Goal: Information Seeking & Learning: Check status

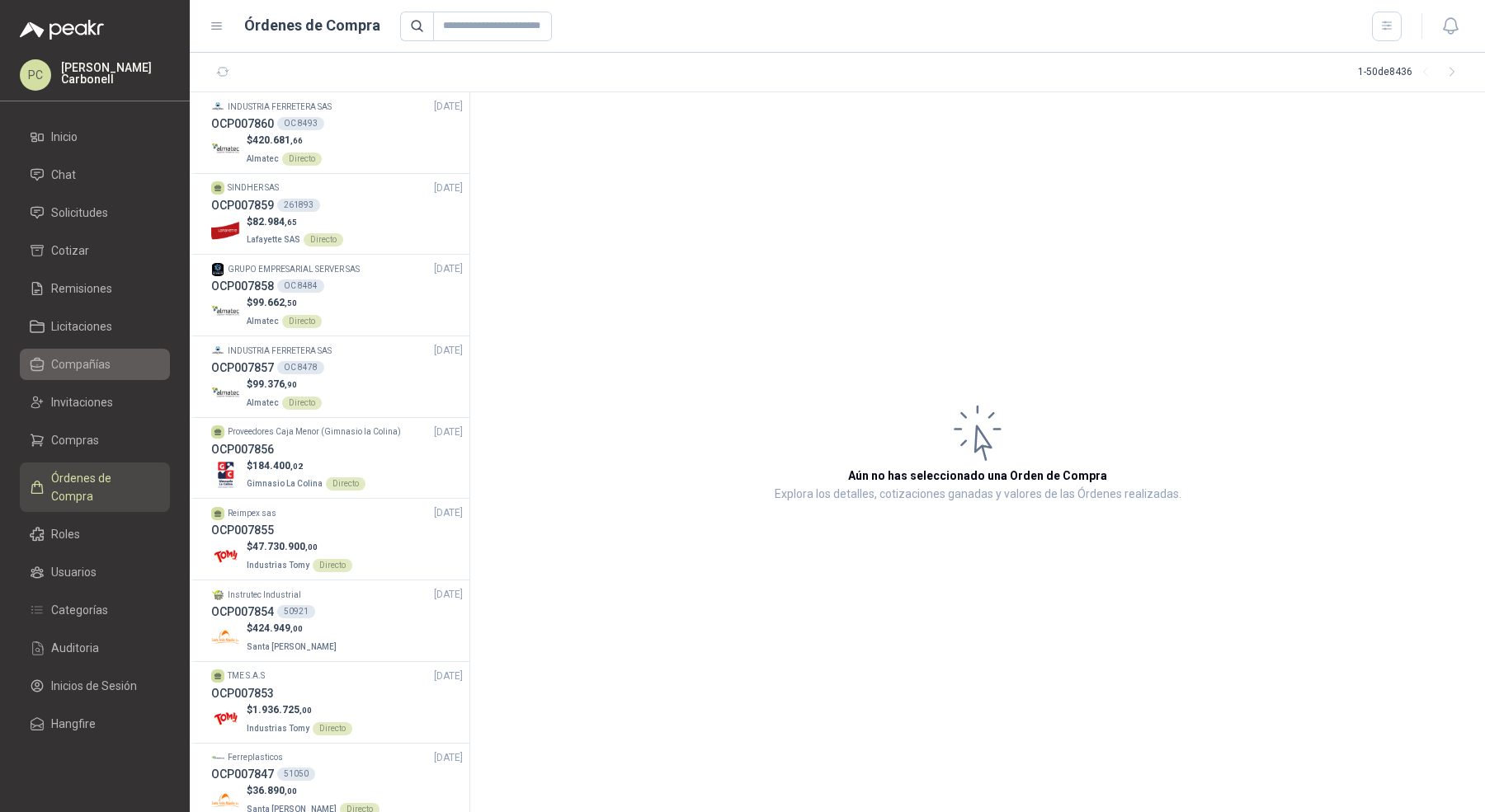
click at [107, 376] on link "Compañías" at bounding box center [95, 365] width 150 height 31
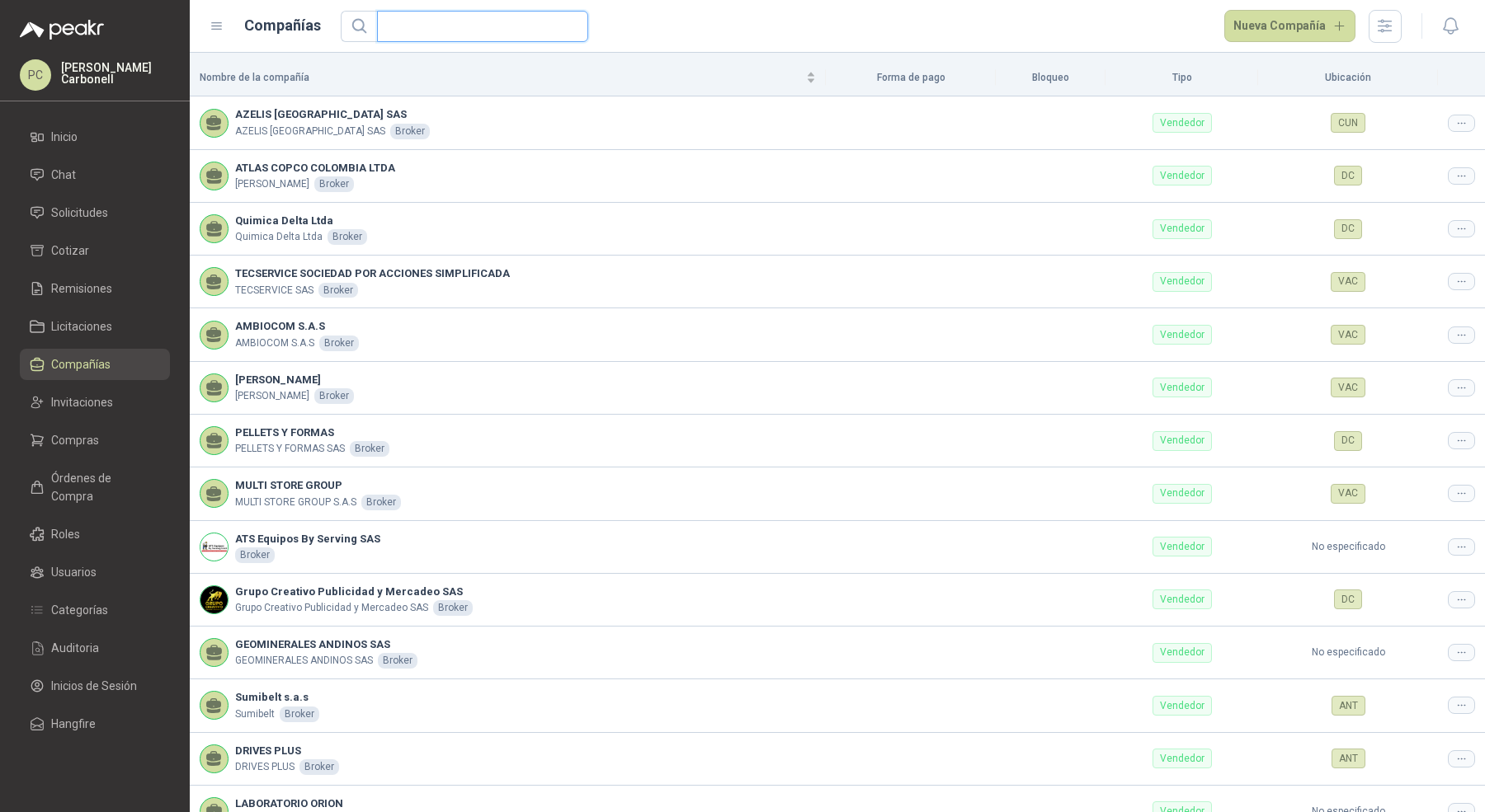
click at [414, 34] on input "text" at bounding box center [476, 26] width 178 height 30
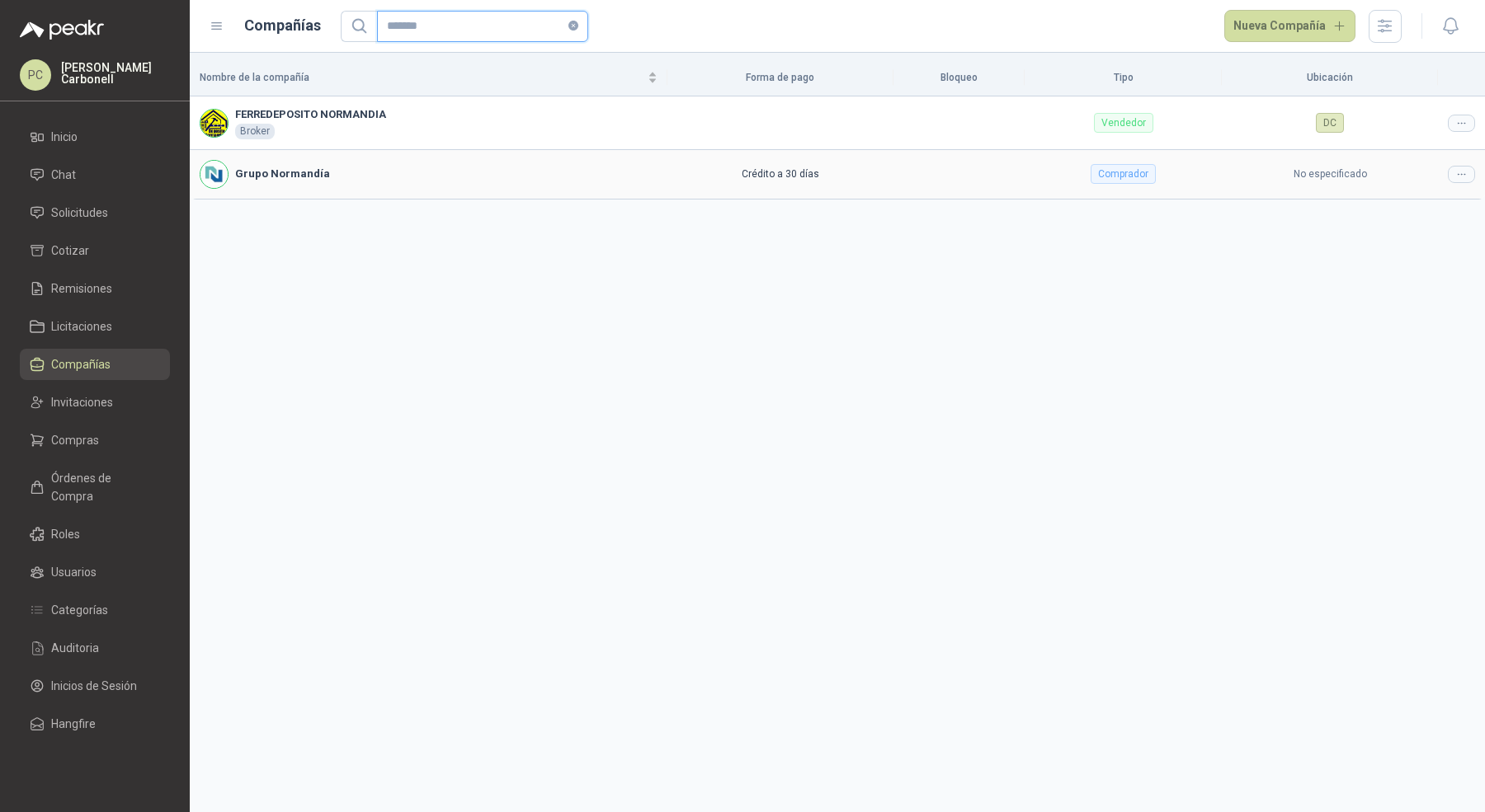
type input "*******"
click at [1448, 172] on div at bounding box center [1461, 175] width 28 height 17
click at [1457, 190] on td at bounding box center [1461, 175] width 47 height 50
click at [1457, 175] on icon at bounding box center [1461, 175] width 12 height 12
click at [1434, 217] on ul "Editar compañía" at bounding box center [1419, 201] width 111 height 33
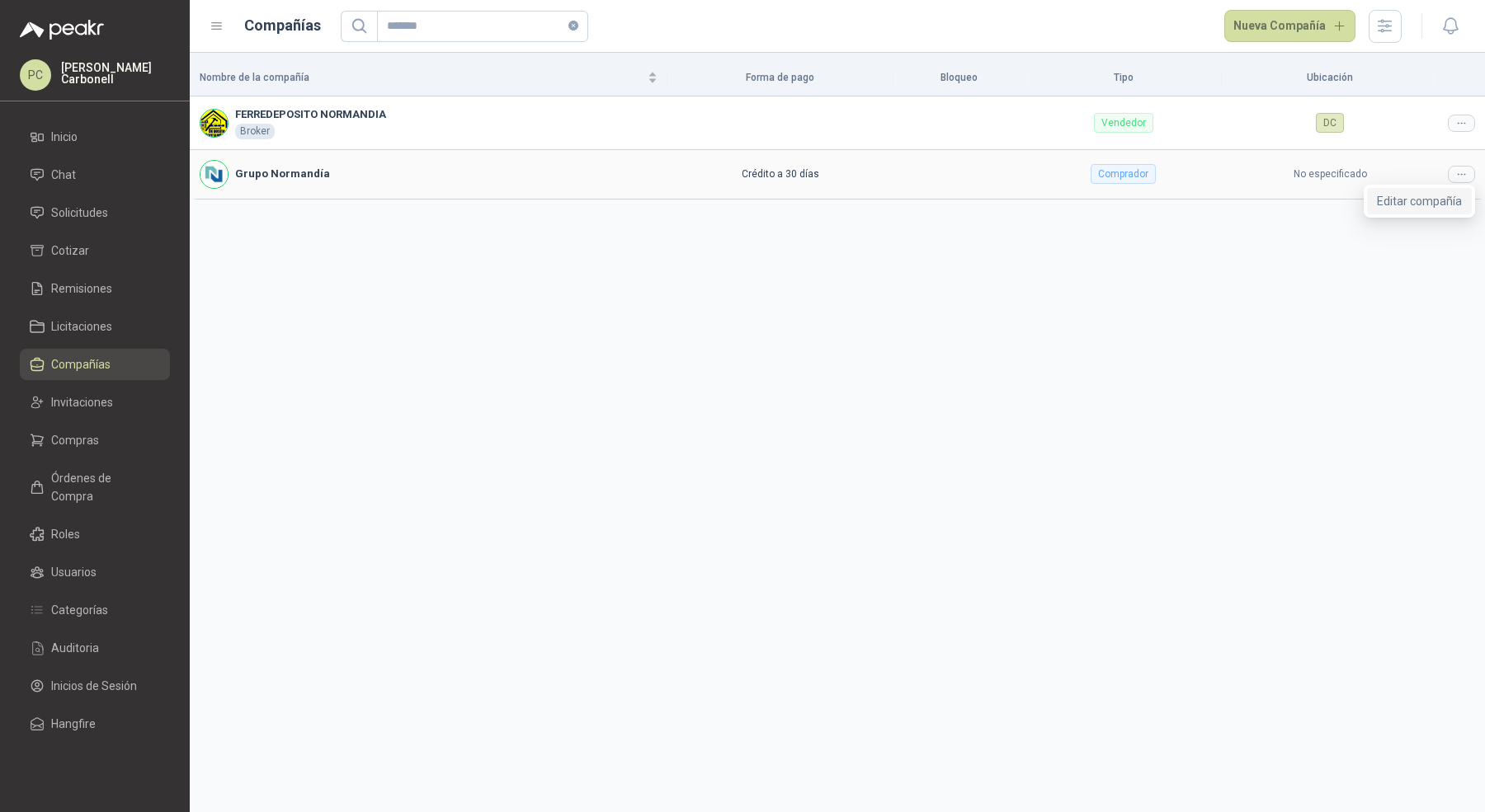
click at [1439, 202] on span "Editar compañía" at bounding box center [1419, 200] width 85 height 18
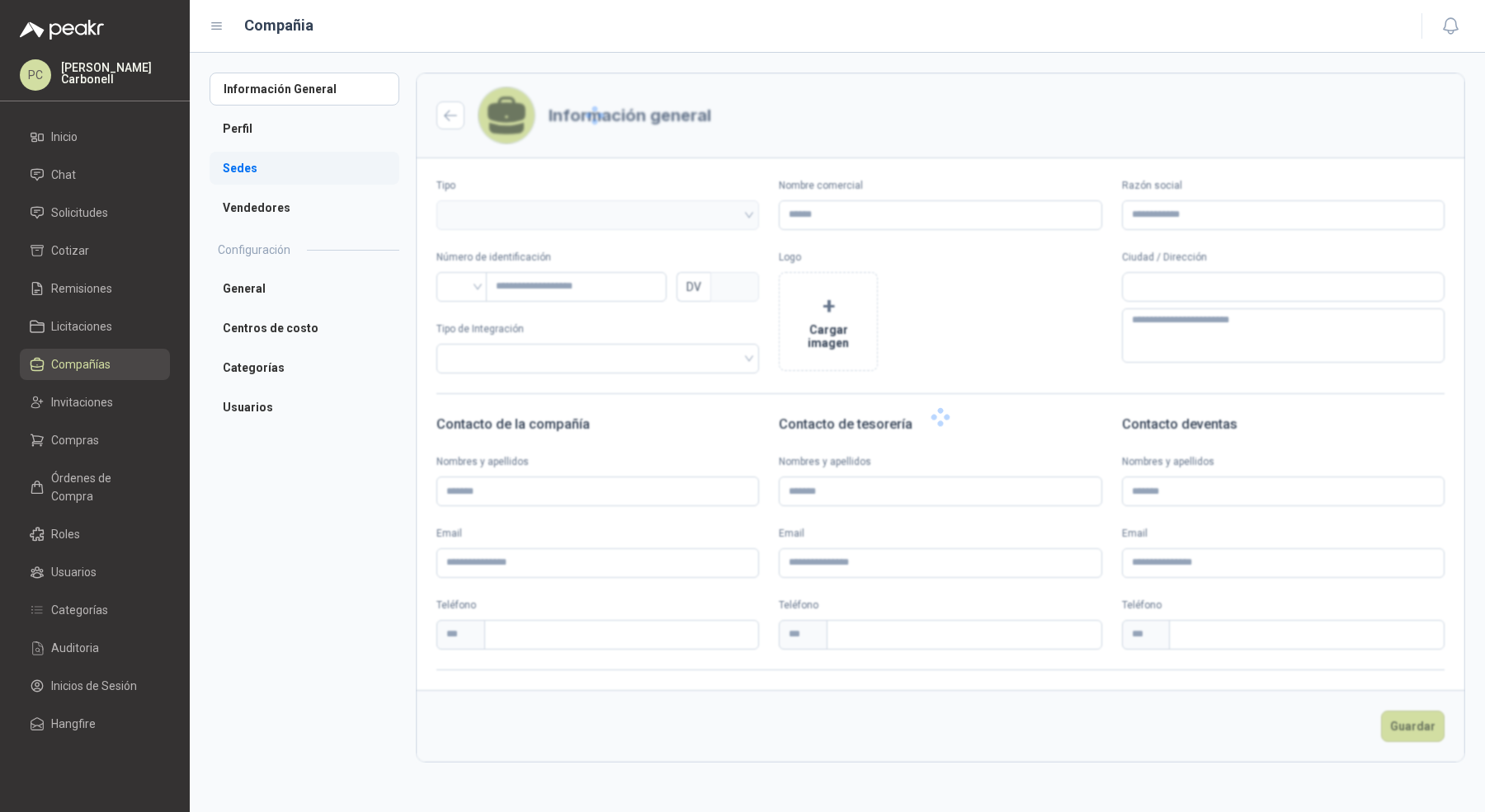
type input "**********"
type input "*********"
type input "*"
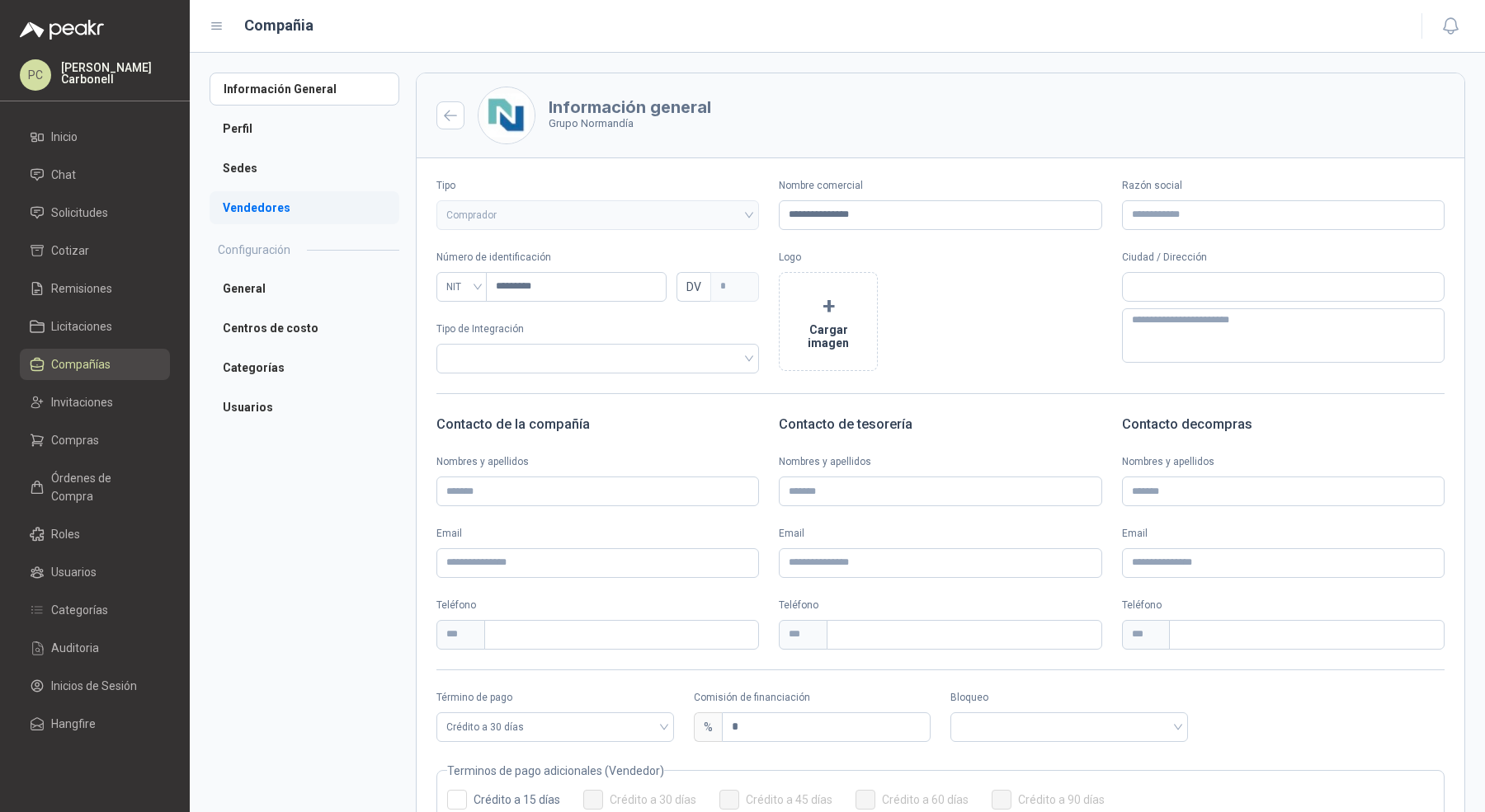
click at [277, 208] on li "Vendedores" at bounding box center [305, 207] width 189 height 33
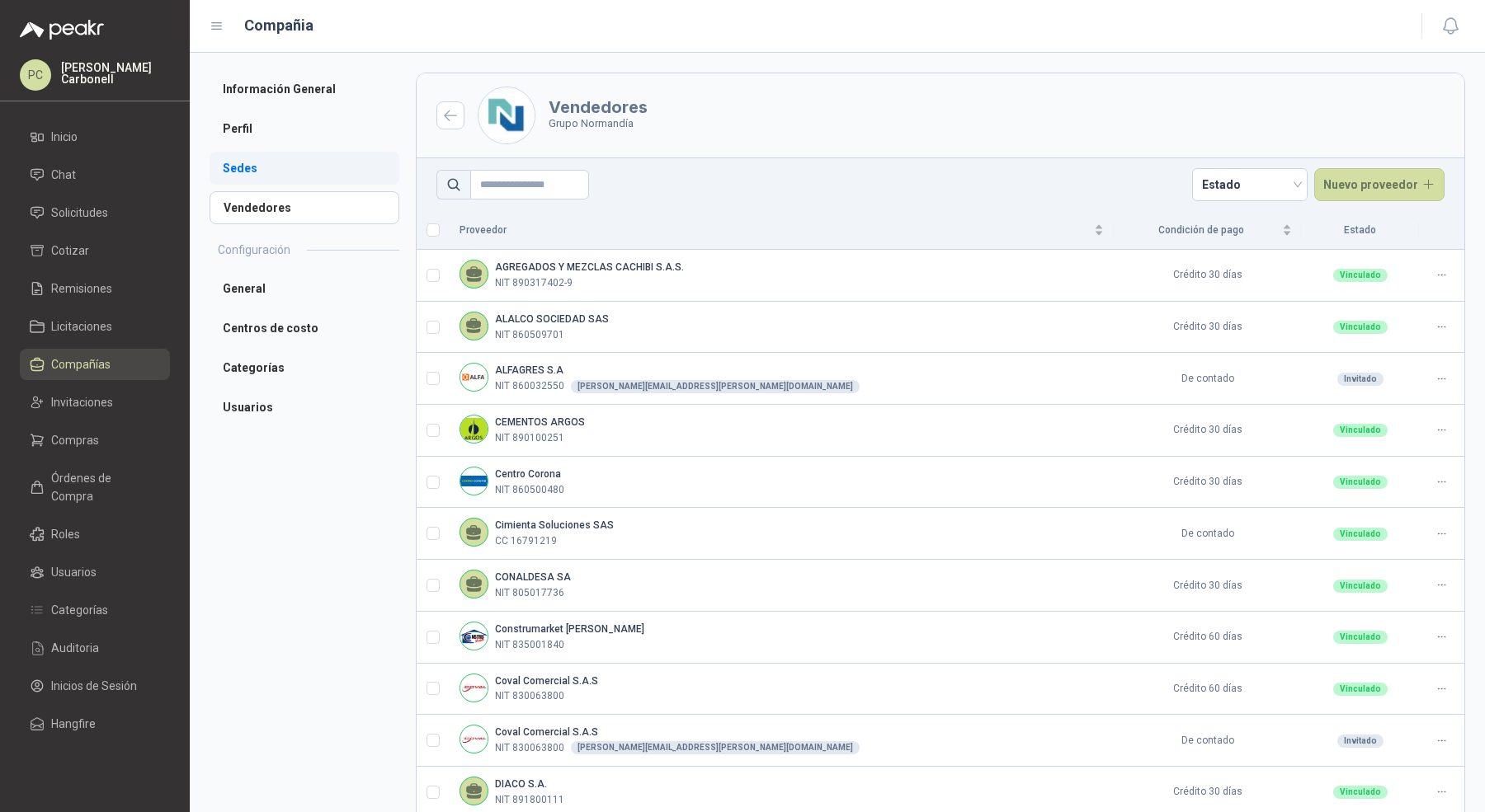
click at [245, 168] on li "Sedes" at bounding box center [305, 168] width 189 height 33
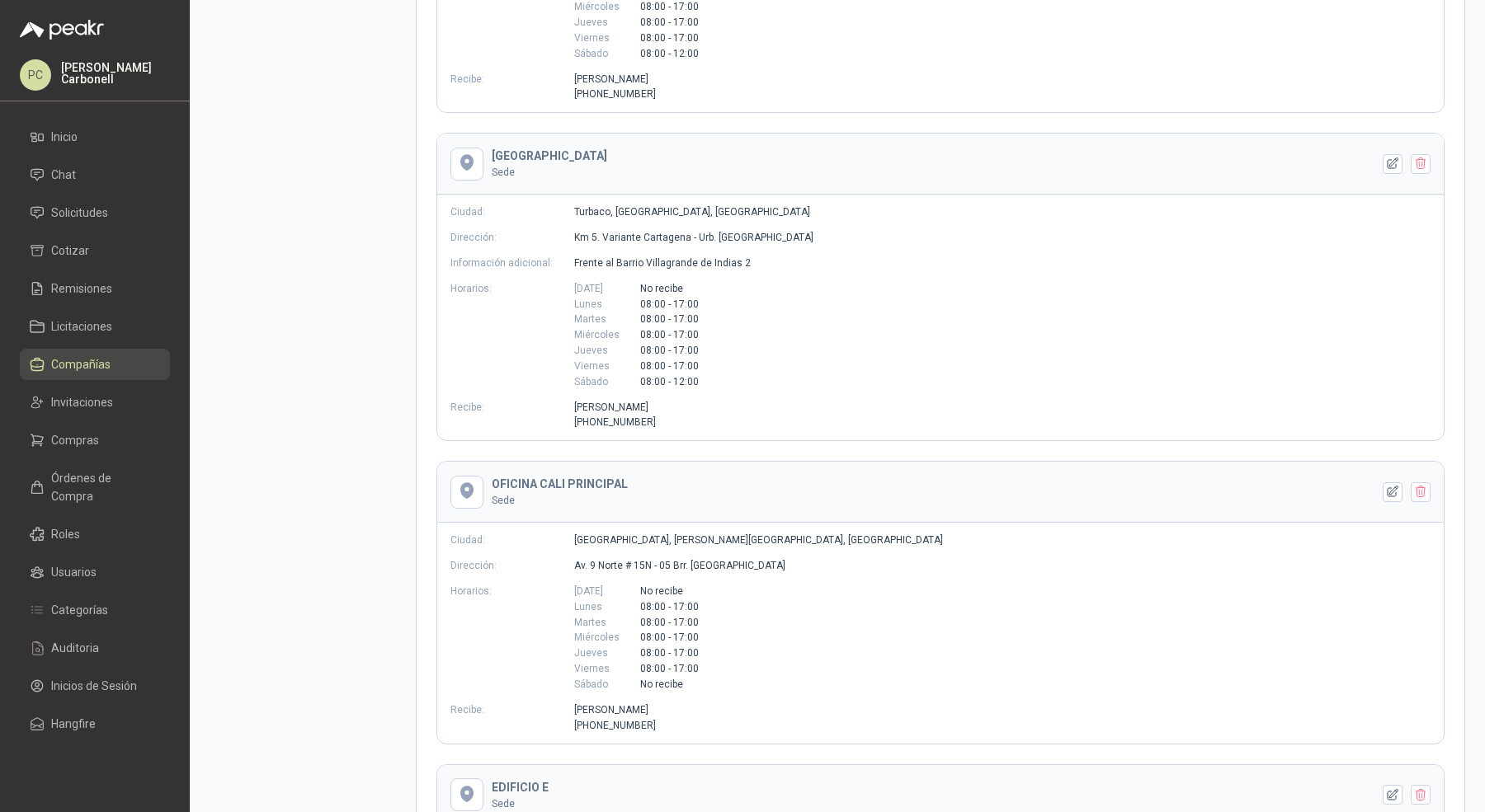
scroll to position [1646, 0]
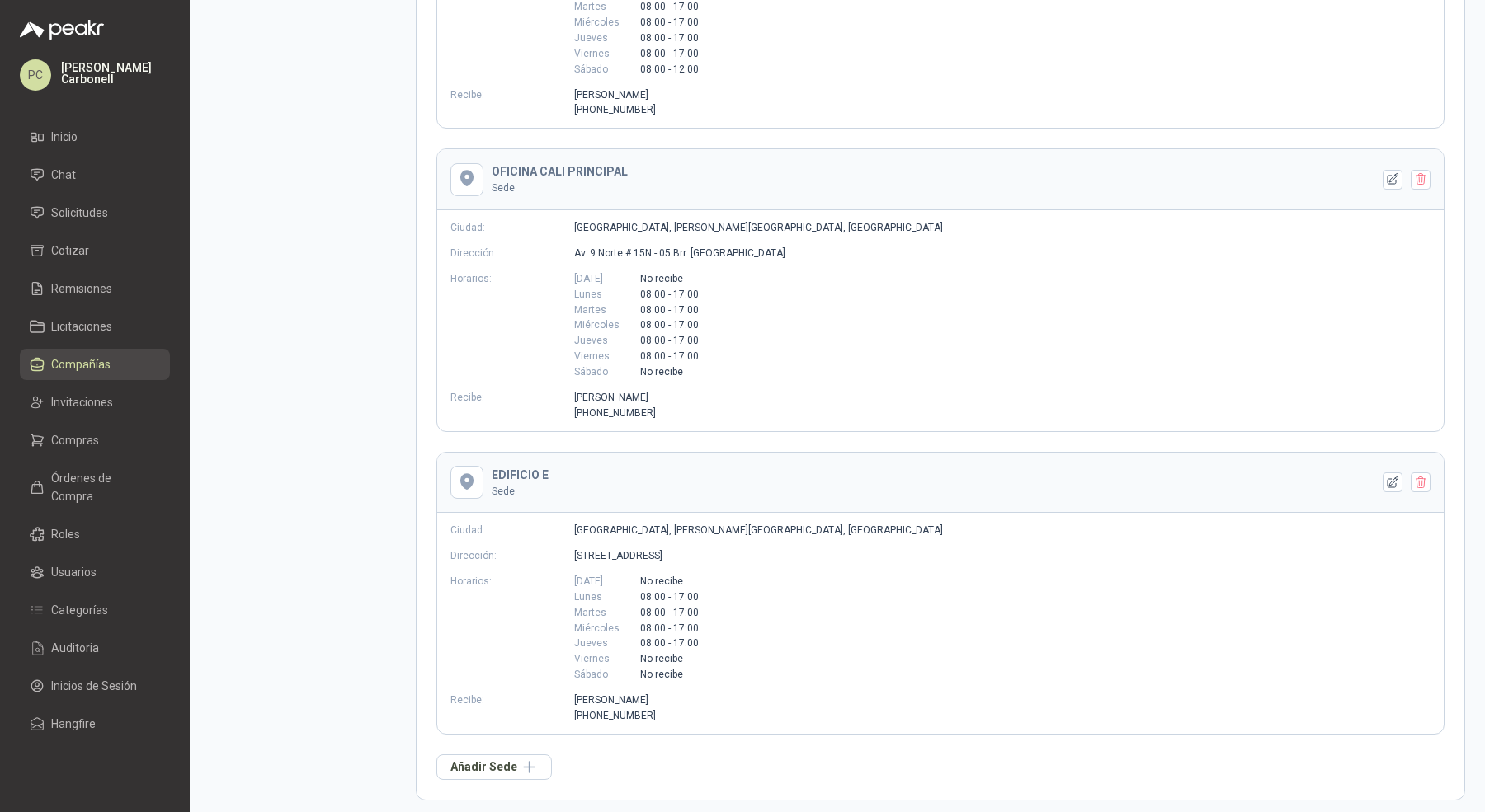
click at [81, 204] on span "Solicitudes" at bounding box center [79, 212] width 57 height 18
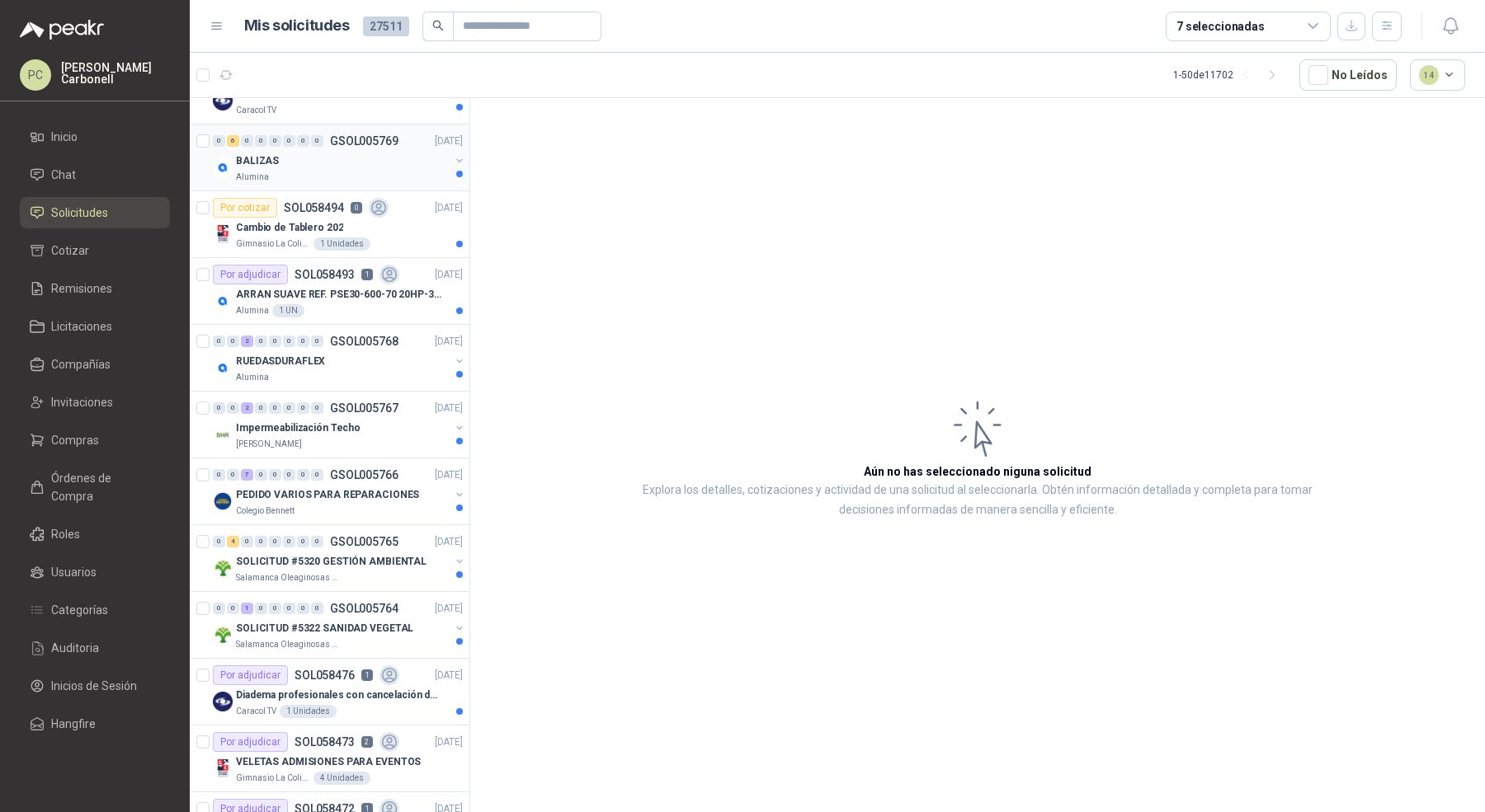
scroll to position [310, 0]
click at [391, 304] on div "Alumina 1 UN" at bounding box center [349, 309] width 227 height 13
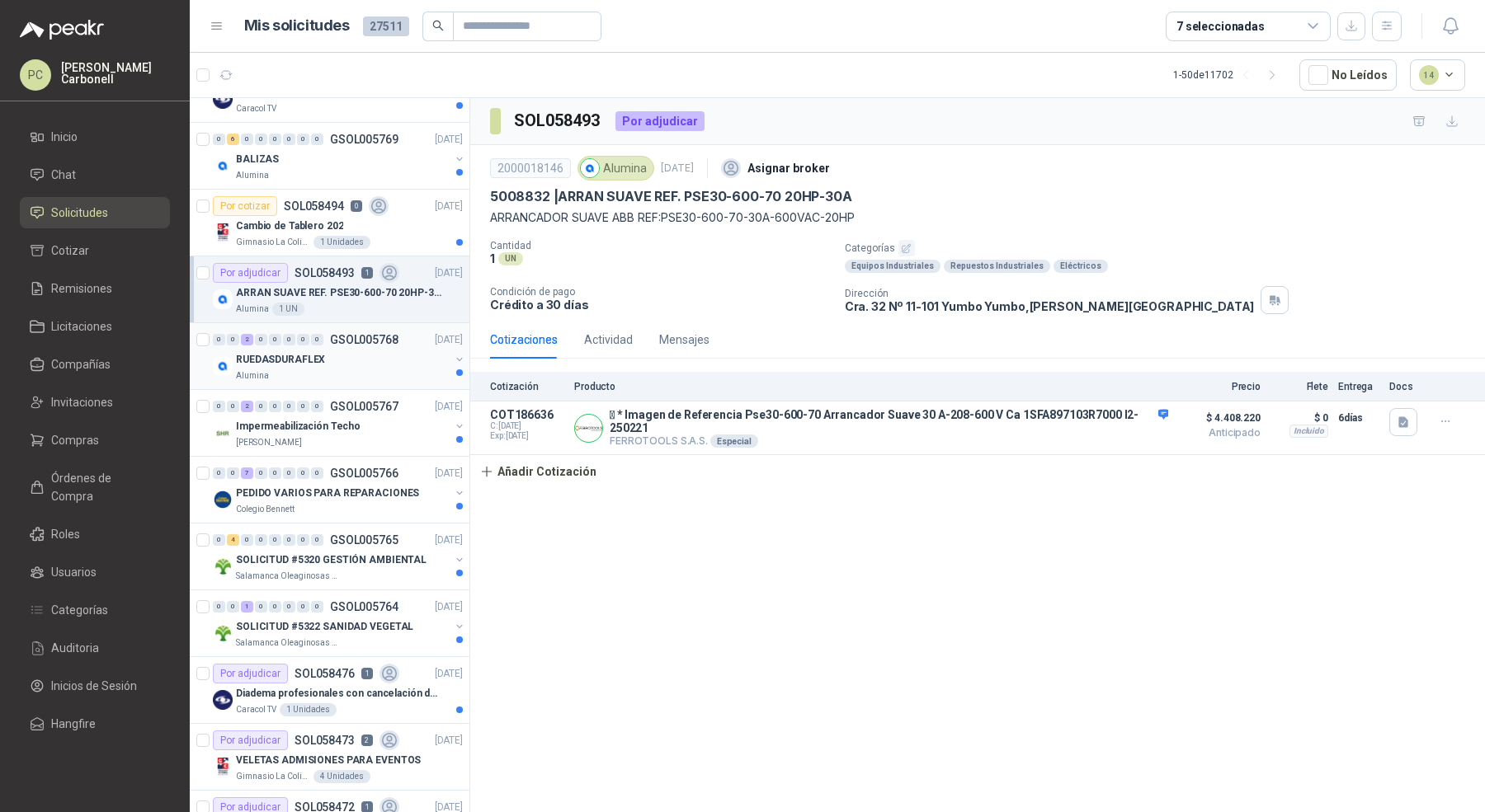
click at [386, 369] on div "Alumina" at bounding box center [342, 375] width 213 height 13
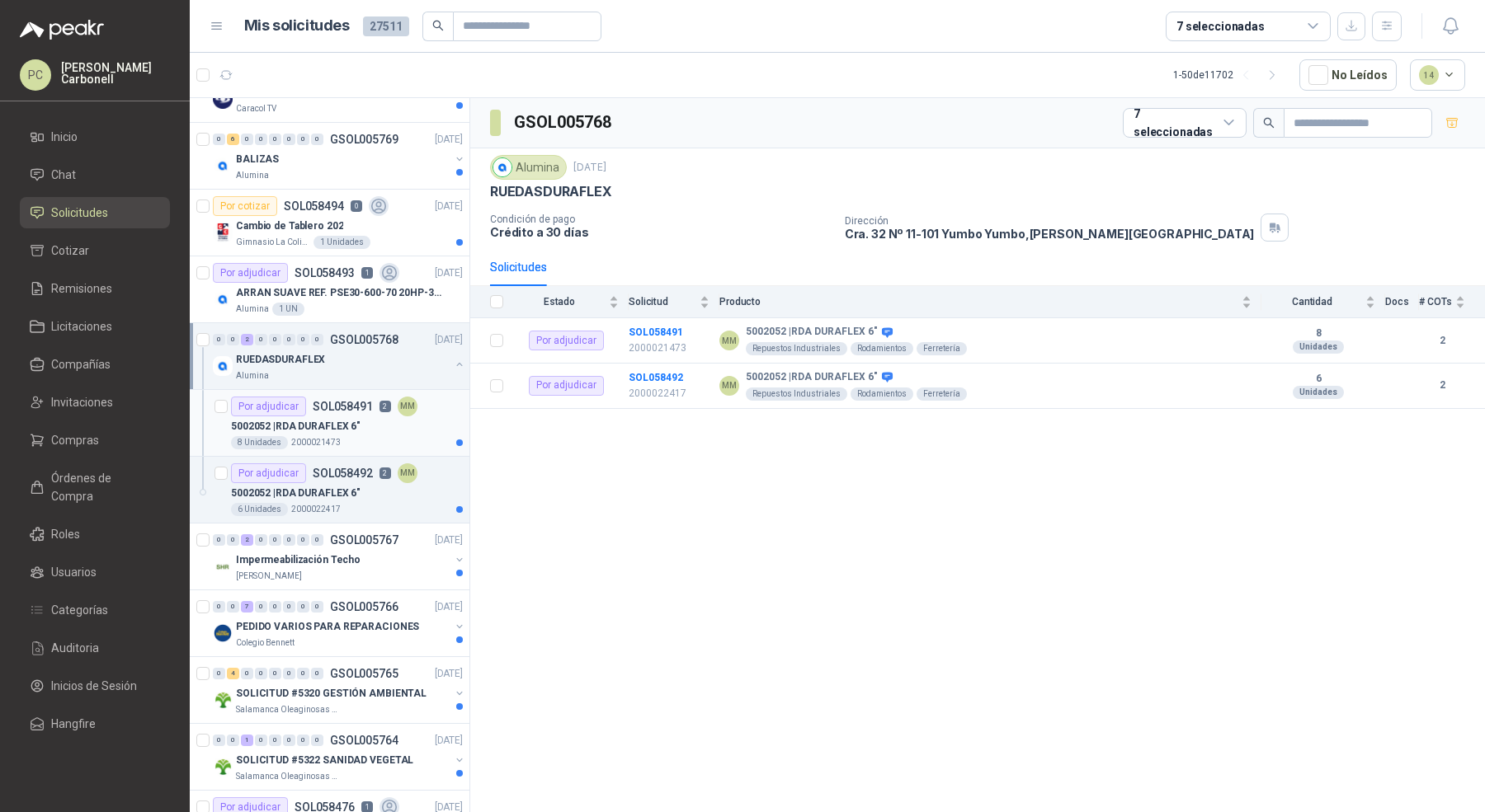
click at [366, 430] on div "5002052 | RDA DURAFLEX 6"" at bounding box center [346, 426] width 231 height 20
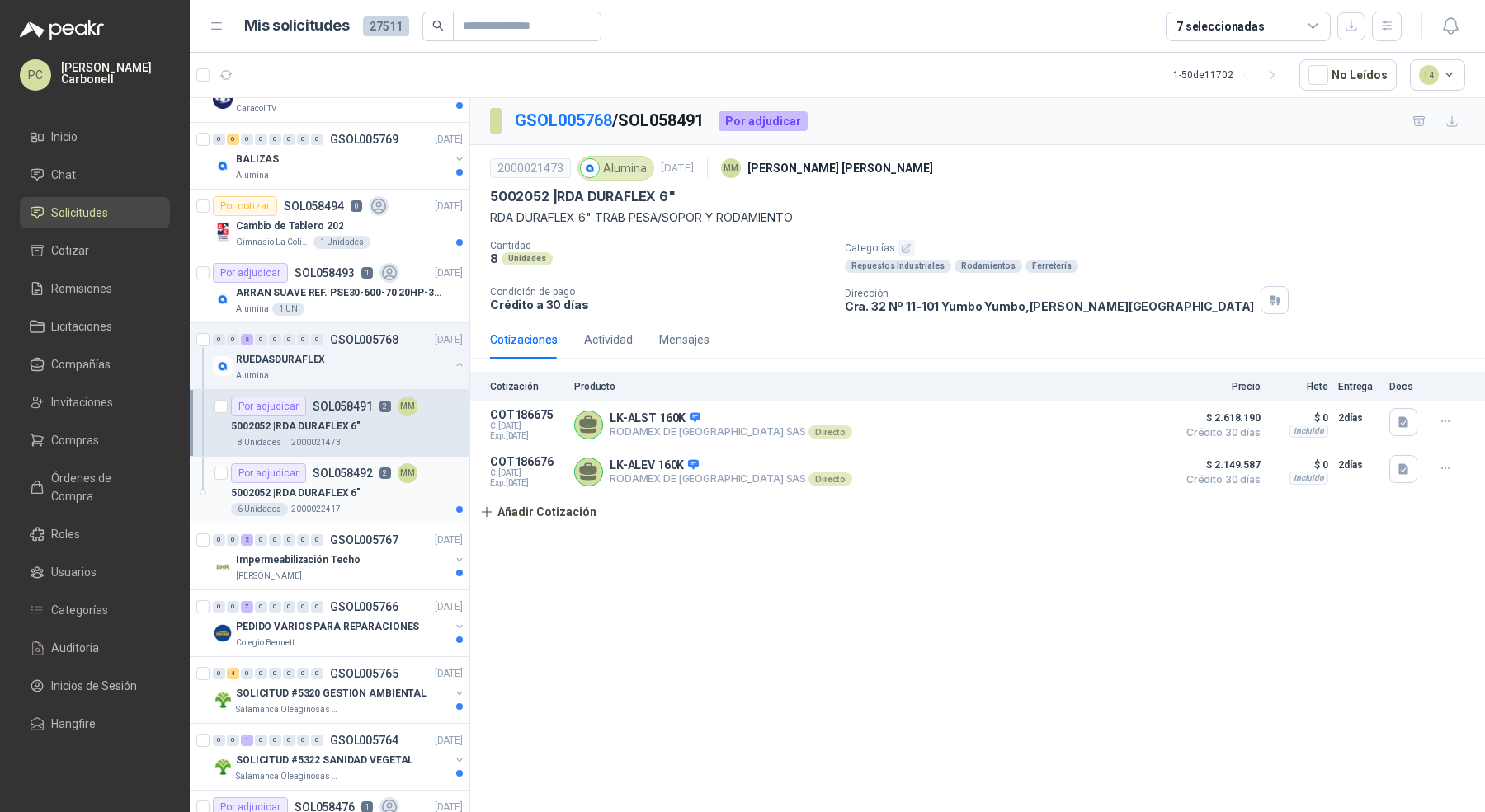
click at [309, 457] on article "Por adjudicar SOL058492 2 MM 5002052 | RDA DURAFLEX 6" 6 Unidades 2000022417" at bounding box center [329, 490] width 280 height 67
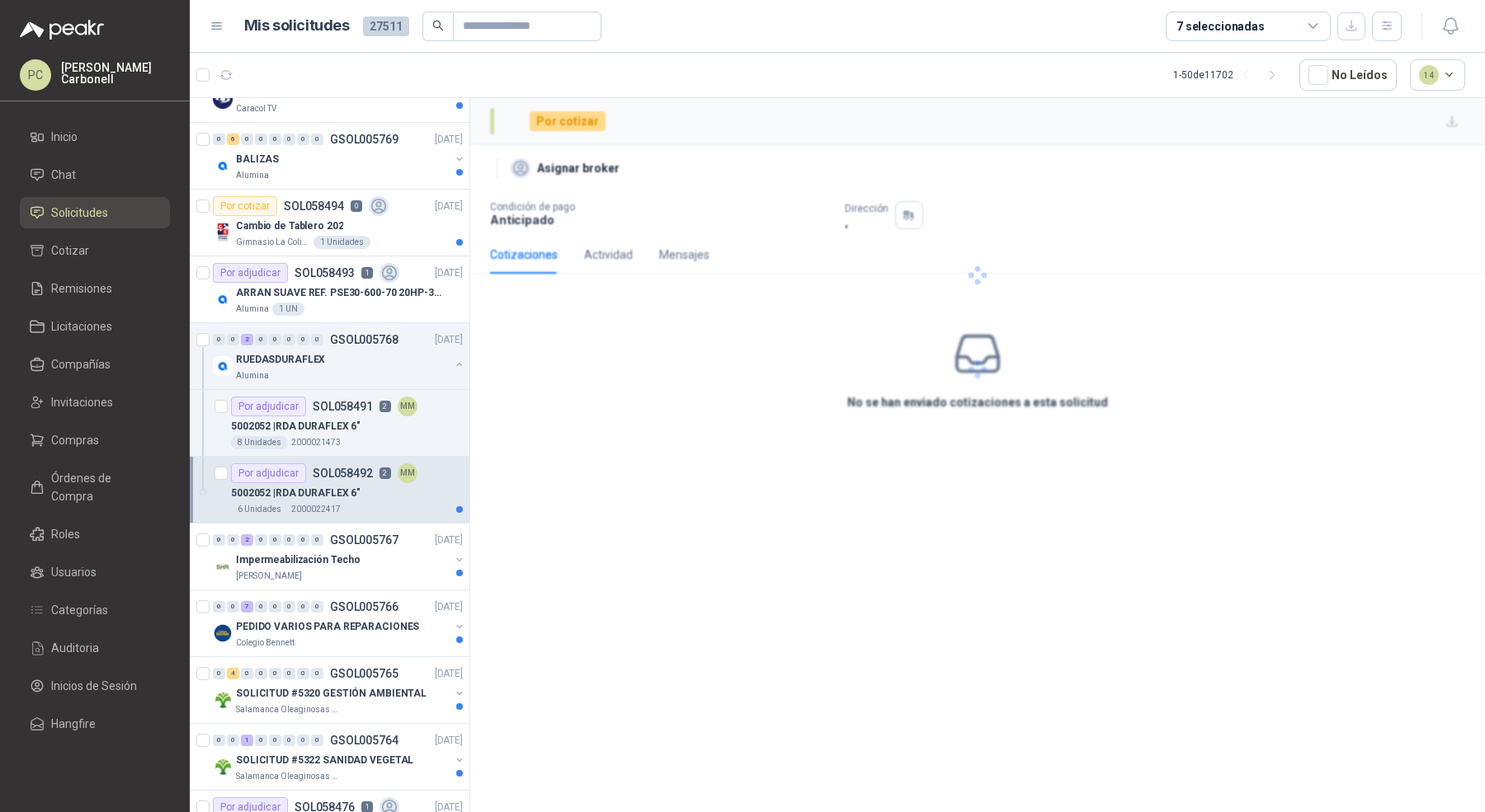
click at [317, 488] on p "5002052 | RDA DURAFLEX 6"" at bounding box center [295, 494] width 130 height 15
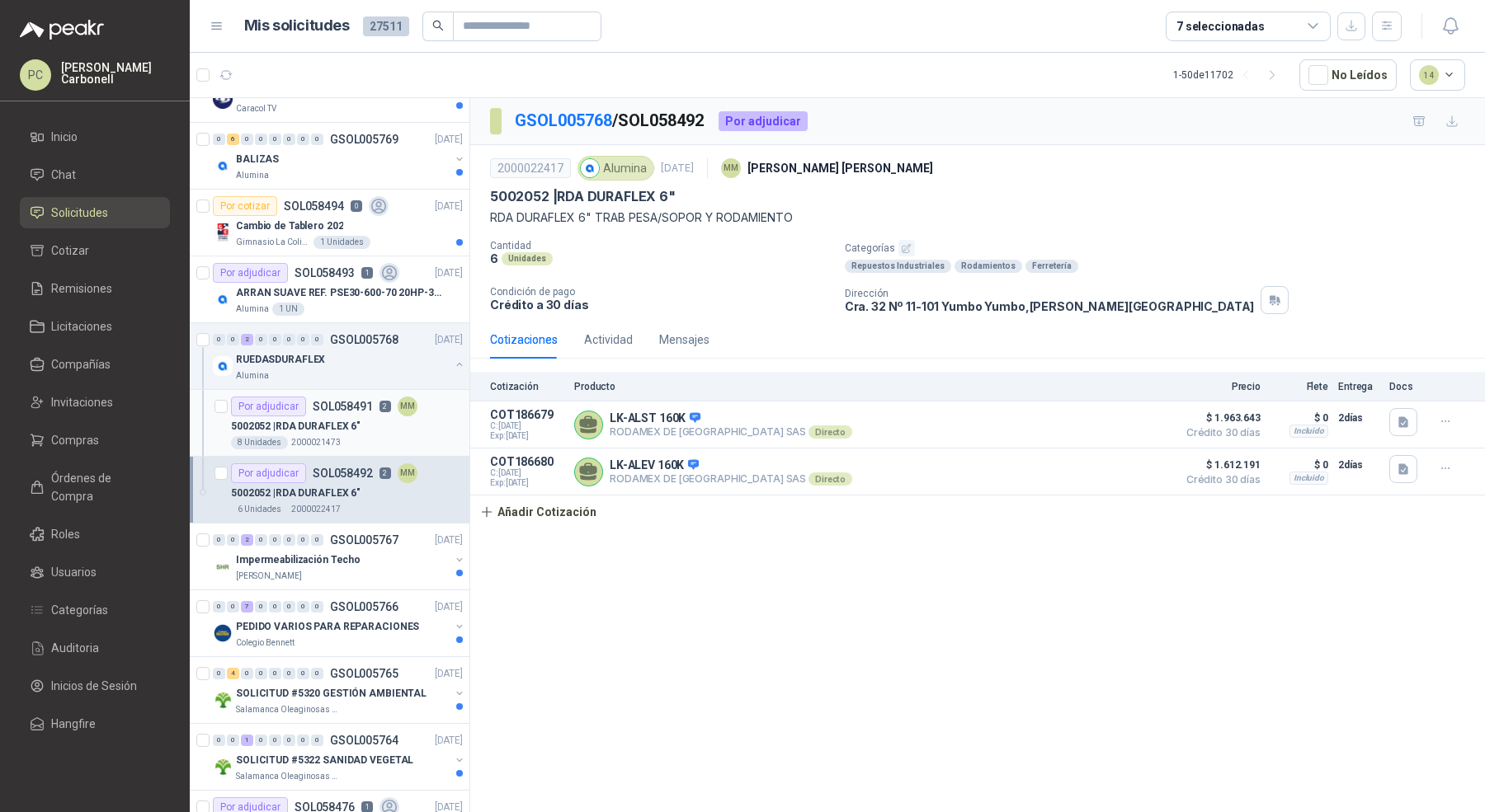
click at [346, 437] on div "8 Unidades 2000021473" at bounding box center [346, 442] width 231 height 13
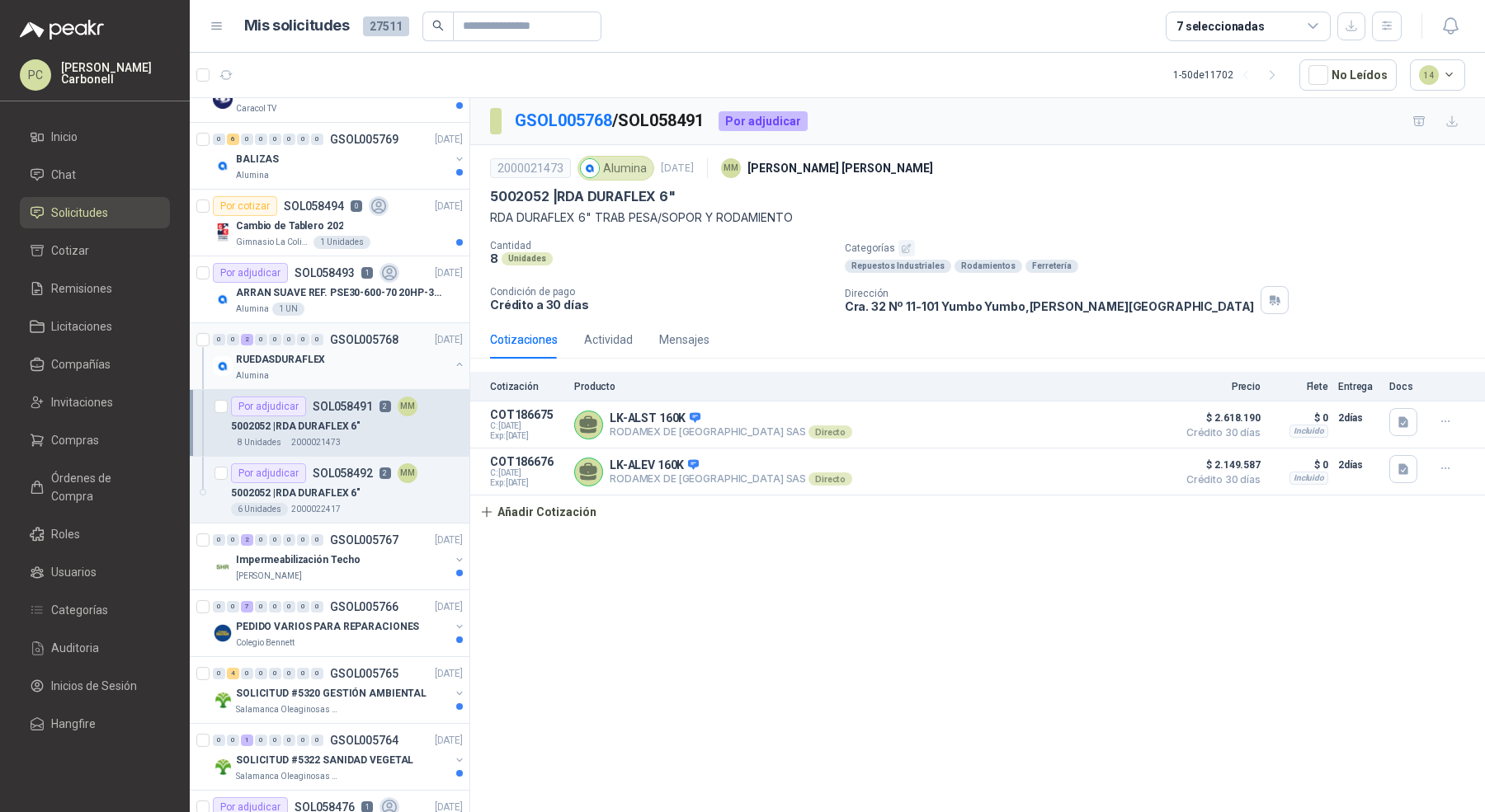
click at [453, 367] on div at bounding box center [459, 366] width 13 height 16
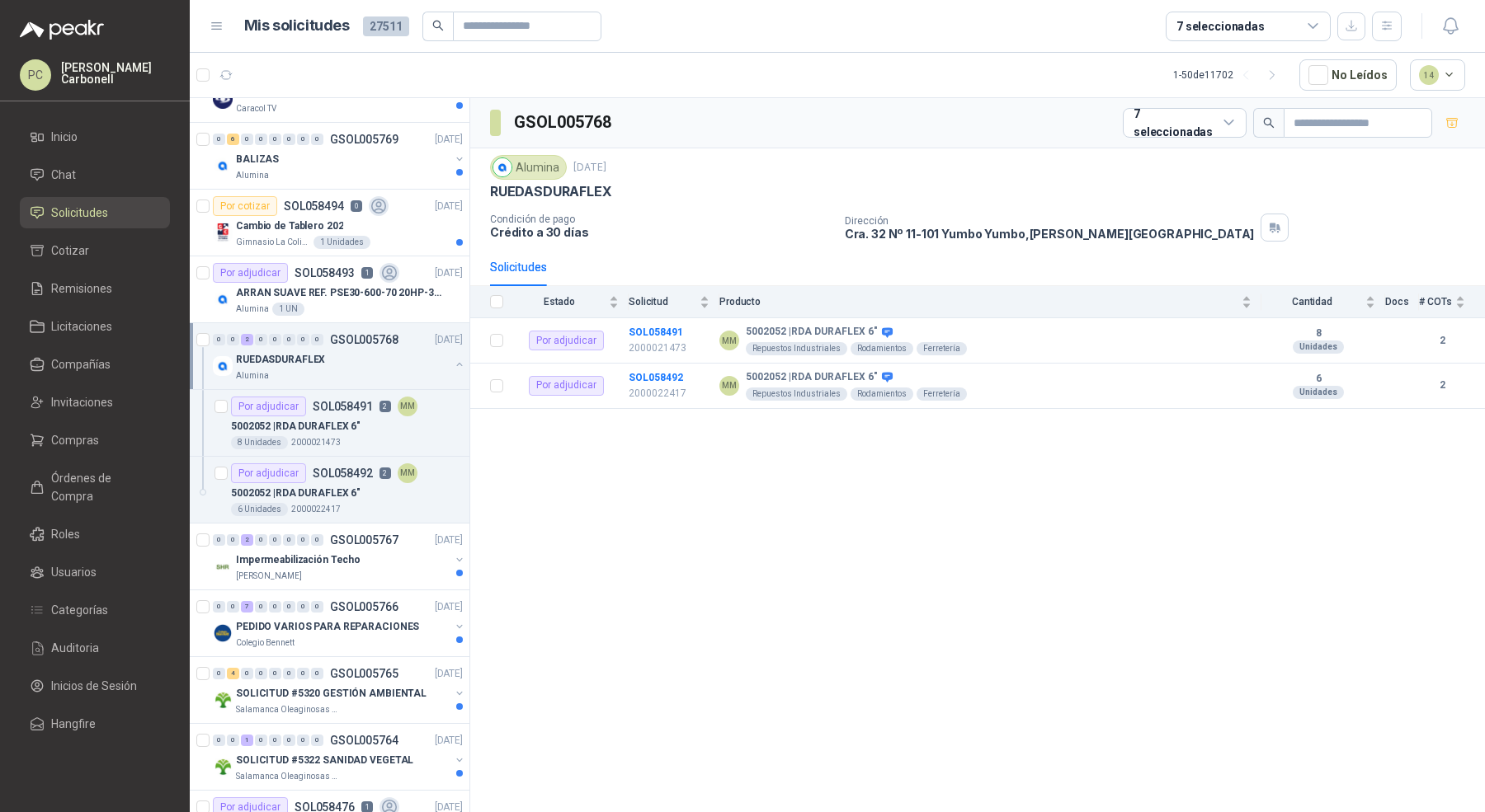
click at [453, 364] on button "button" at bounding box center [459, 364] width 13 height 13
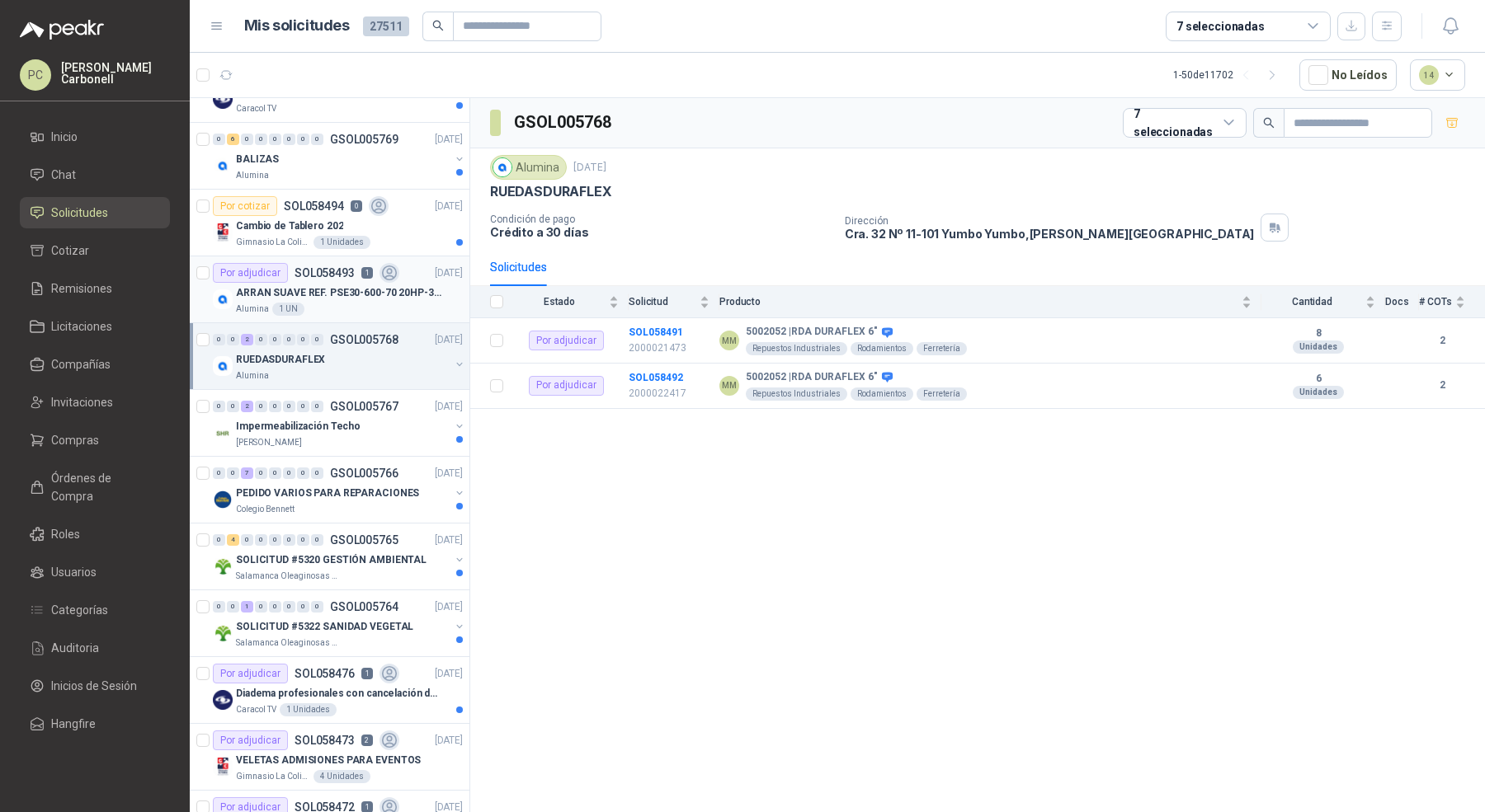
click at [429, 293] on p "ARRAN SUAVE REF. PSE30-600-70 20HP-30A" at bounding box center [338, 293] width 206 height 15
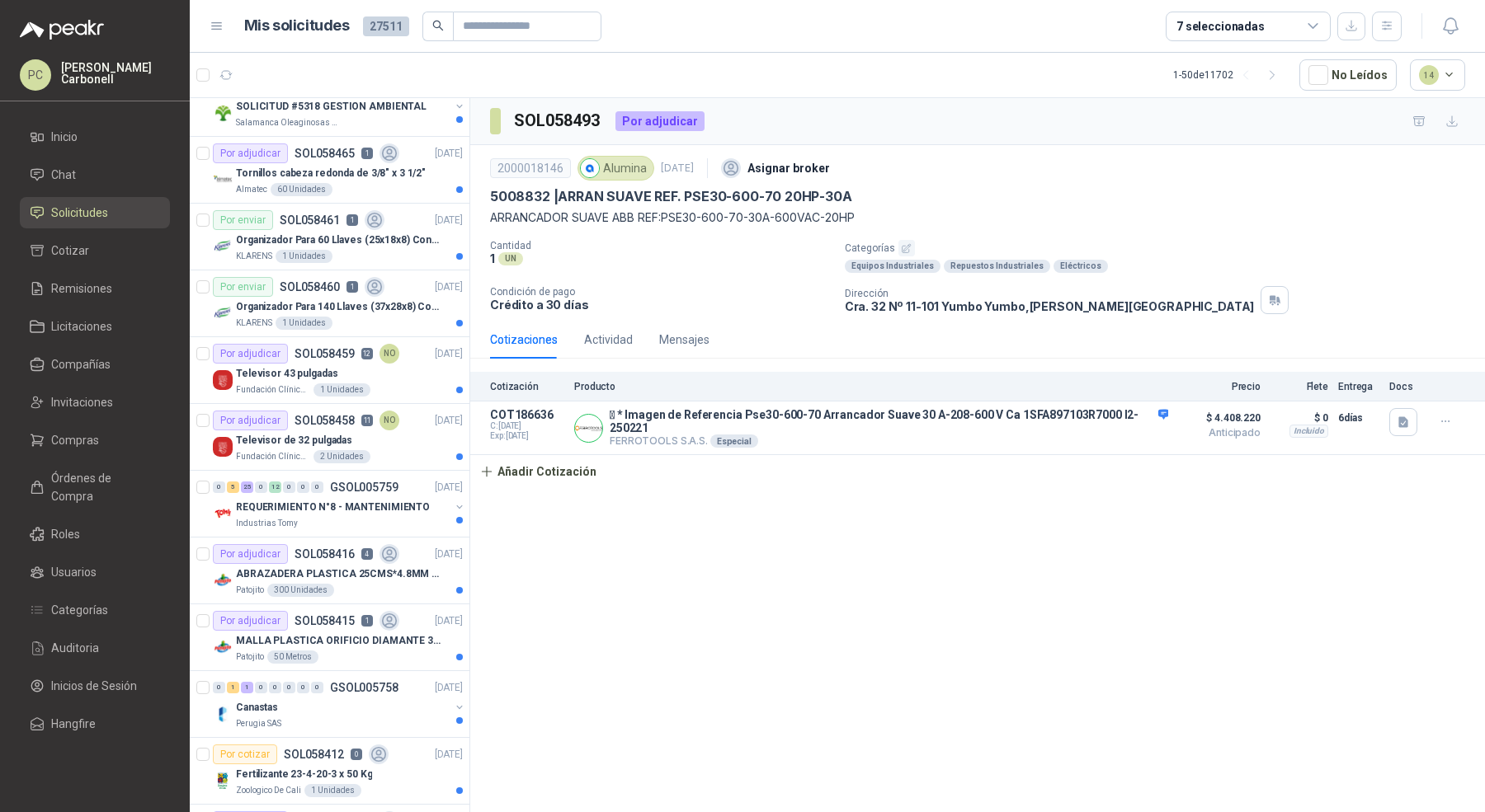
scroll to position [1234, 0]
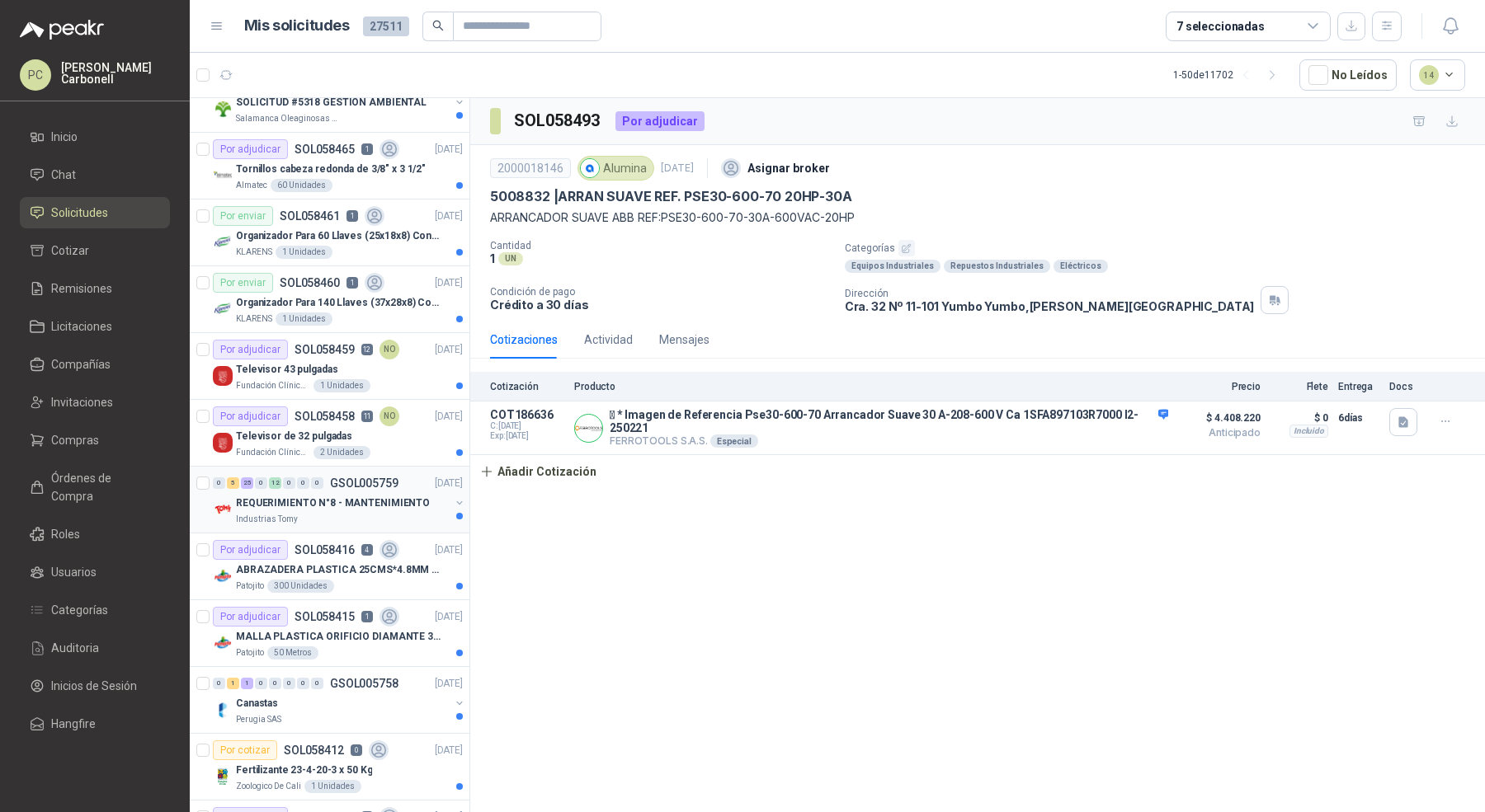
click at [453, 496] on button "button" at bounding box center [459, 502] width 13 height 13
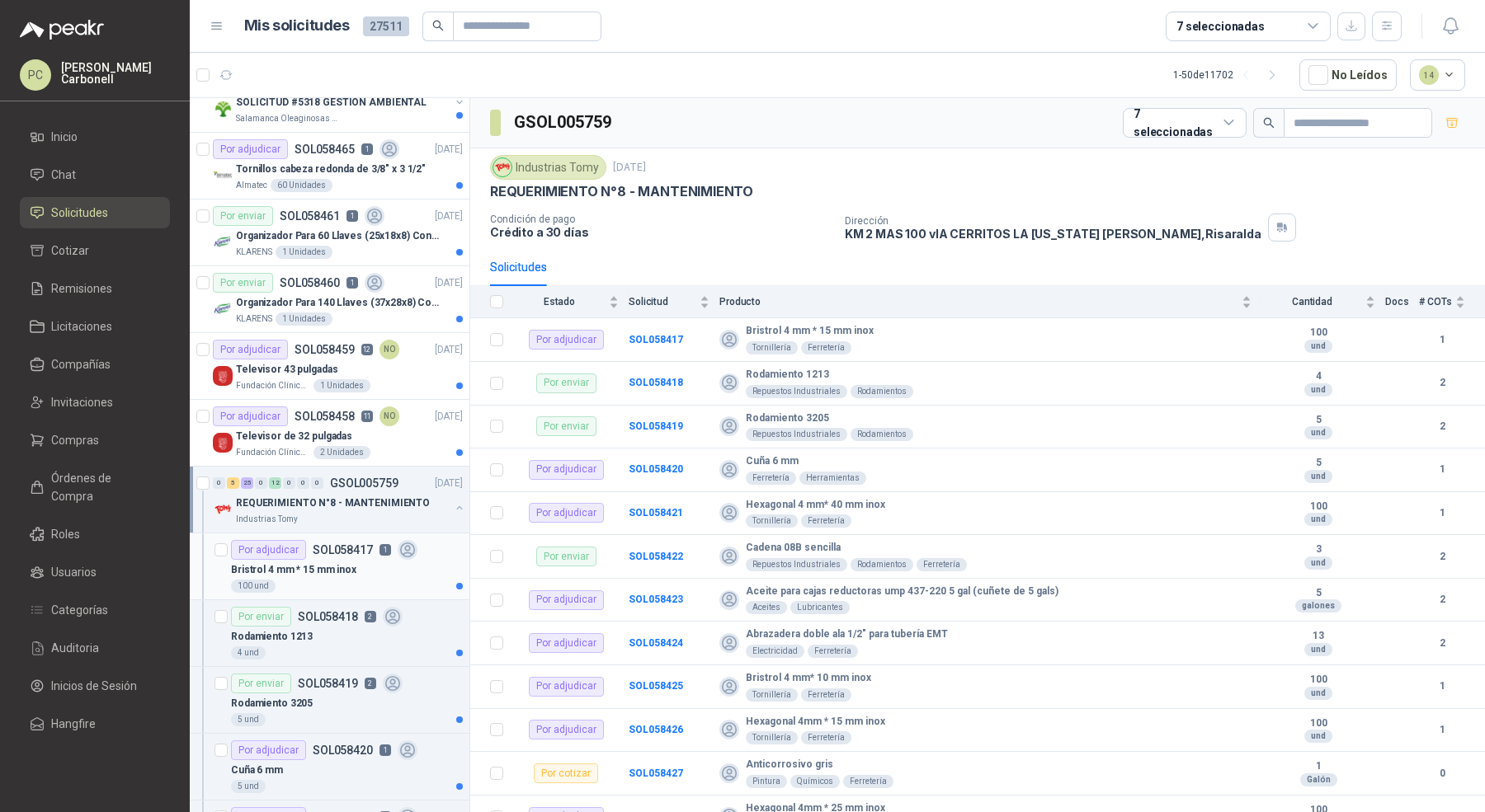
click at [378, 568] on div "Bristrol 4 mm * 15 mm inox" at bounding box center [346, 569] width 231 height 20
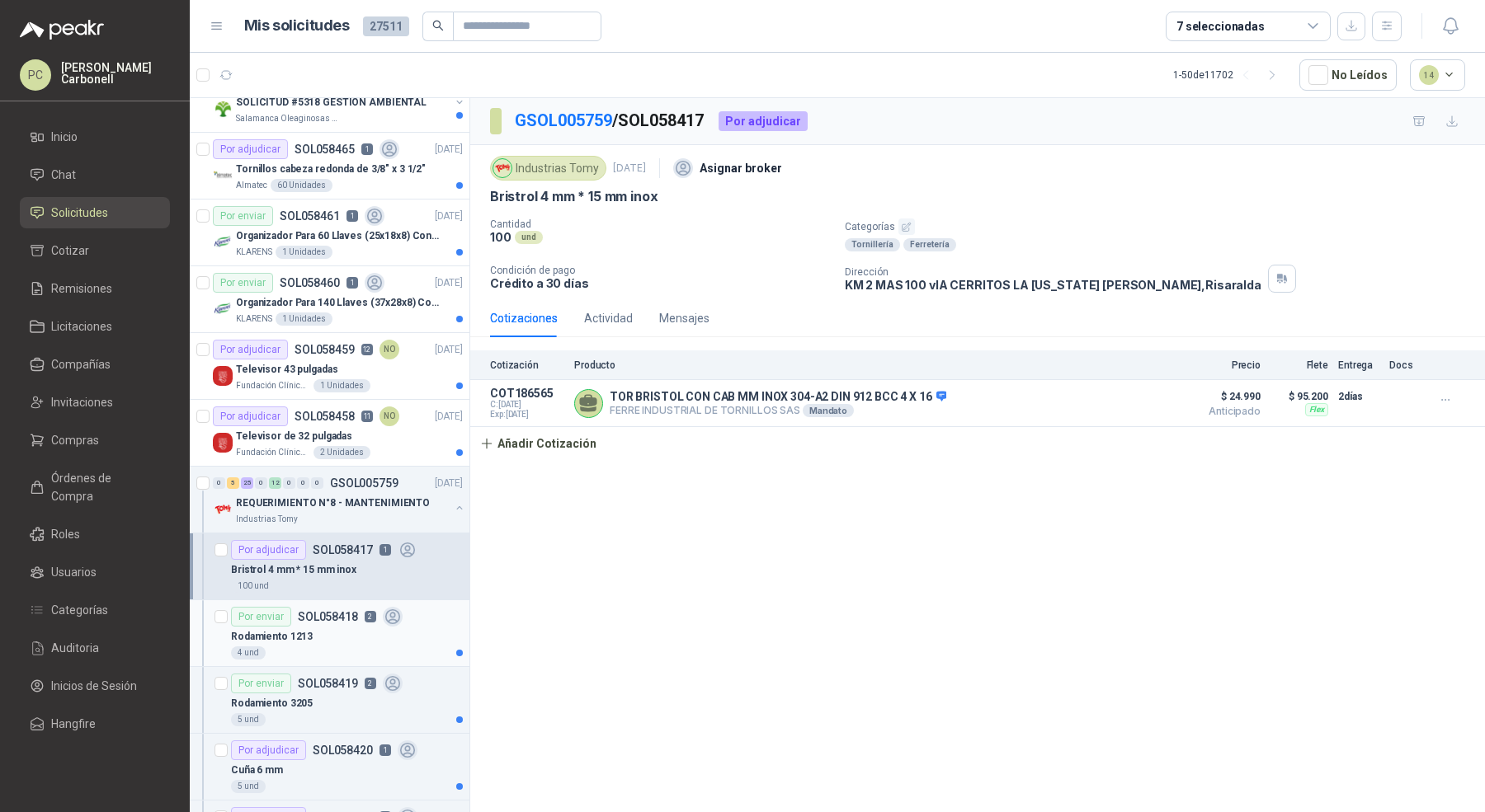
click at [379, 629] on div "Rodamiento 1213" at bounding box center [346, 637] width 231 height 20
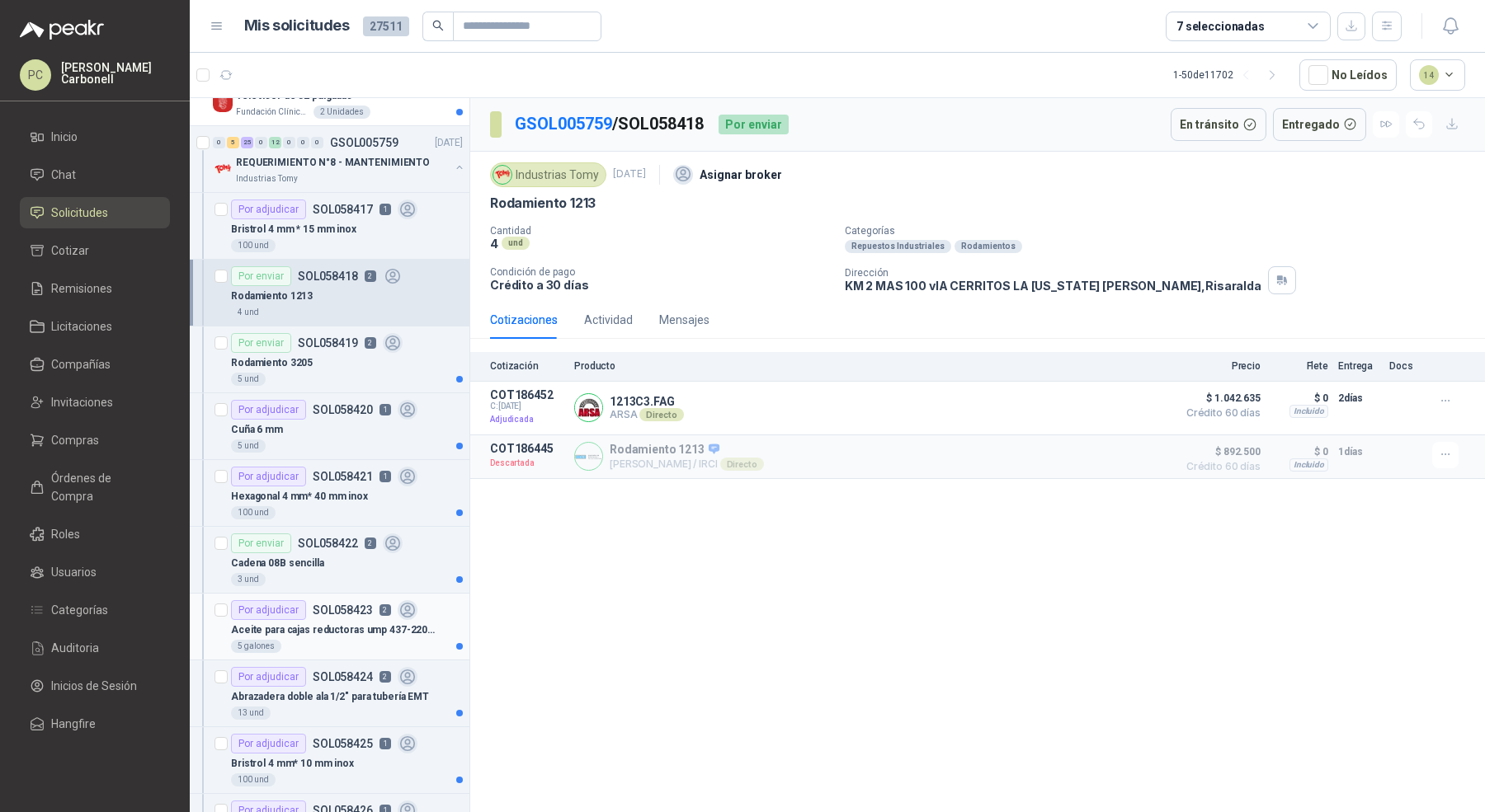
scroll to position [1589, 0]
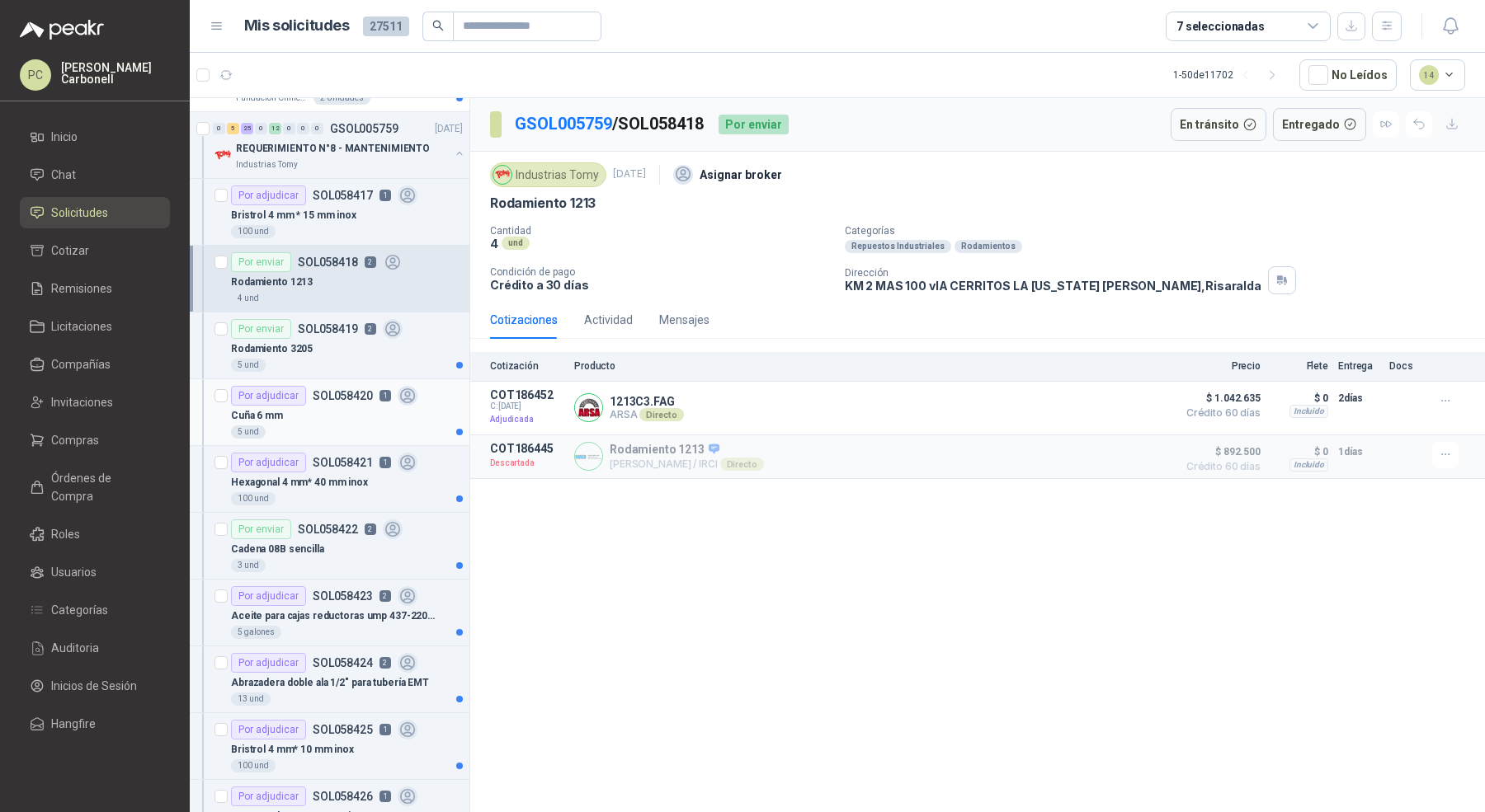
click at [365, 406] on div "Cuña 6 mm" at bounding box center [346, 415] width 231 height 20
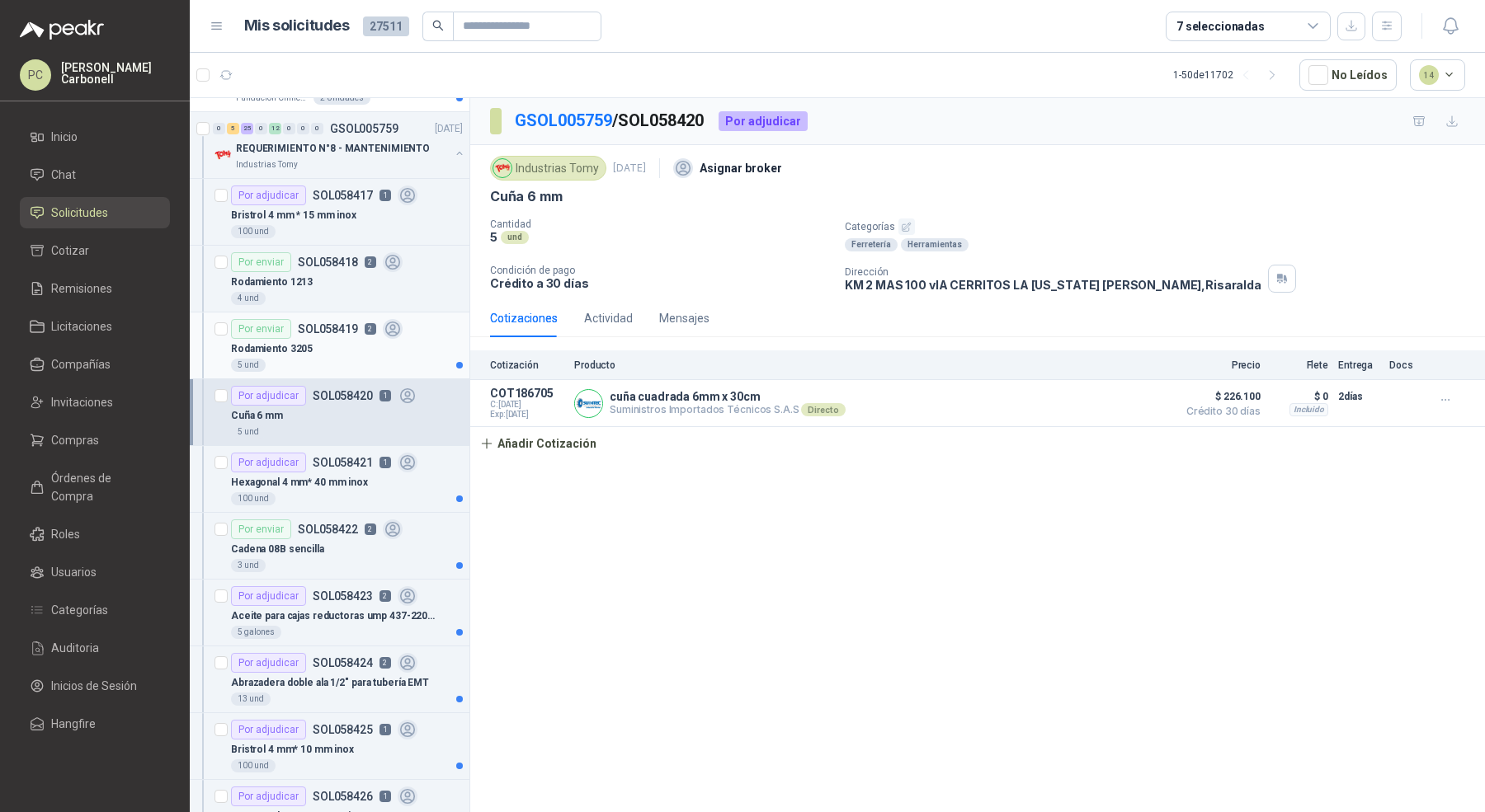
click at [368, 327] on div "Por enviar SOL058419 2" at bounding box center [316, 329] width 171 height 20
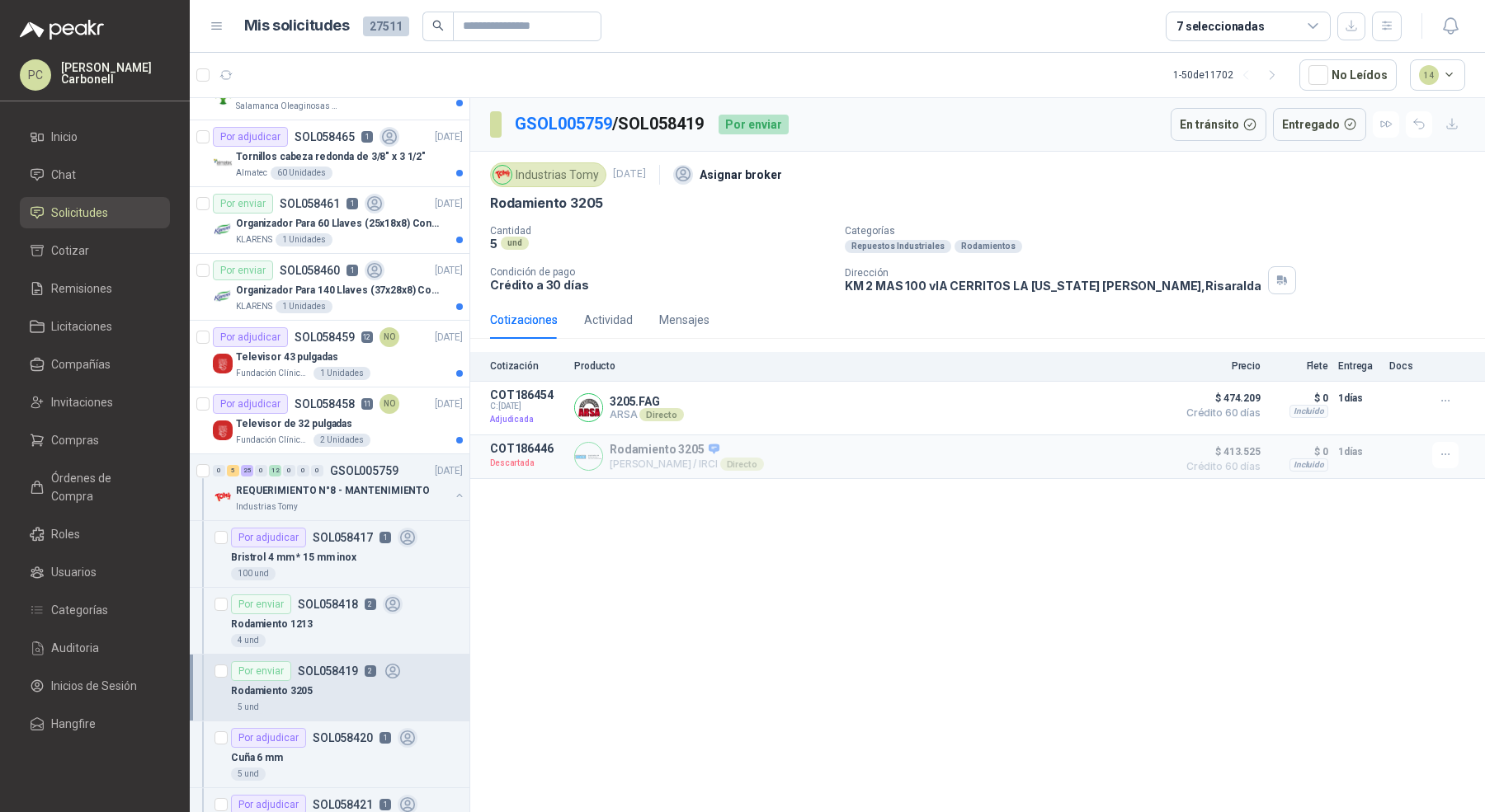
scroll to position [1202, 0]
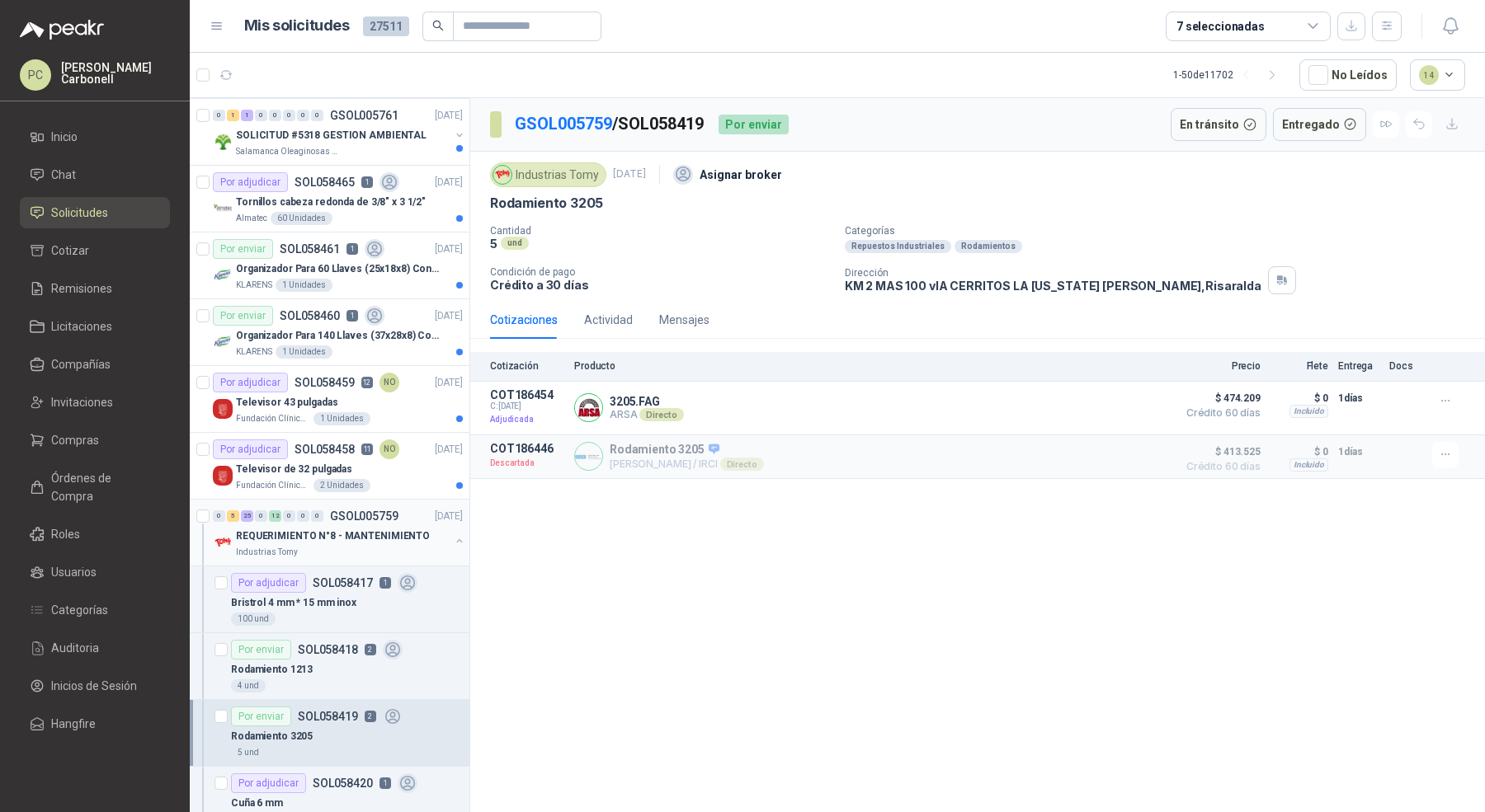
click at [453, 534] on button "button" at bounding box center [459, 540] width 13 height 13
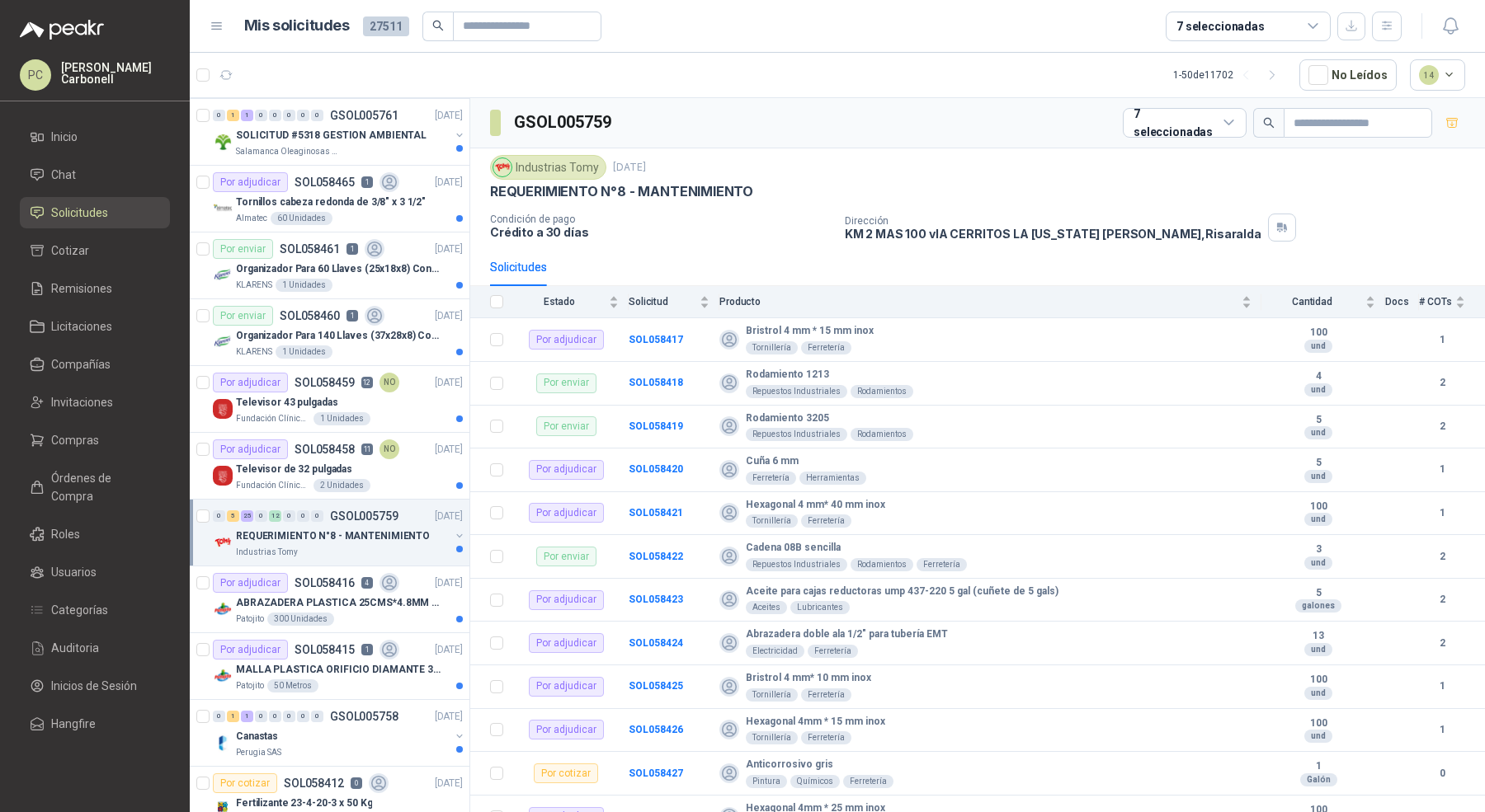
click at [453, 529] on button "button" at bounding box center [459, 535] width 13 height 13
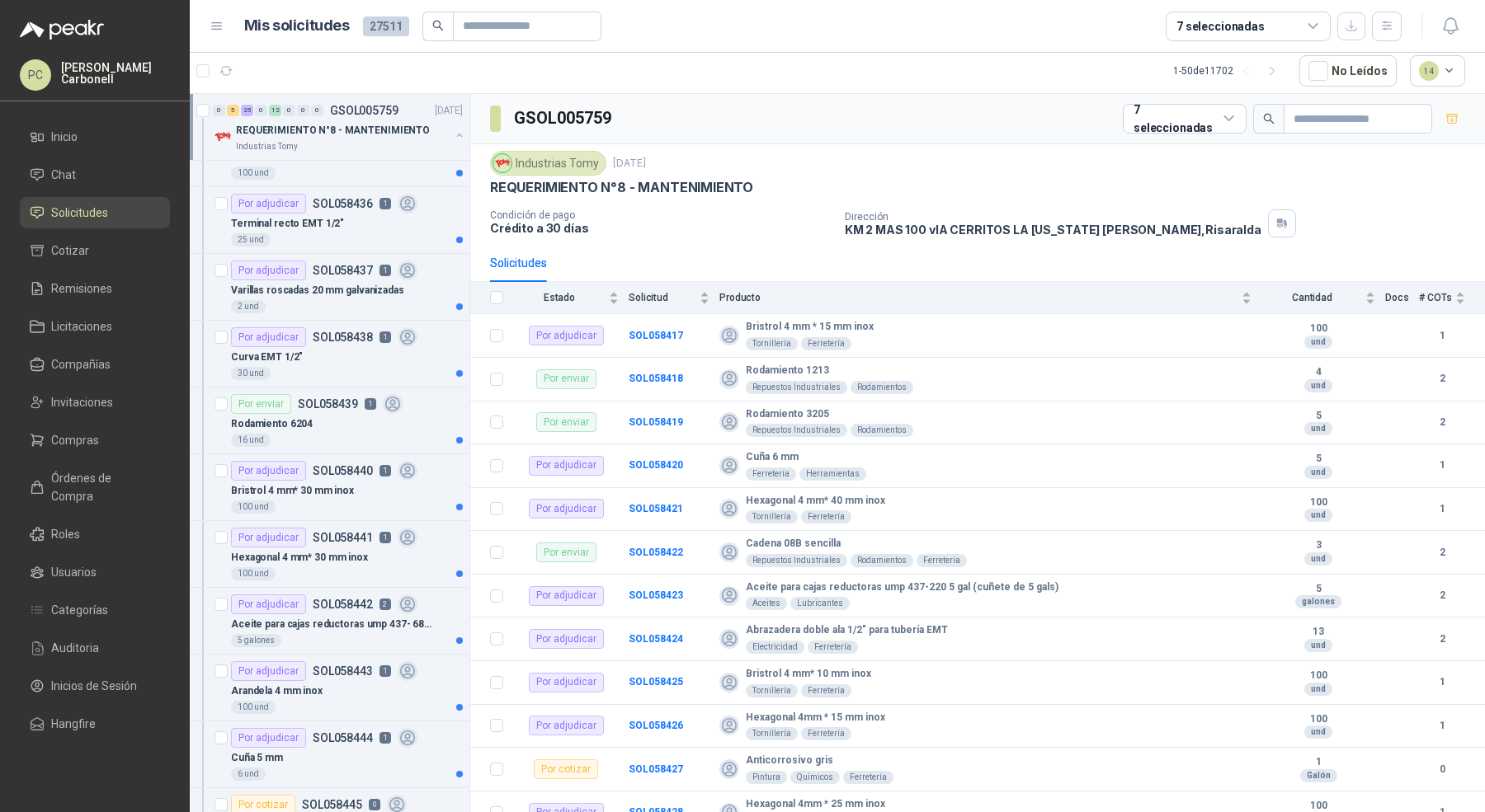
scroll to position [2849, 0]
click at [411, 659] on icon at bounding box center [408, 668] width 19 height 19
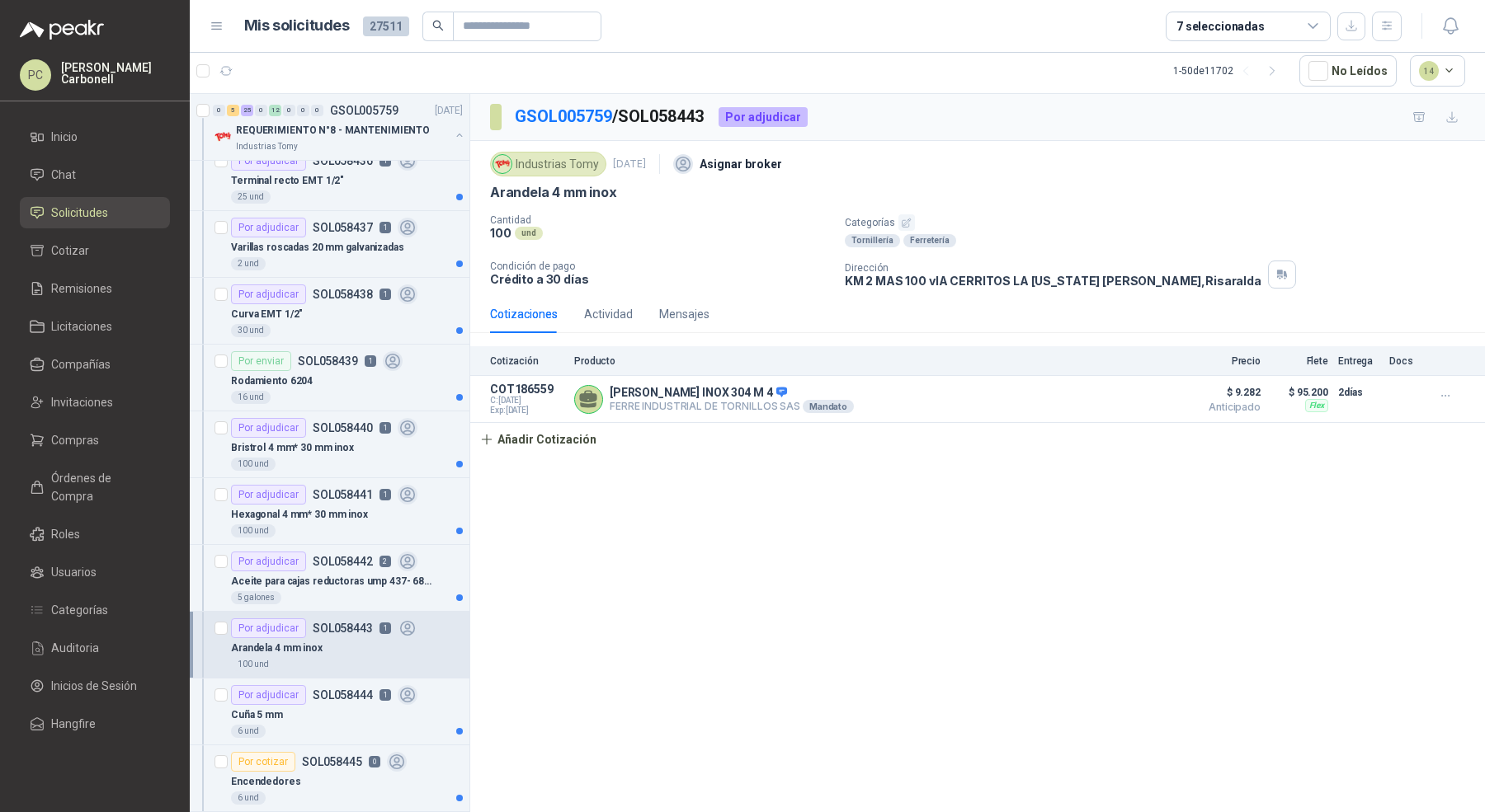
scroll to position [2900, 0]
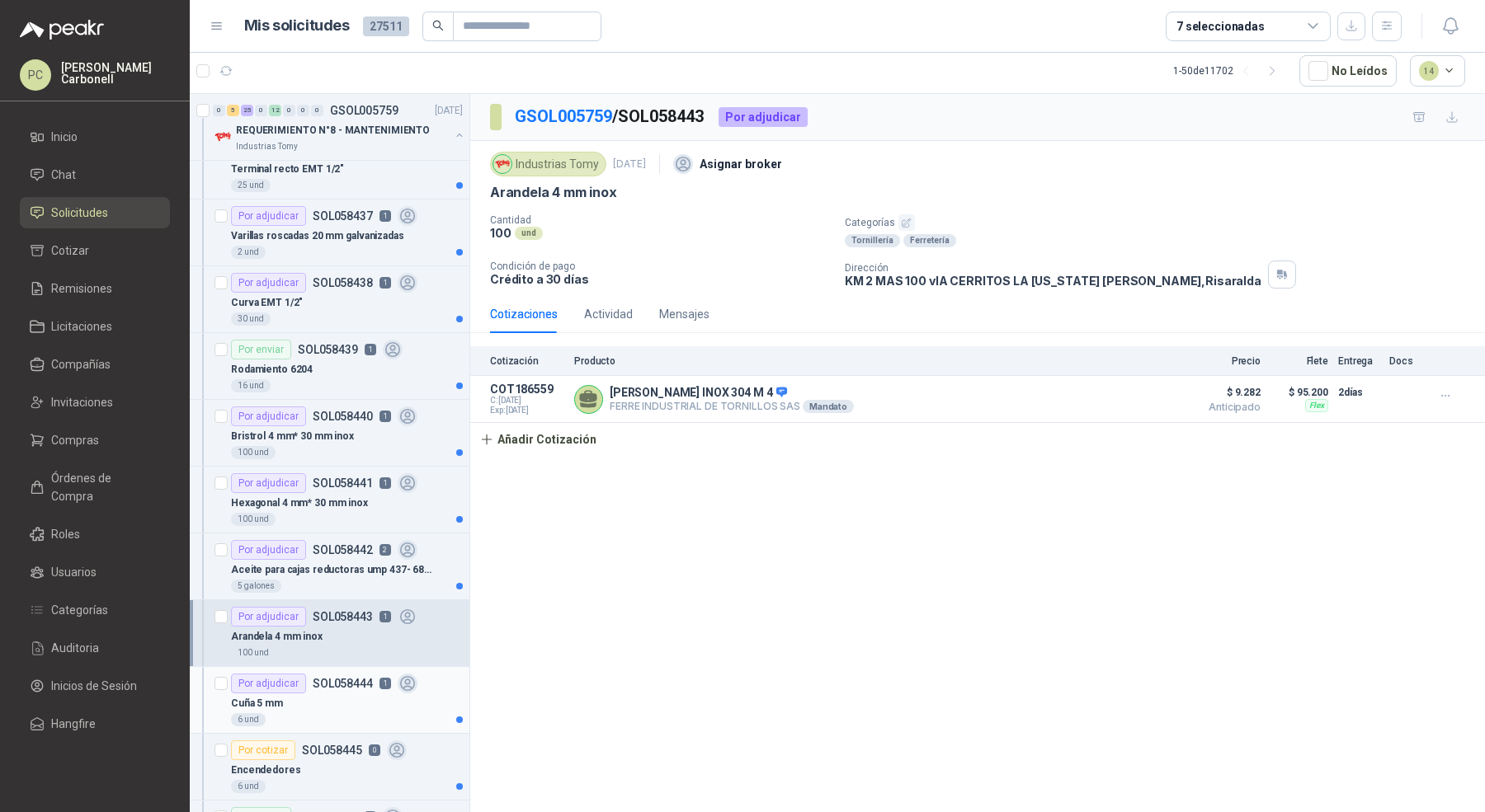
click at [407, 677] on icon at bounding box center [407, 684] width 14 height 14
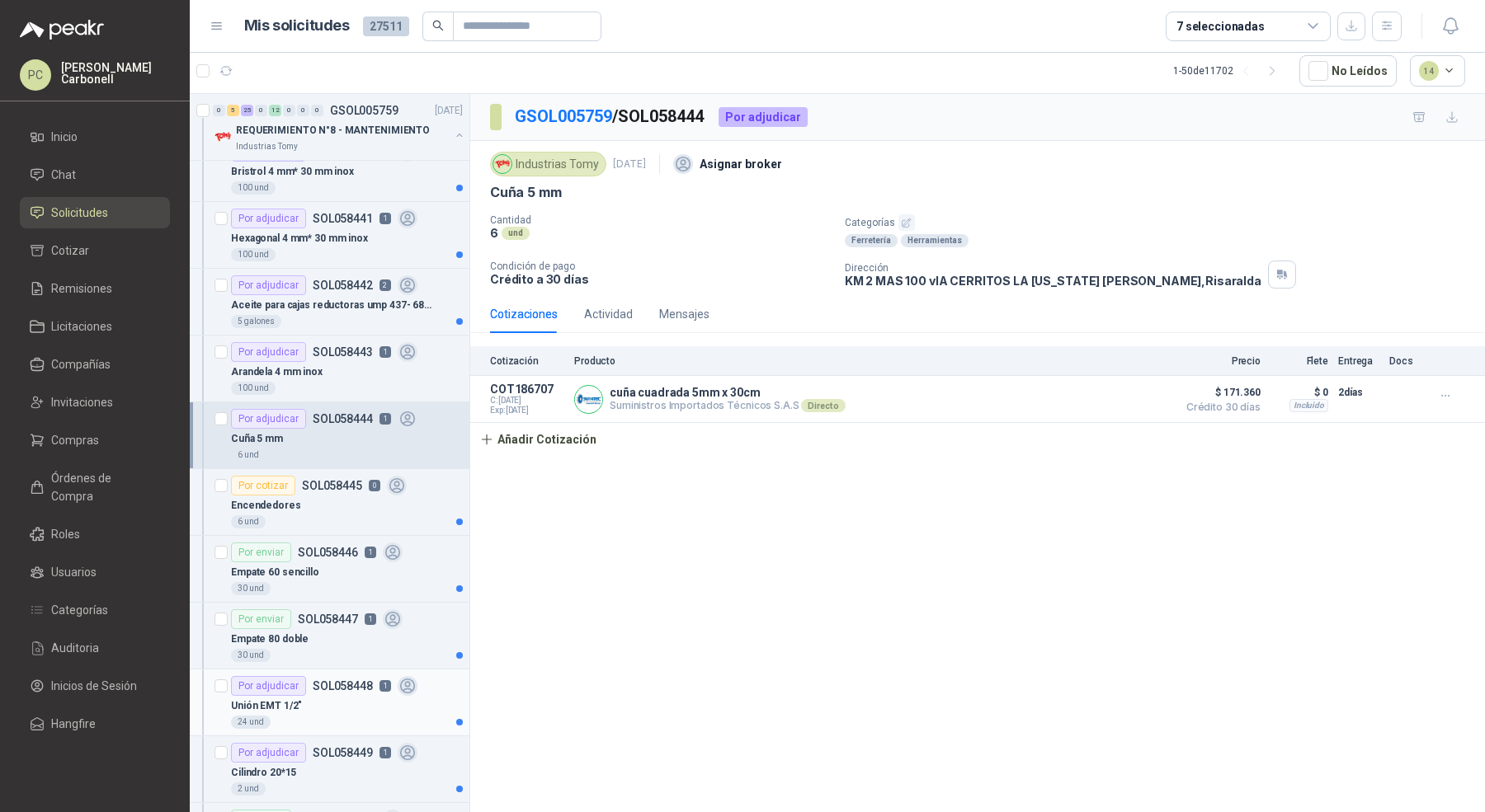
scroll to position [3188, 0]
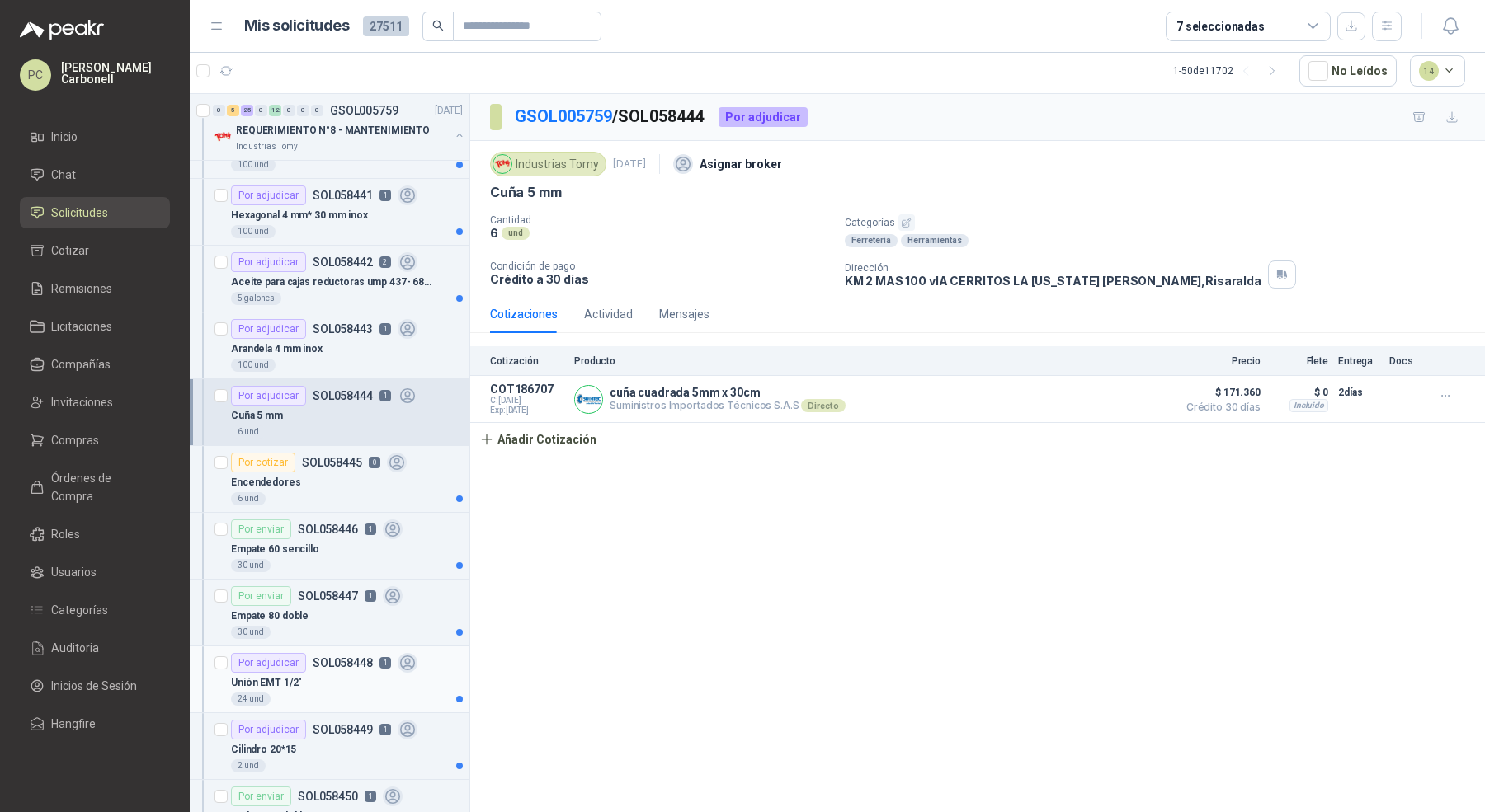
click at [387, 673] on div "Unión EMT 1/2"" at bounding box center [346, 682] width 231 height 20
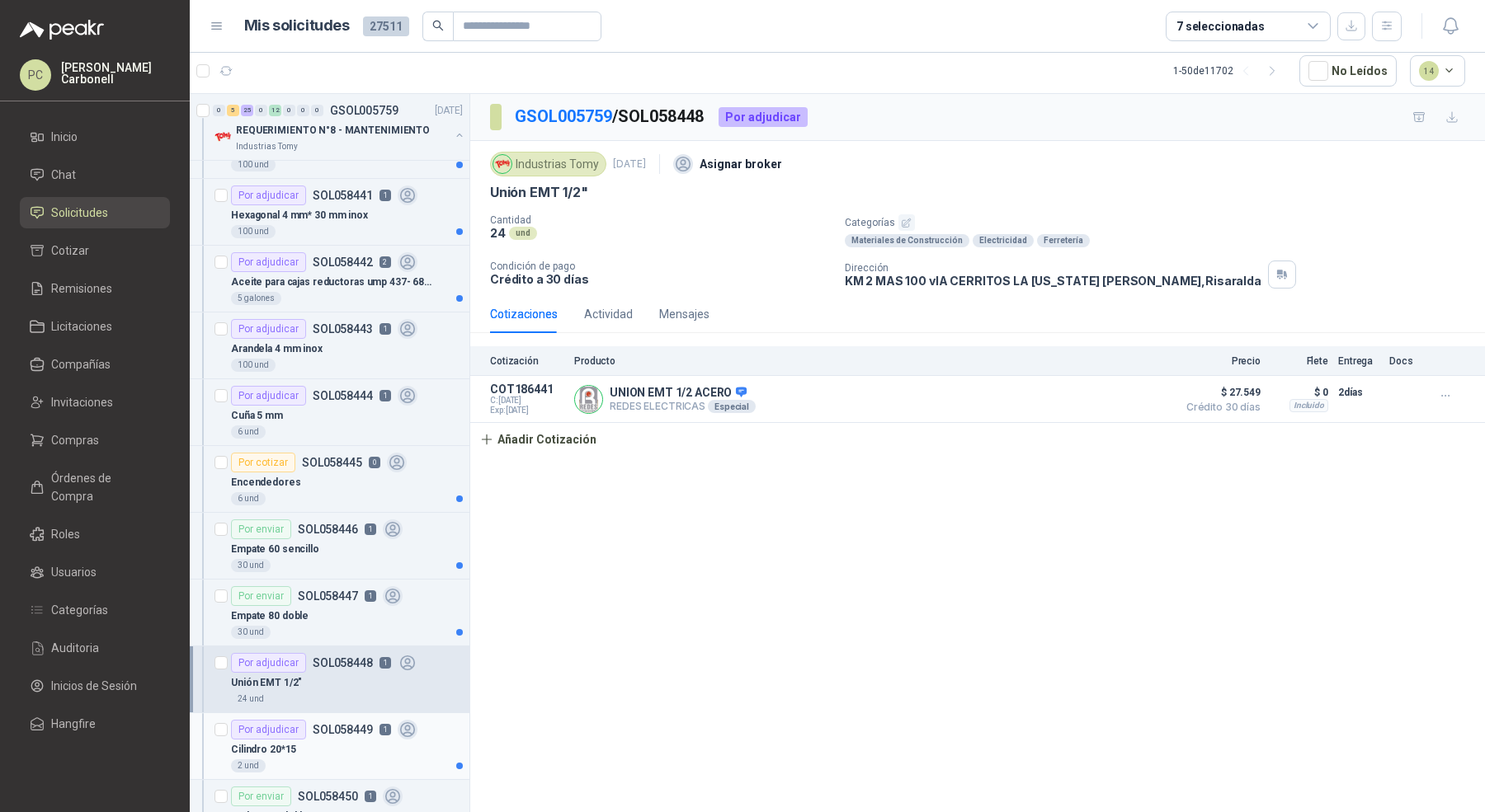
click at [379, 724] on p "1" at bounding box center [385, 729] width 11 height 11
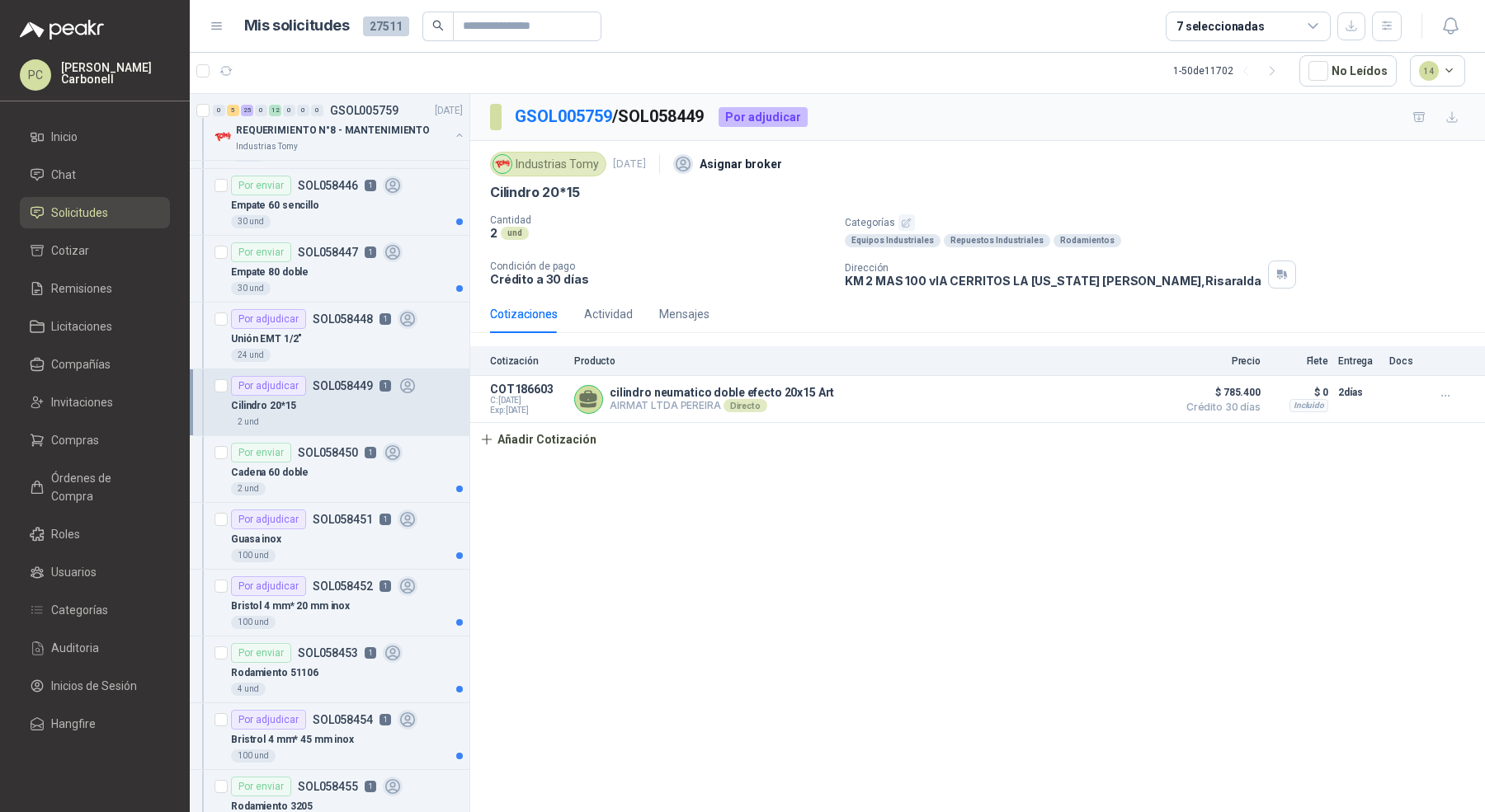
scroll to position [3666, 0]
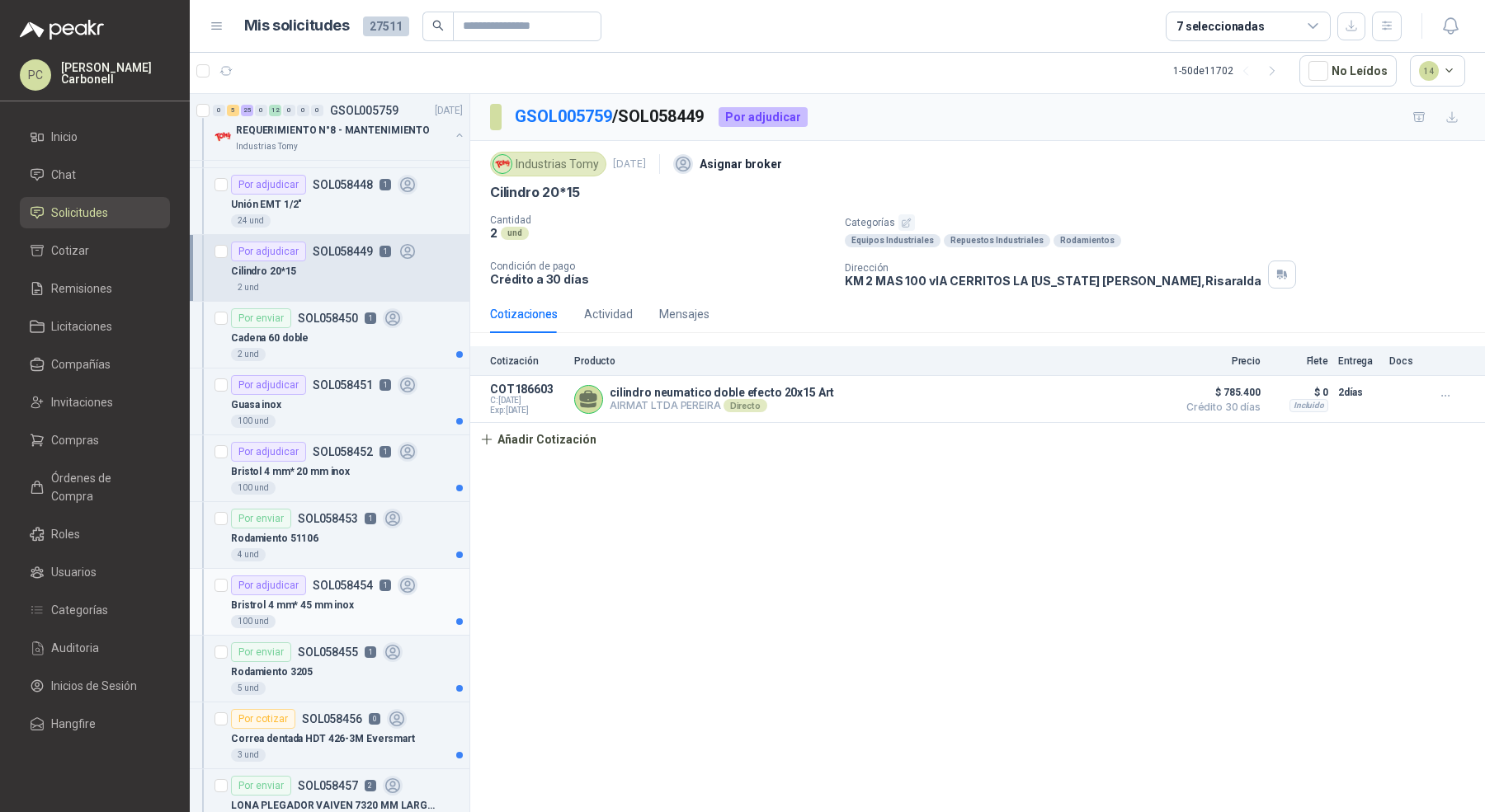
click at [380, 595] on div "Bristrol 4 mm* 45 mm inox" at bounding box center [346, 605] width 231 height 20
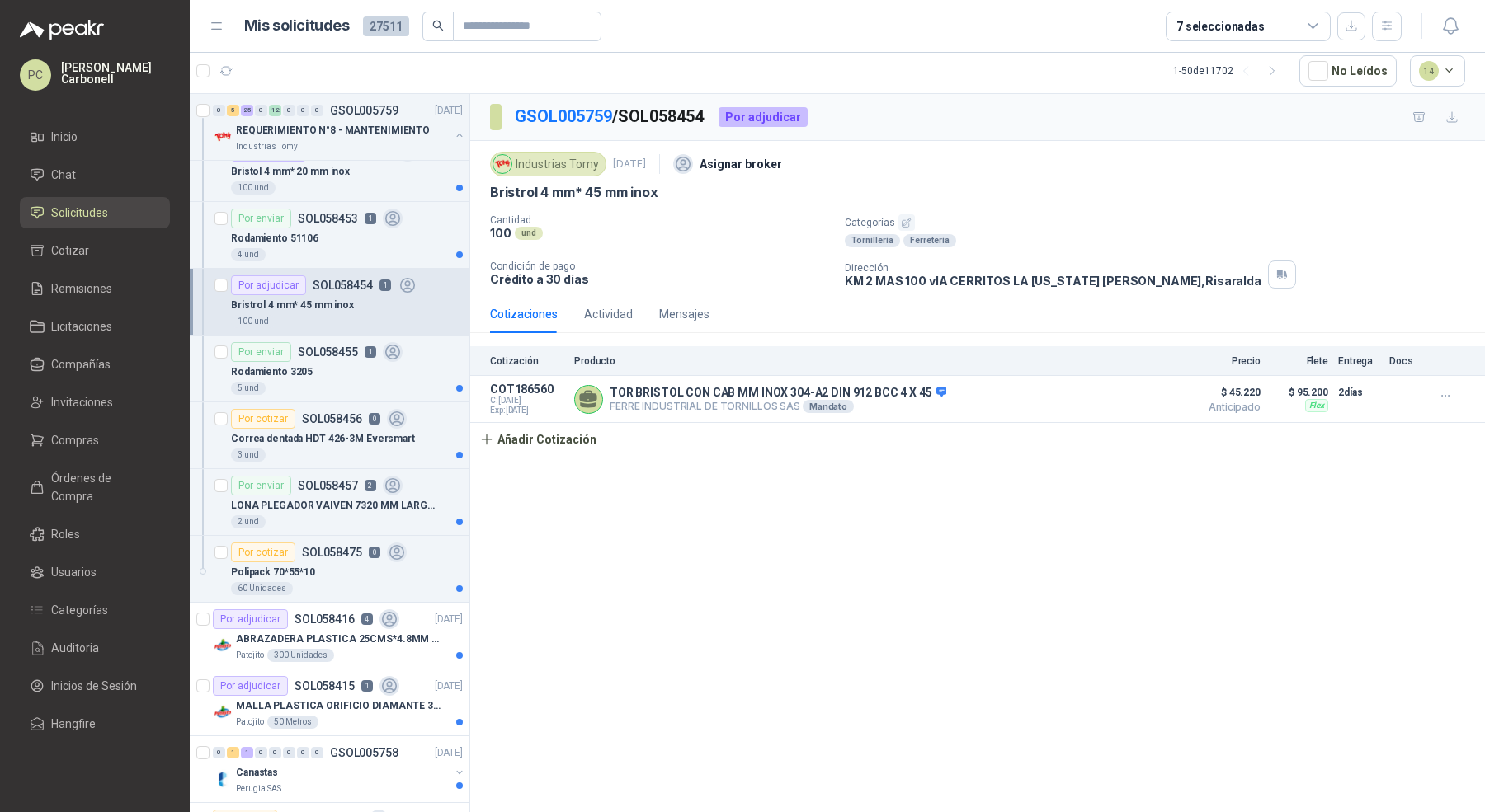
scroll to position [3989, 0]
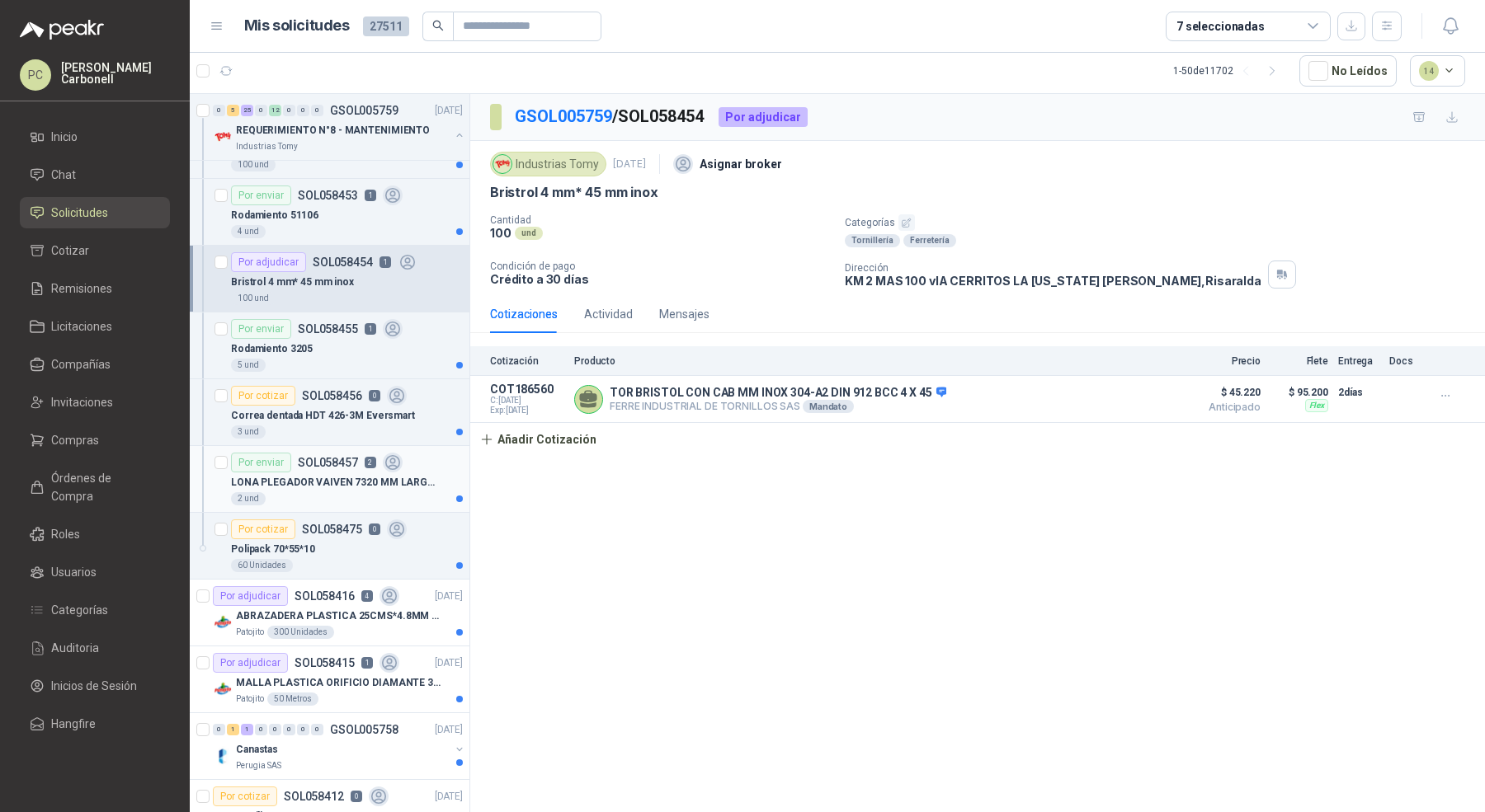
click at [389, 456] on icon at bounding box center [392, 463] width 14 height 14
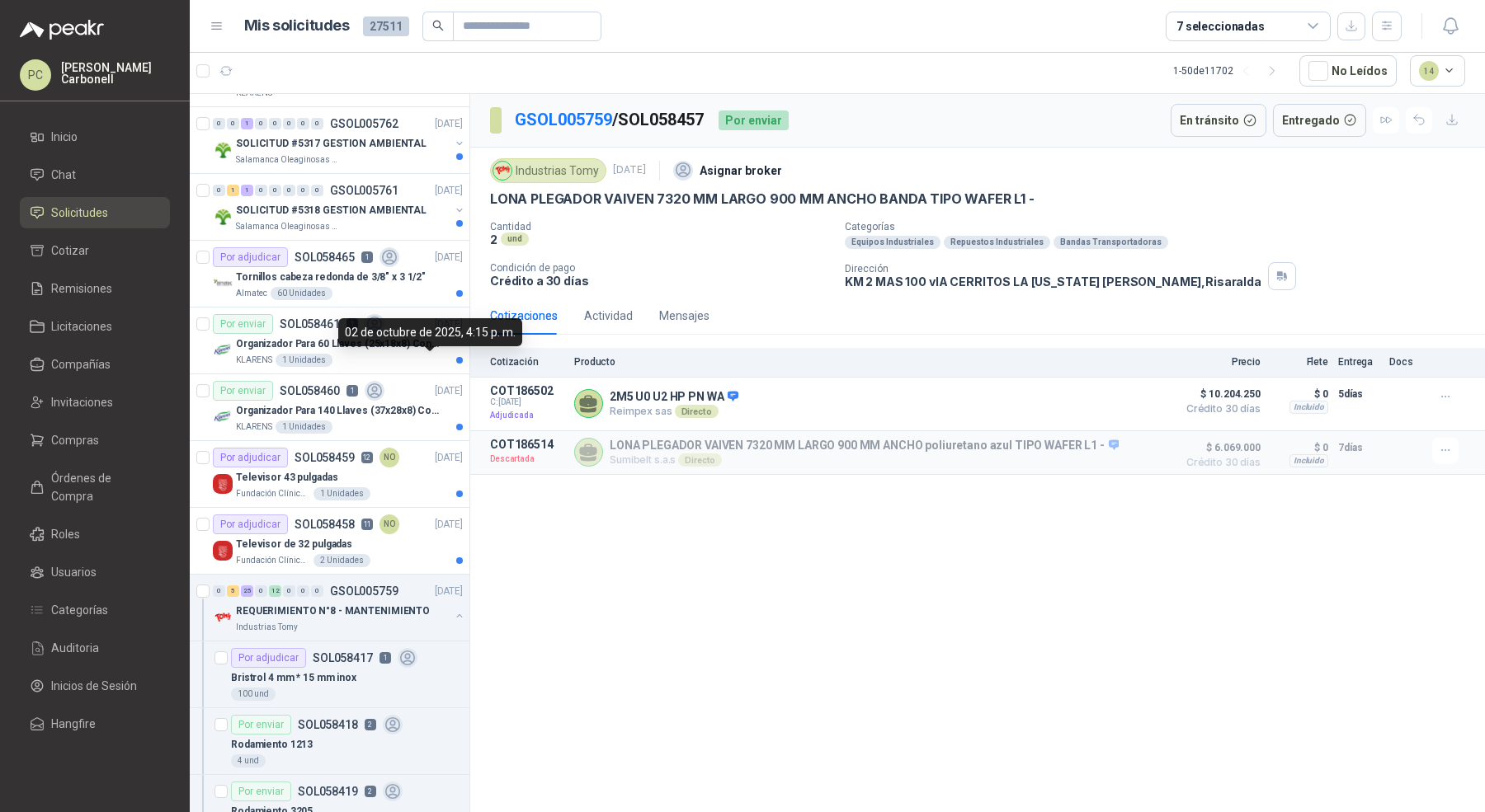
scroll to position [1122, 0]
click at [453, 610] on button "button" at bounding box center [459, 616] width 13 height 13
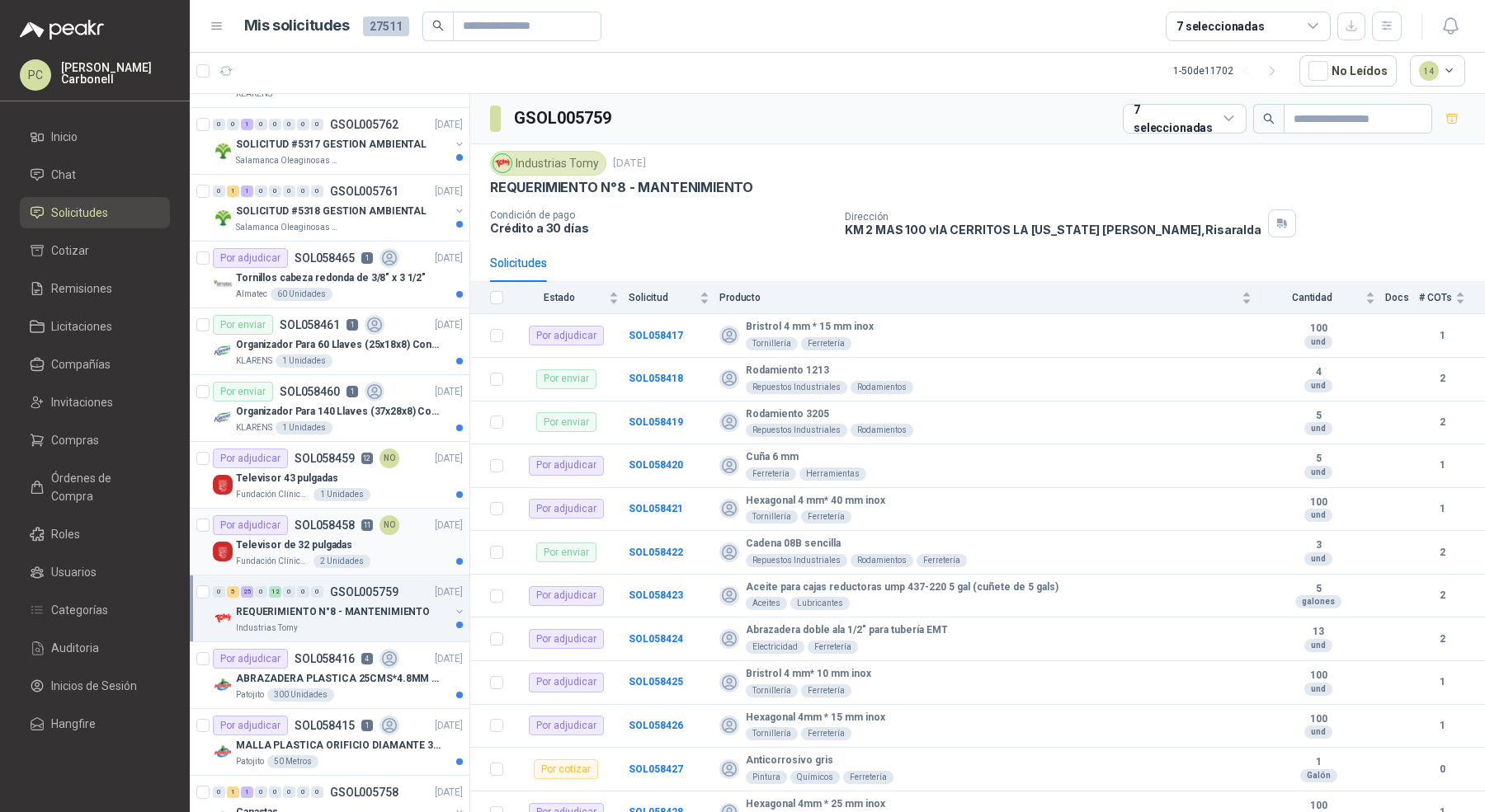
click at [417, 555] on div "Fundación Clínica Shaio 2 Unidades" at bounding box center [349, 561] width 227 height 13
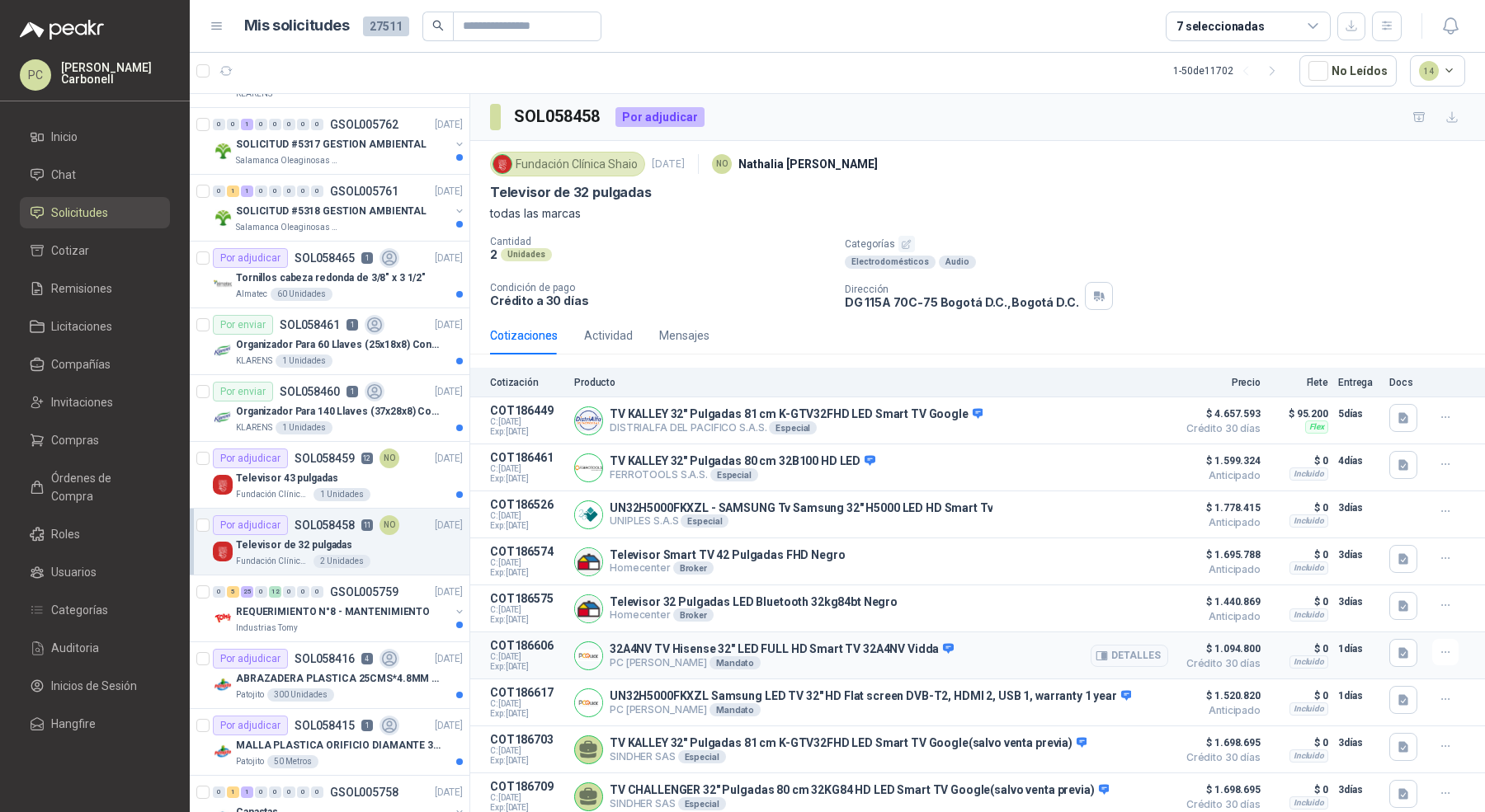
scroll to position [130, 0]
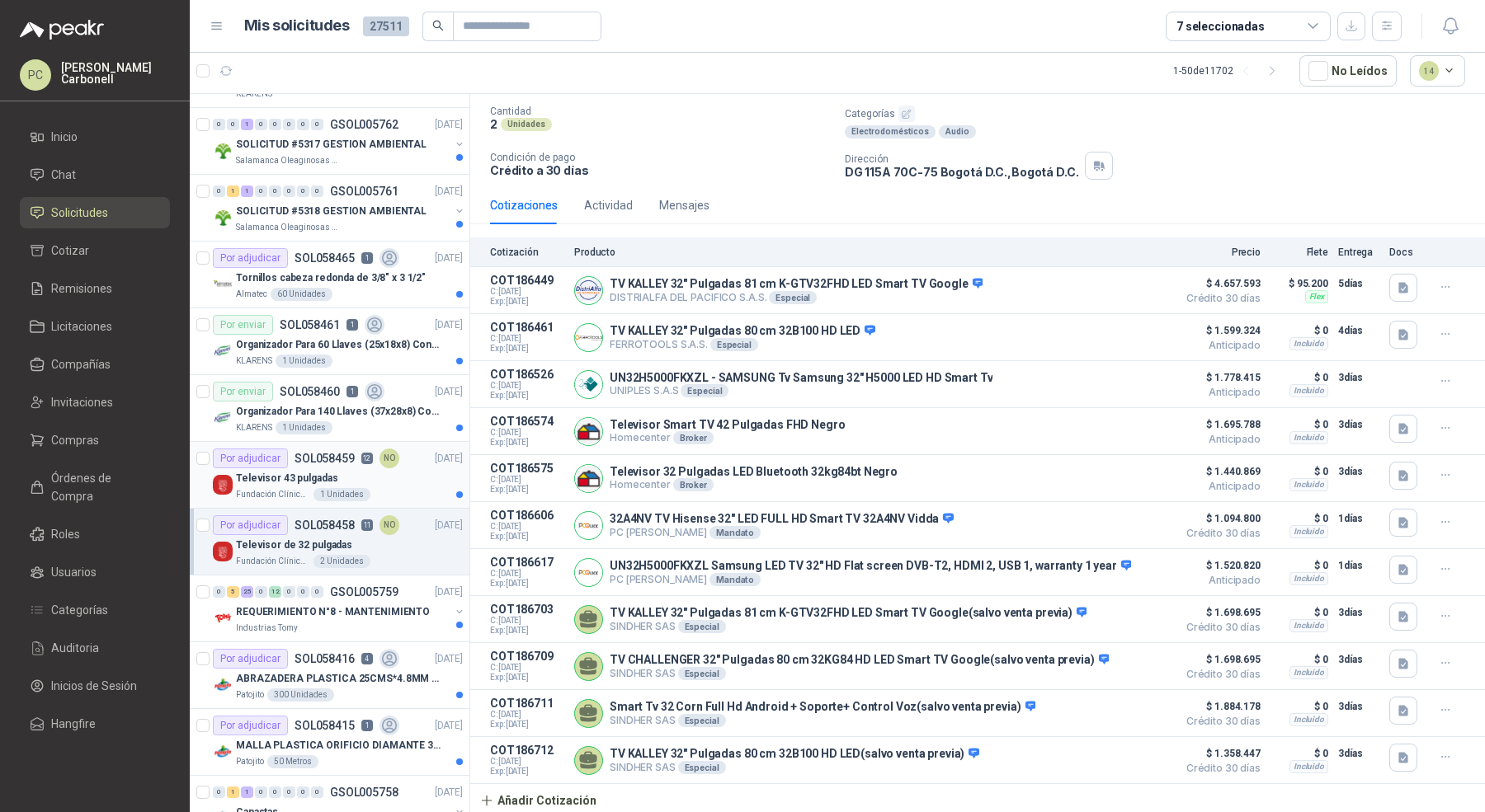
click at [428, 469] on div "Televisor 43 pulgadas" at bounding box center [349, 478] width 227 height 20
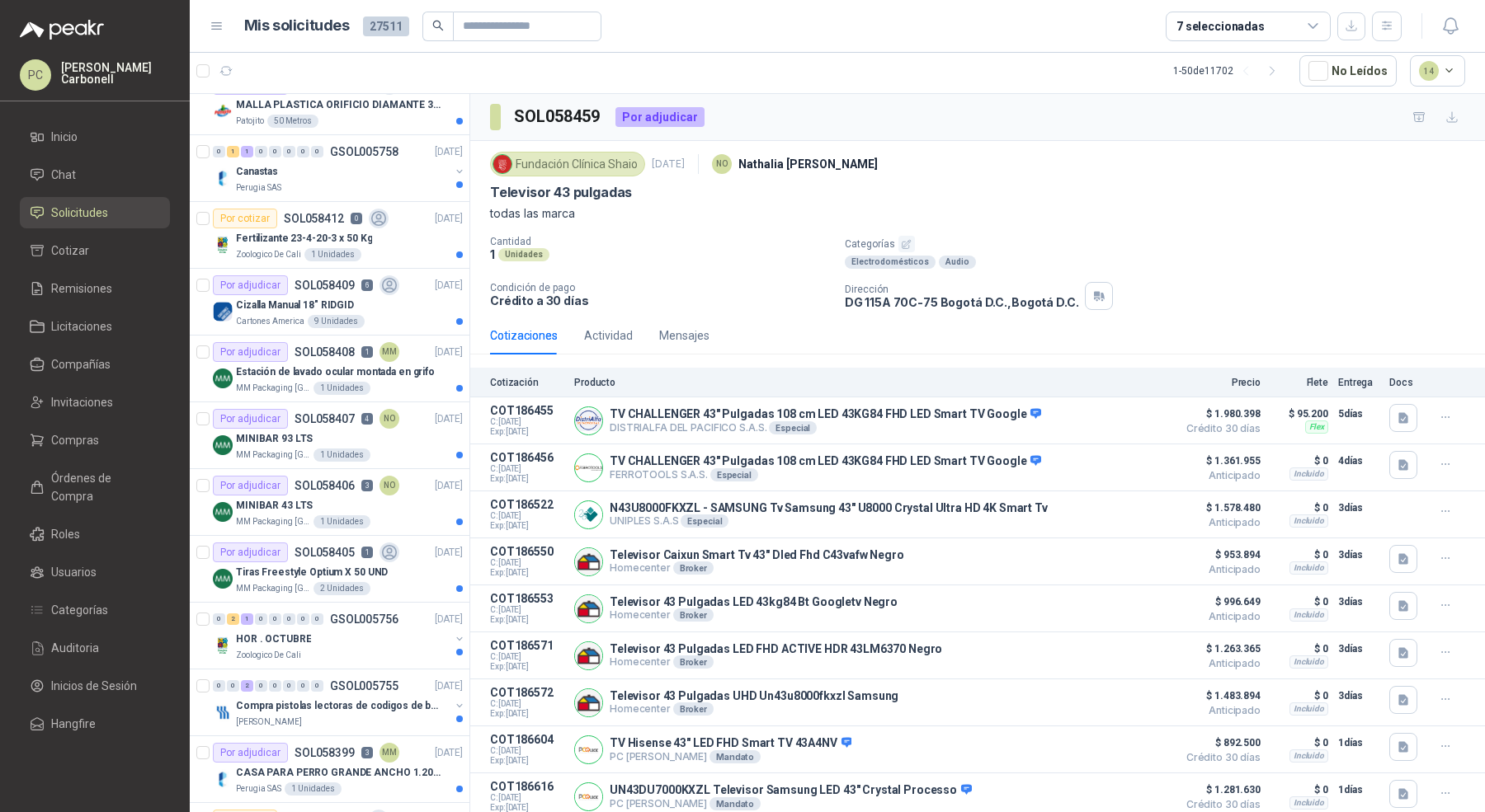
scroll to position [1746, 0]
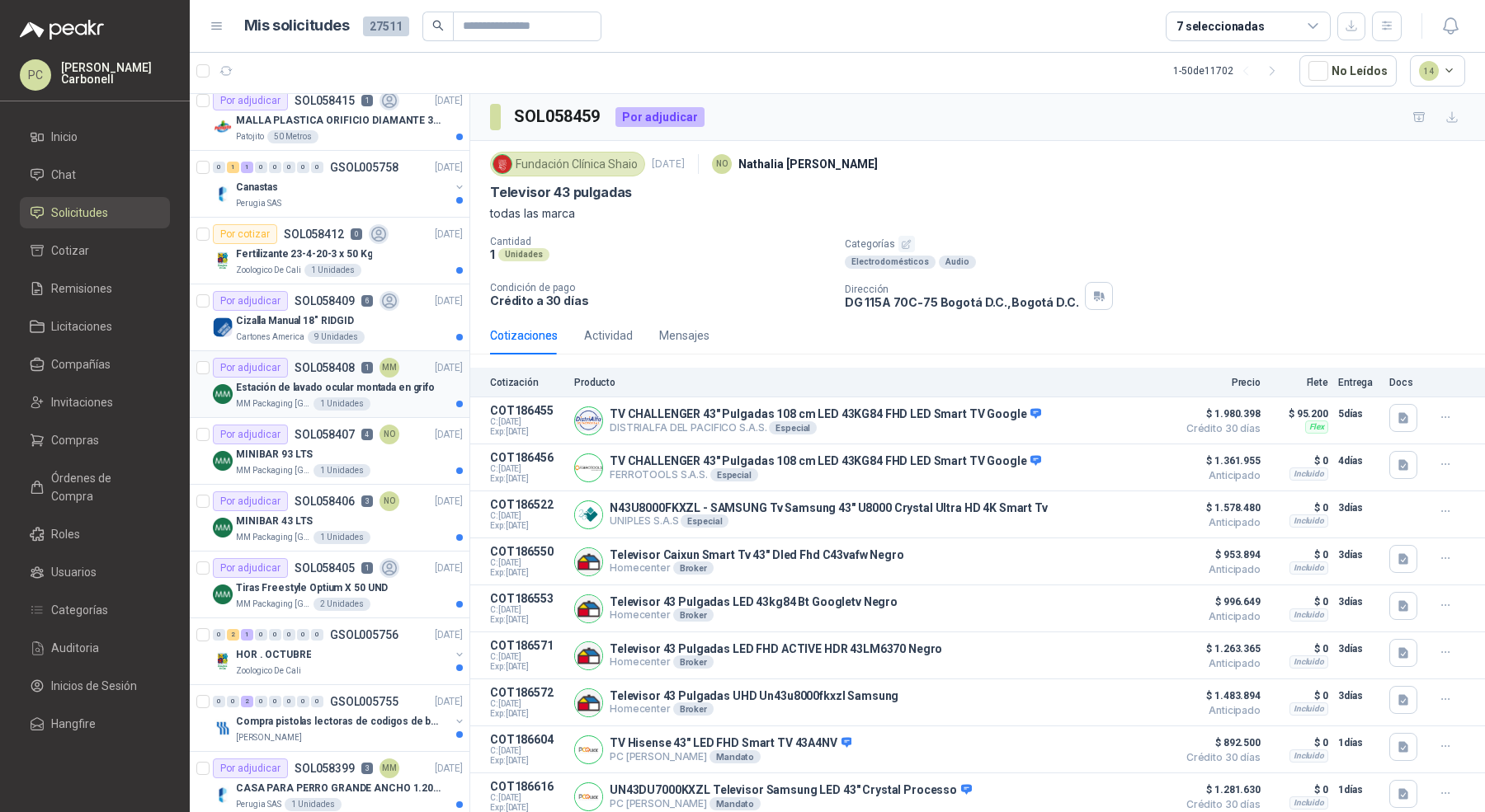
click at [410, 398] on article "Por adjudicar SOL058408 1 MM [DATE] Estación [PERSON_NAME] ocular montada en gr…" at bounding box center [329, 384] width 280 height 67
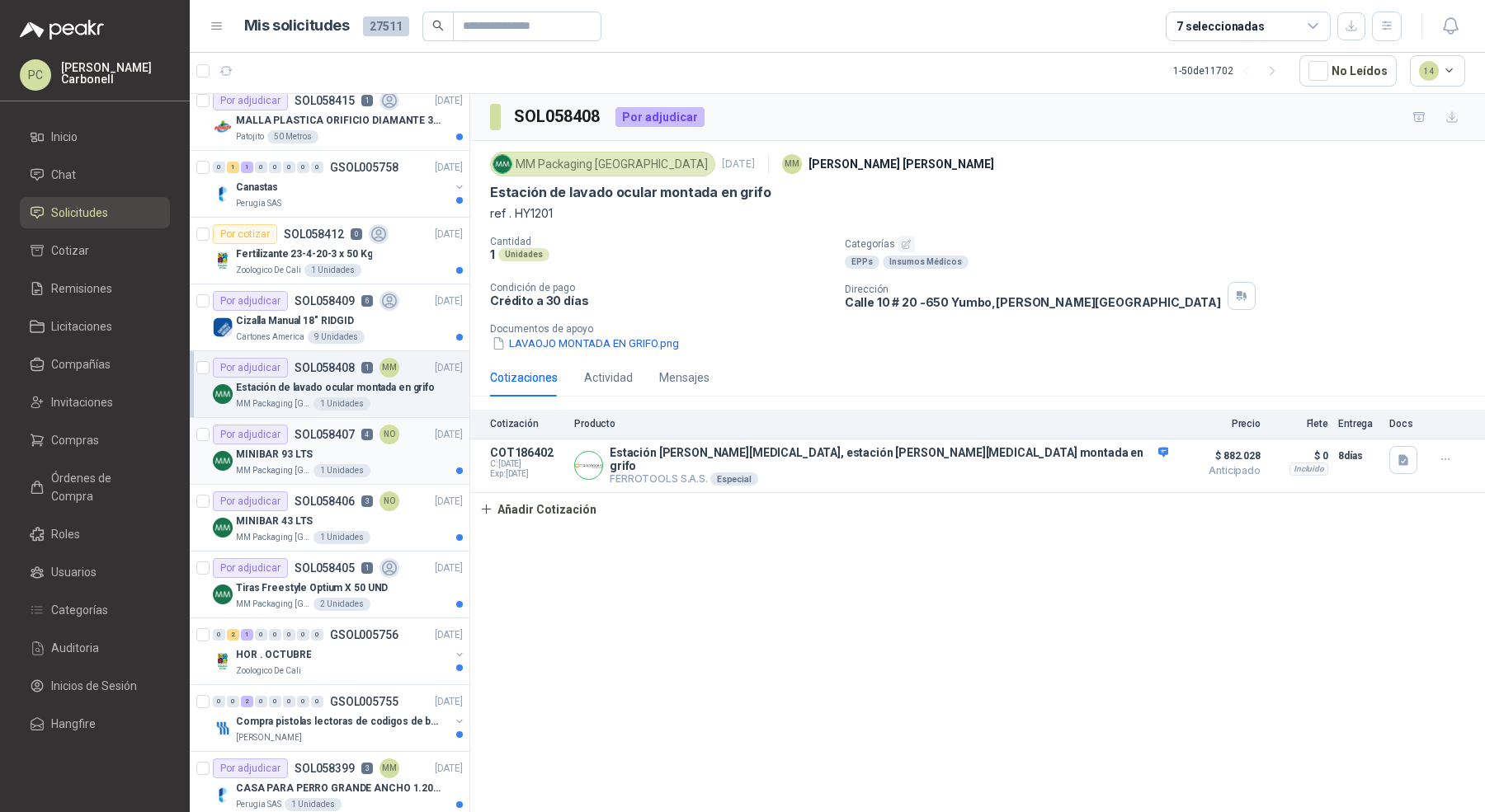
click at [425, 464] on div "MM Packaging [GEOGRAPHIC_DATA] 1 Unidades" at bounding box center [349, 471] width 227 height 13
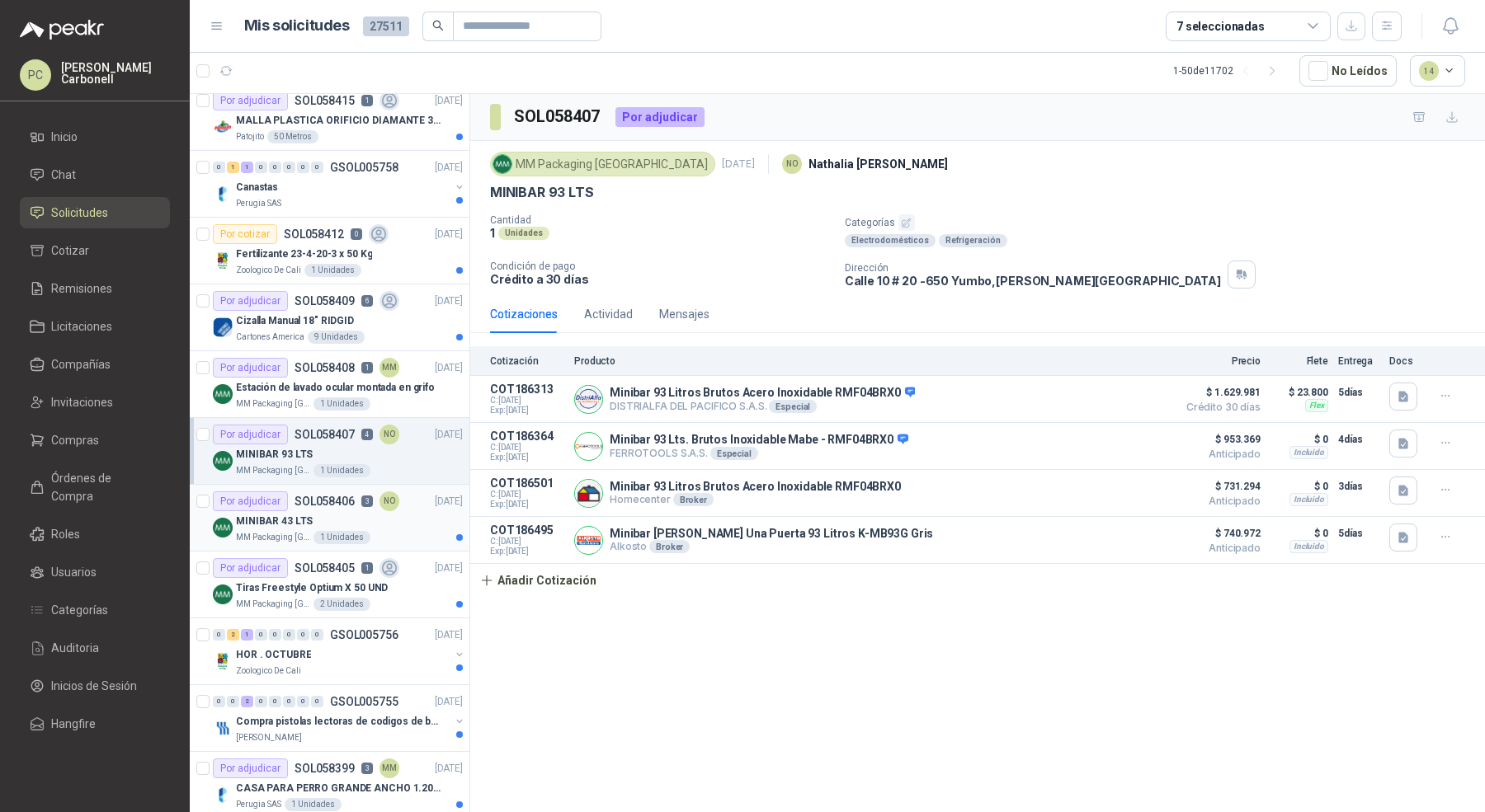
click at [431, 531] on div "MM Packaging [GEOGRAPHIC_DATA] 1 Unidades" at bounding box center [349, 537] width 227 height 13
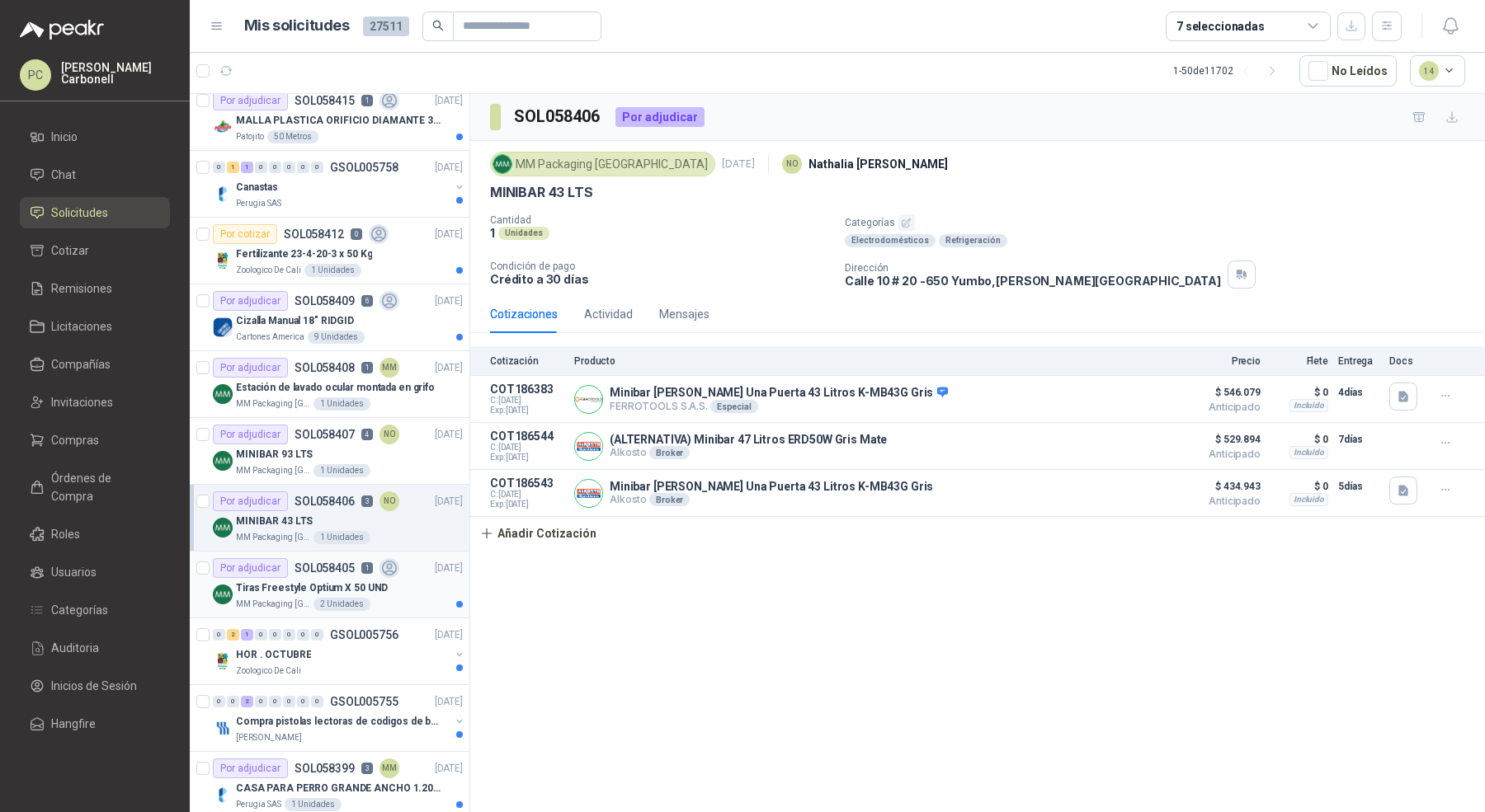
click at [431, 578] on div "Tiras Freestyle Optium X 50 UND" at bounding box center [349, 587] width 227 height 20
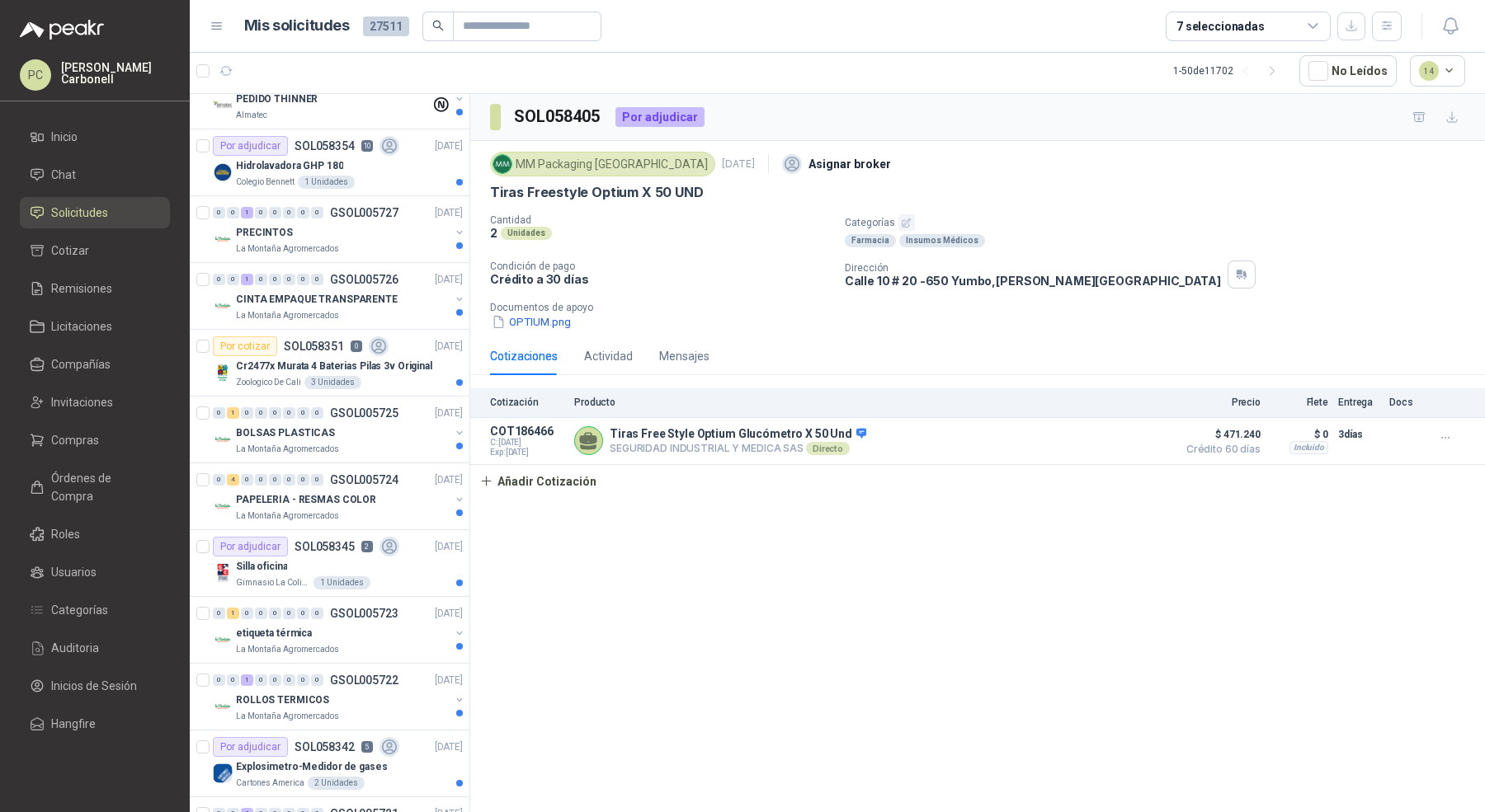
scroll to position [2626, 0]
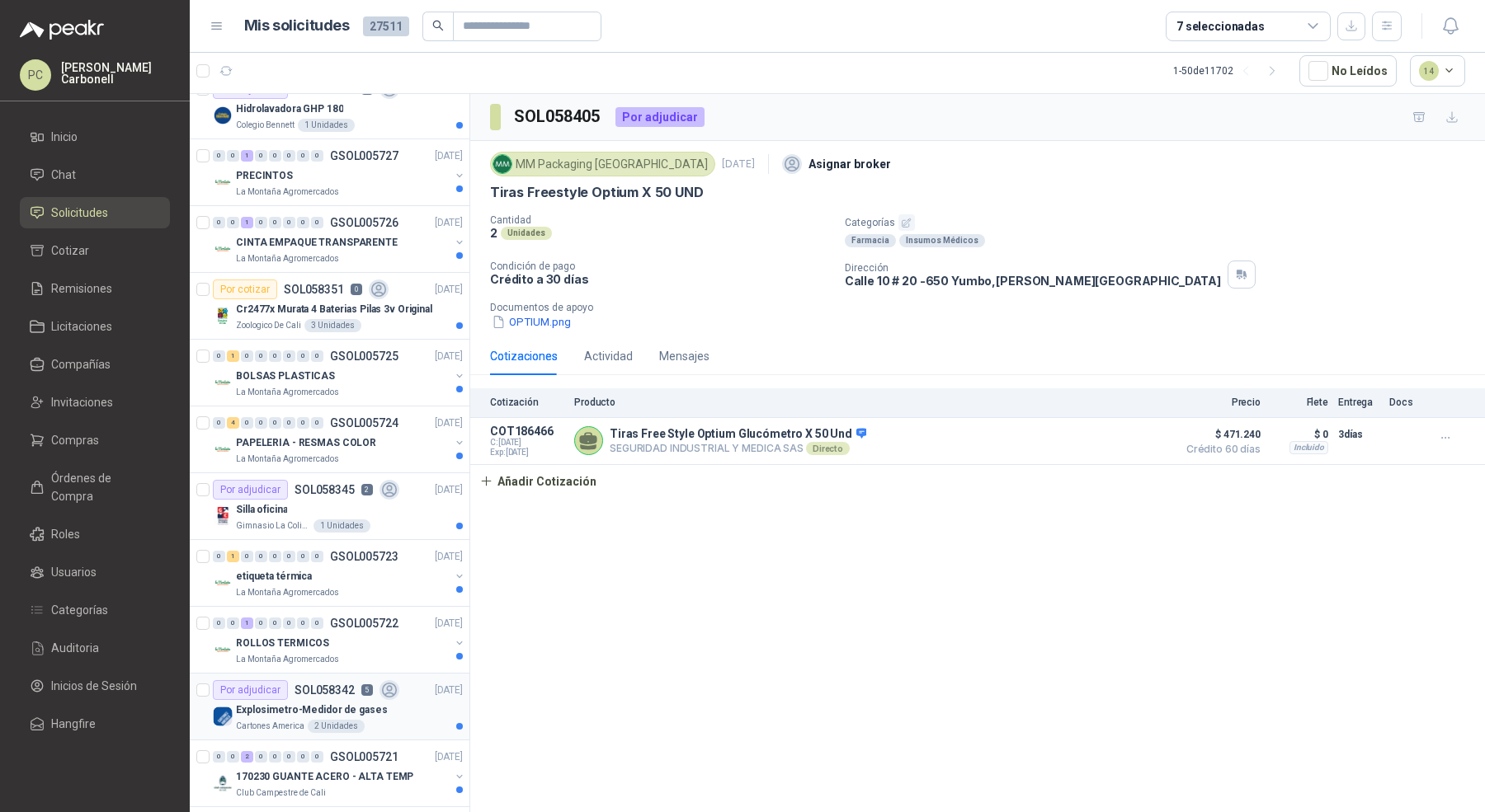
click at [416, 700] on div "Explosimetro-Medidor de gases" at bounding box center [349, 710] width 227 height 20
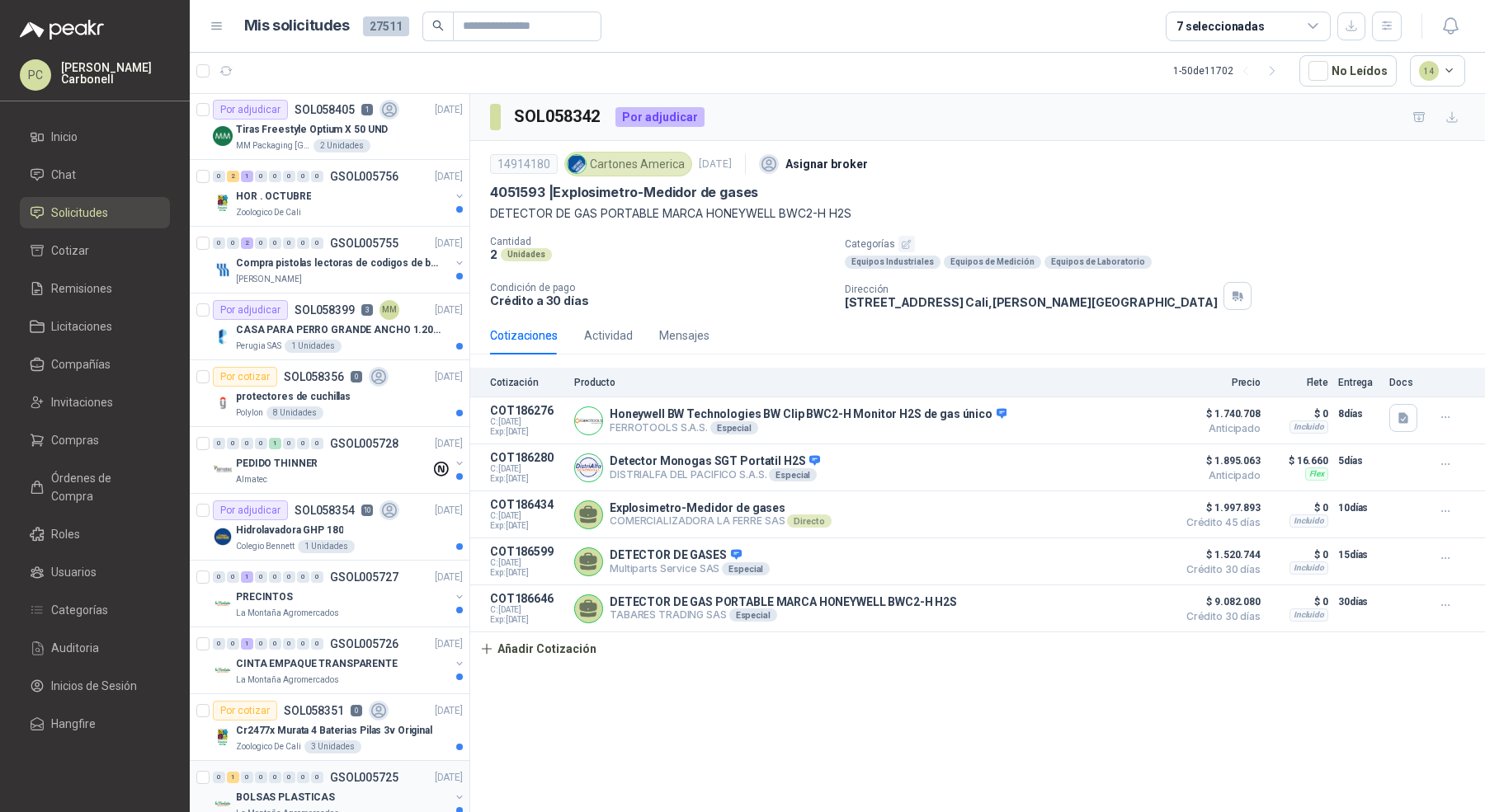
scroll to position [2150, 0]
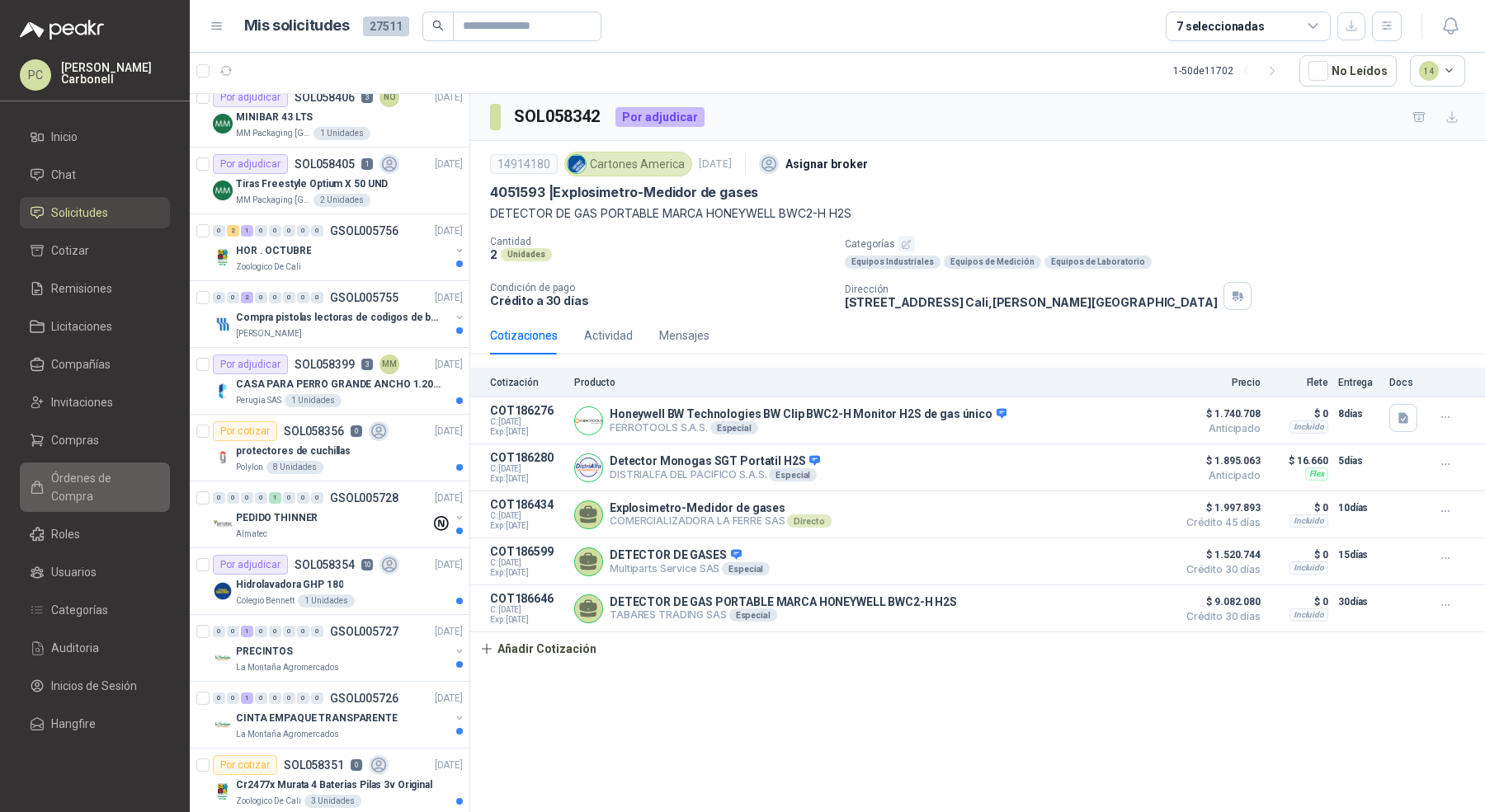
click at [138, 478] on span "Órdenes de Compra" at bounding box center [102, 487] width 103 height 36
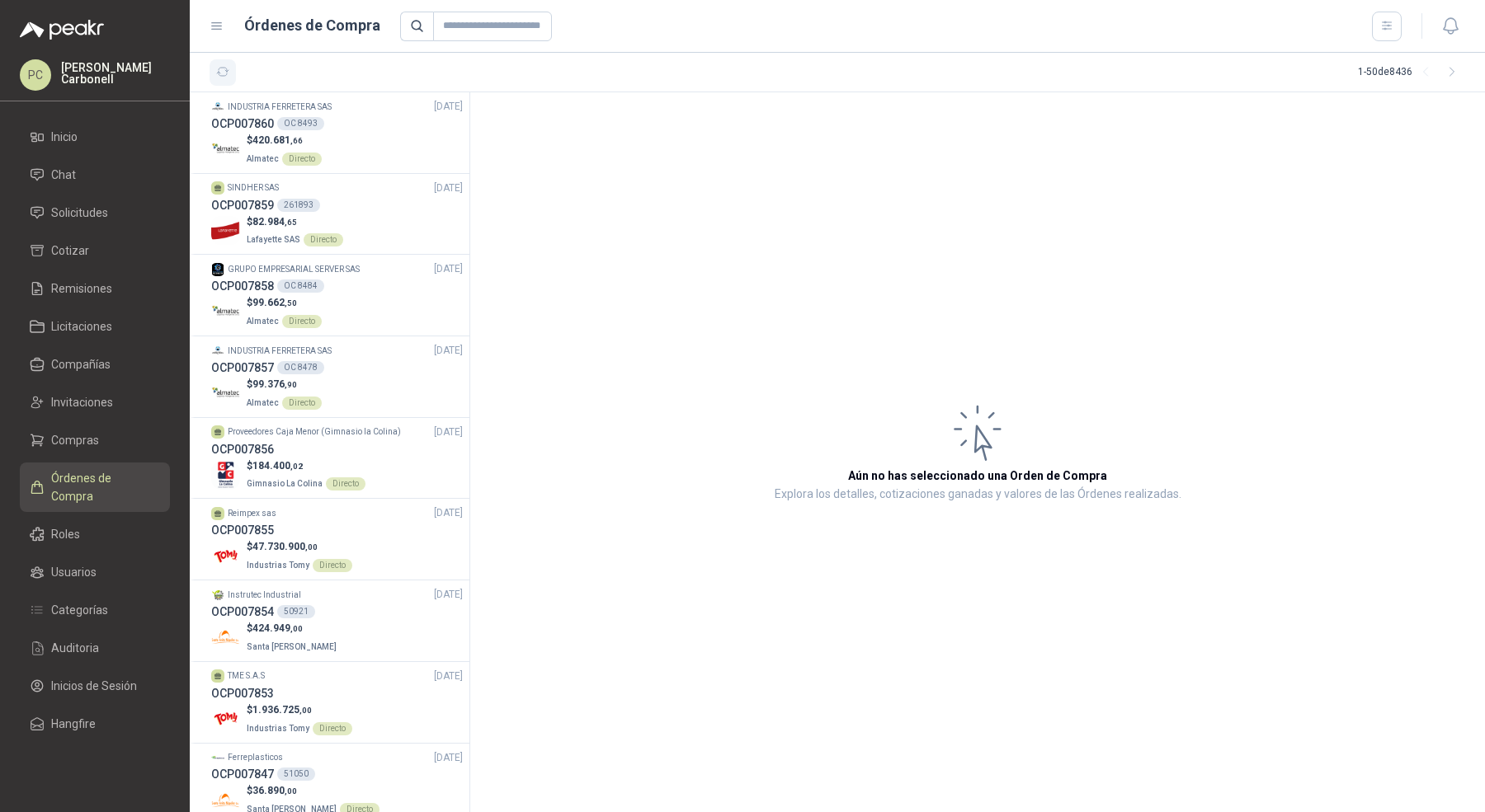
click at [224, 73] on icon "button" at bounding box center [223, 72] width 14 height 14
click at [416, 166] on li "INDUSTRIA FERRETERA SAS [DATE] OCP007860 OC 8493 $ 420.681 ,66 Almatec Directo" at bounding box center [329, 132] width 280 height 82
click at [369, 145] on div "$ 420.681 ,66 Almatec Directo" at bounding box center [336, 149] width 251 height 34
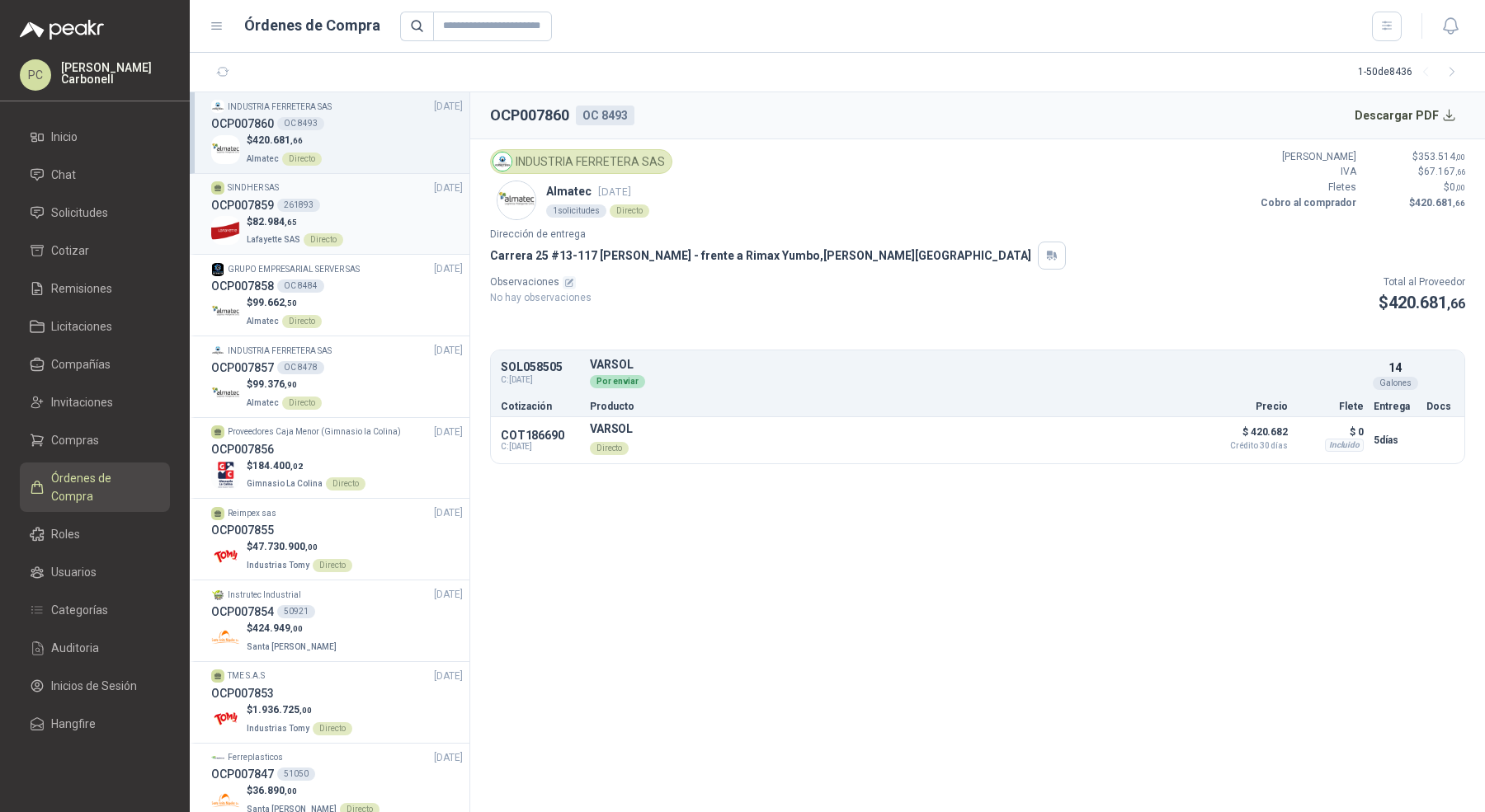
click at [369, 229] on div "$ 82.984 ,65 Lafayette SAS Directo" at bounding box center [336, 231] width 251 height 34
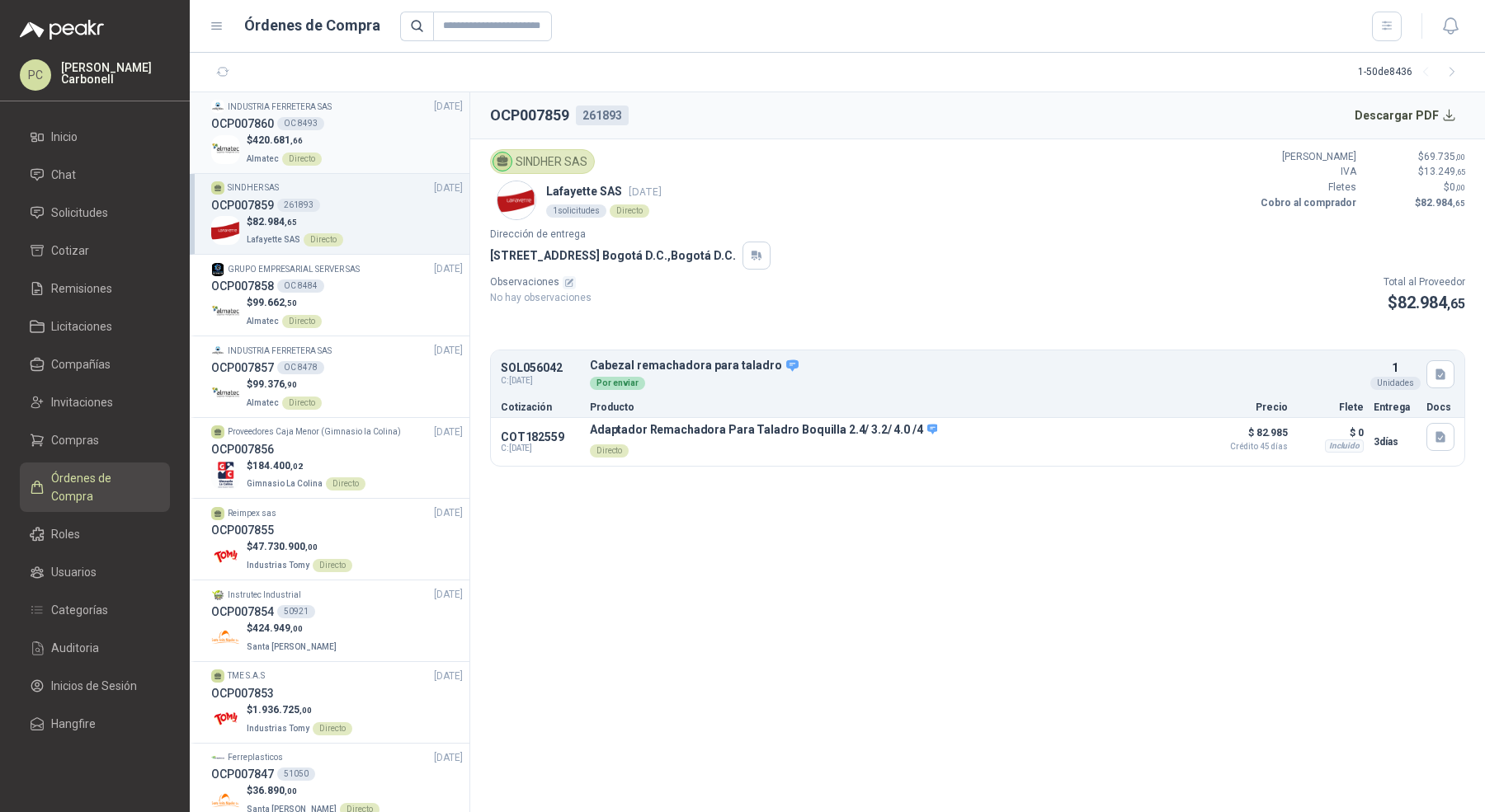
click at [383, 156] on div "$ 420.681 ,66 Almatec Directo" at bounding box center [336, 149] width 251 height 34
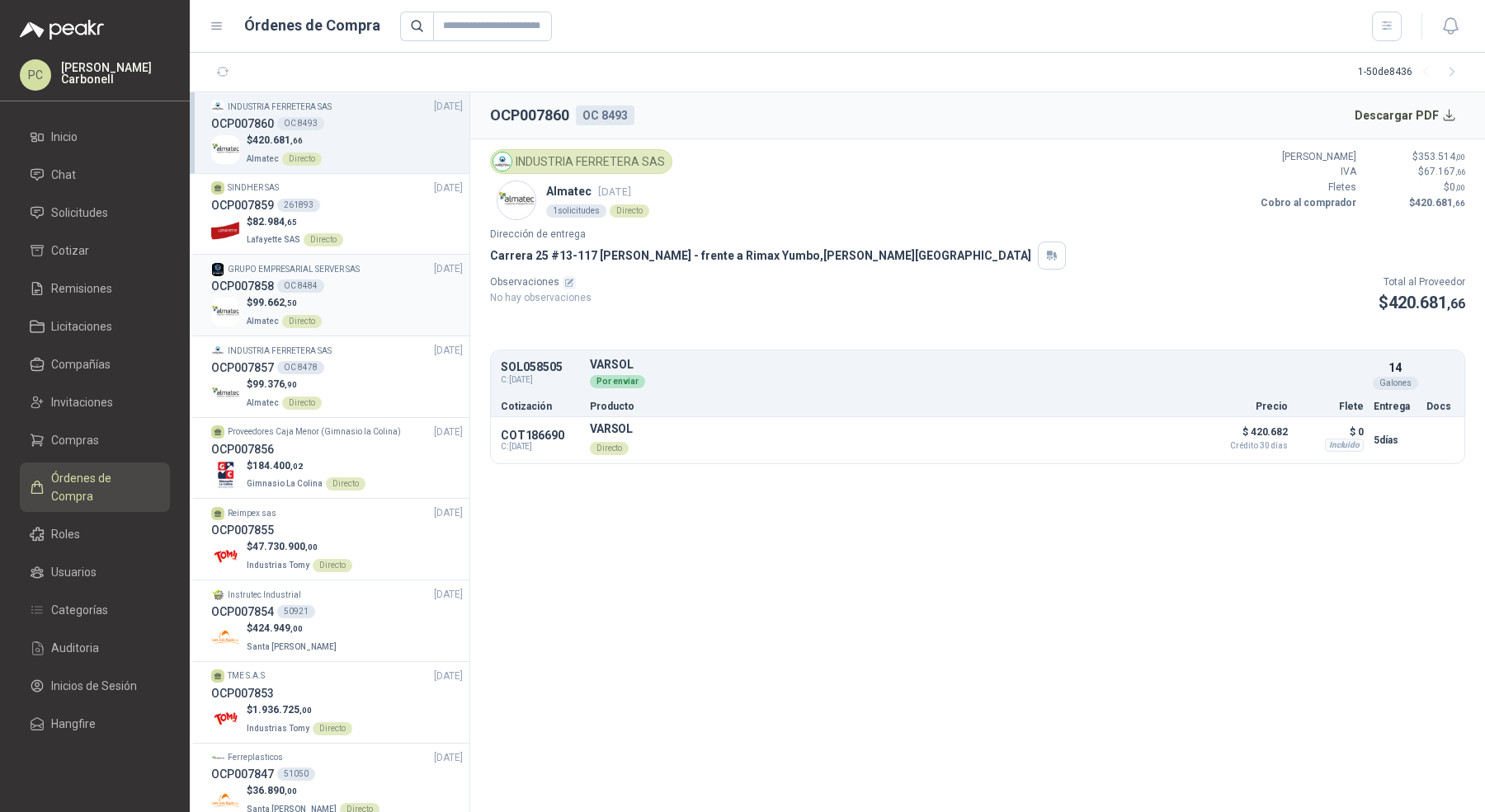
click at [369, 314] on div "$ 99.662 ,50 Almatec Directo" at bounding box center [336, 311] width 251 height 34
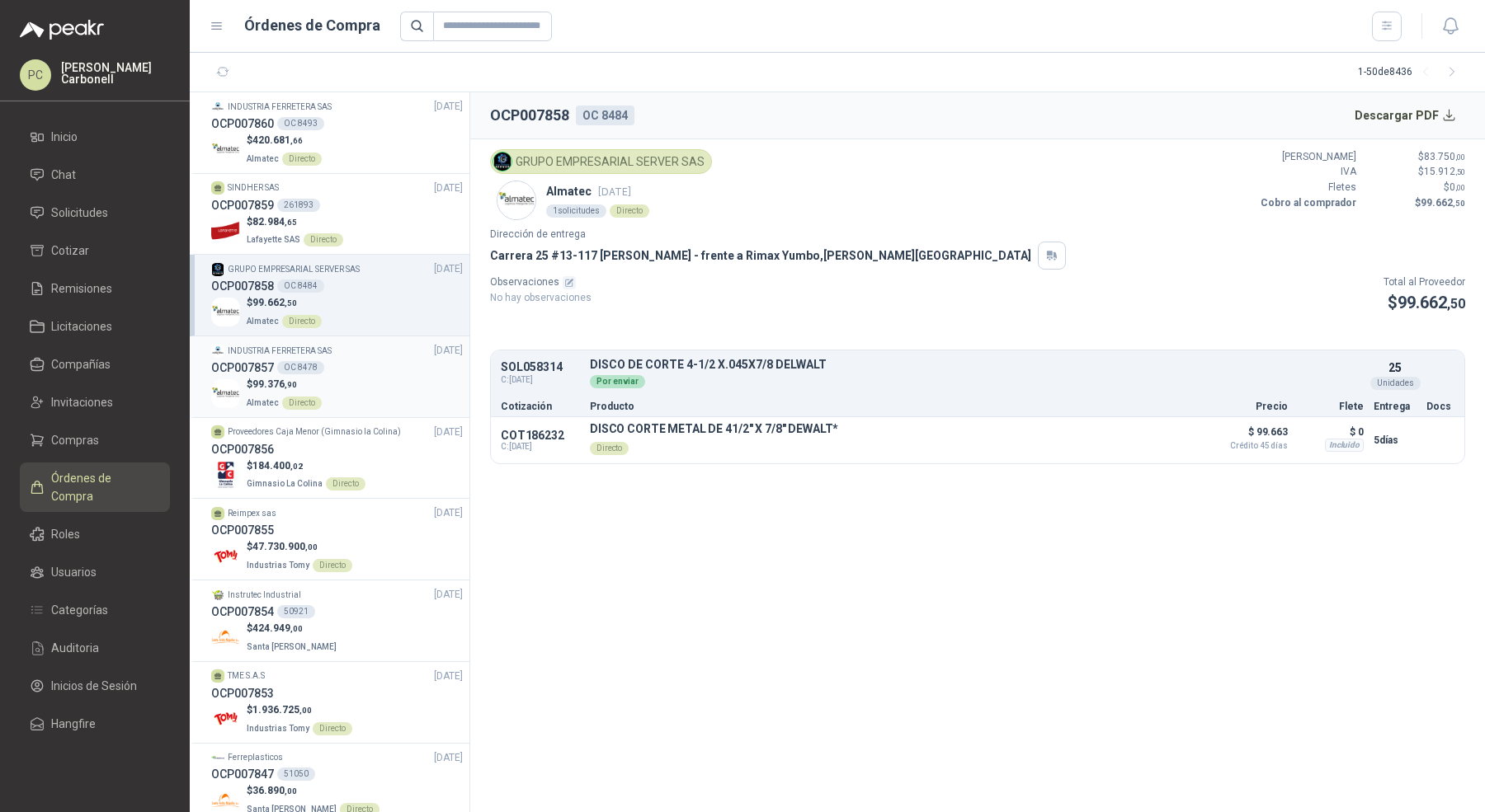
click at [371, 400] on div "$ 99.376 ,90 Almatec Directo" at bounding box center [336, 393] width 251 height 34
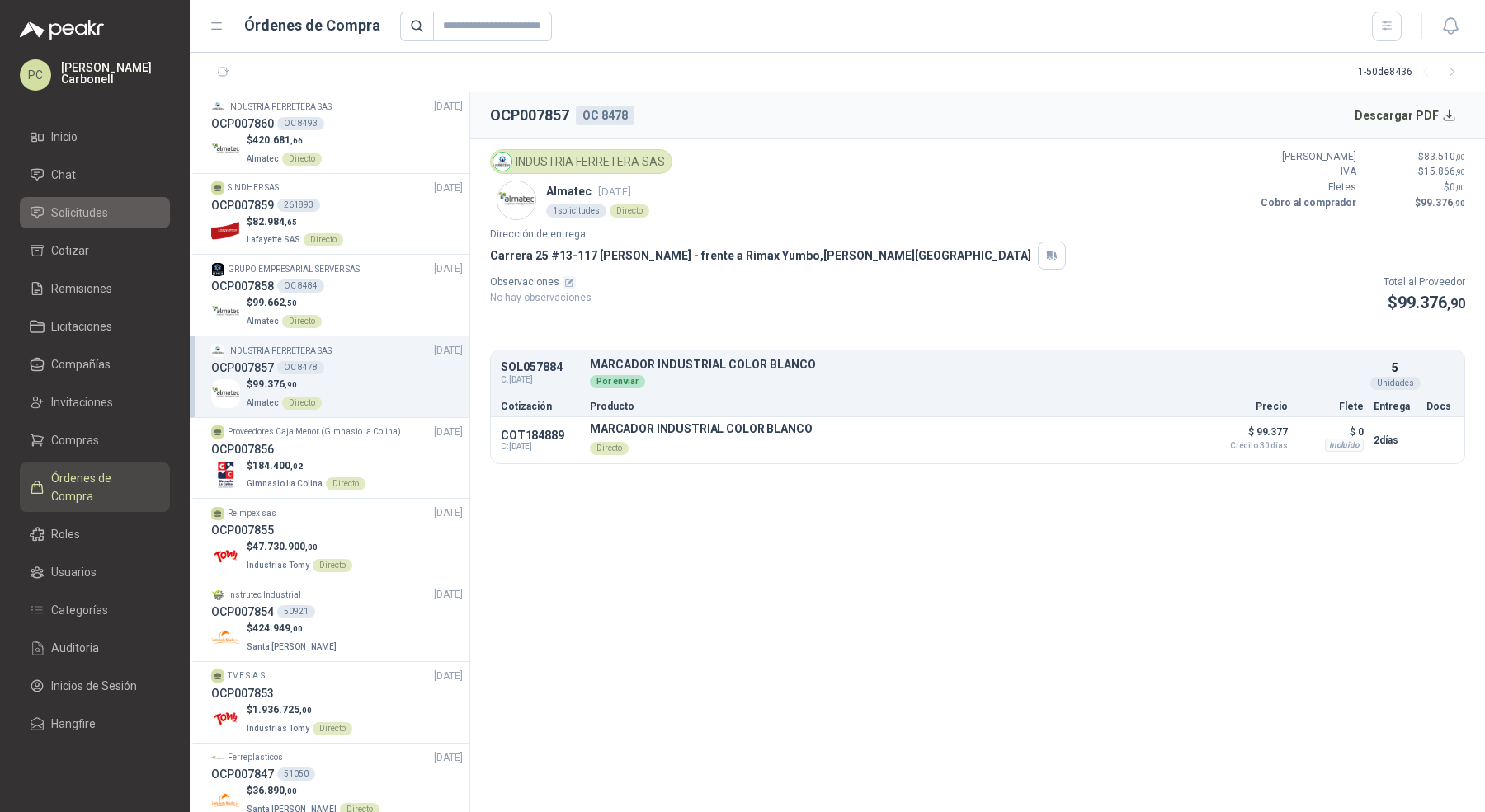
click at [114, 221] on li "Solicitudes" at bounding box center [95, 212] width 130 height 18
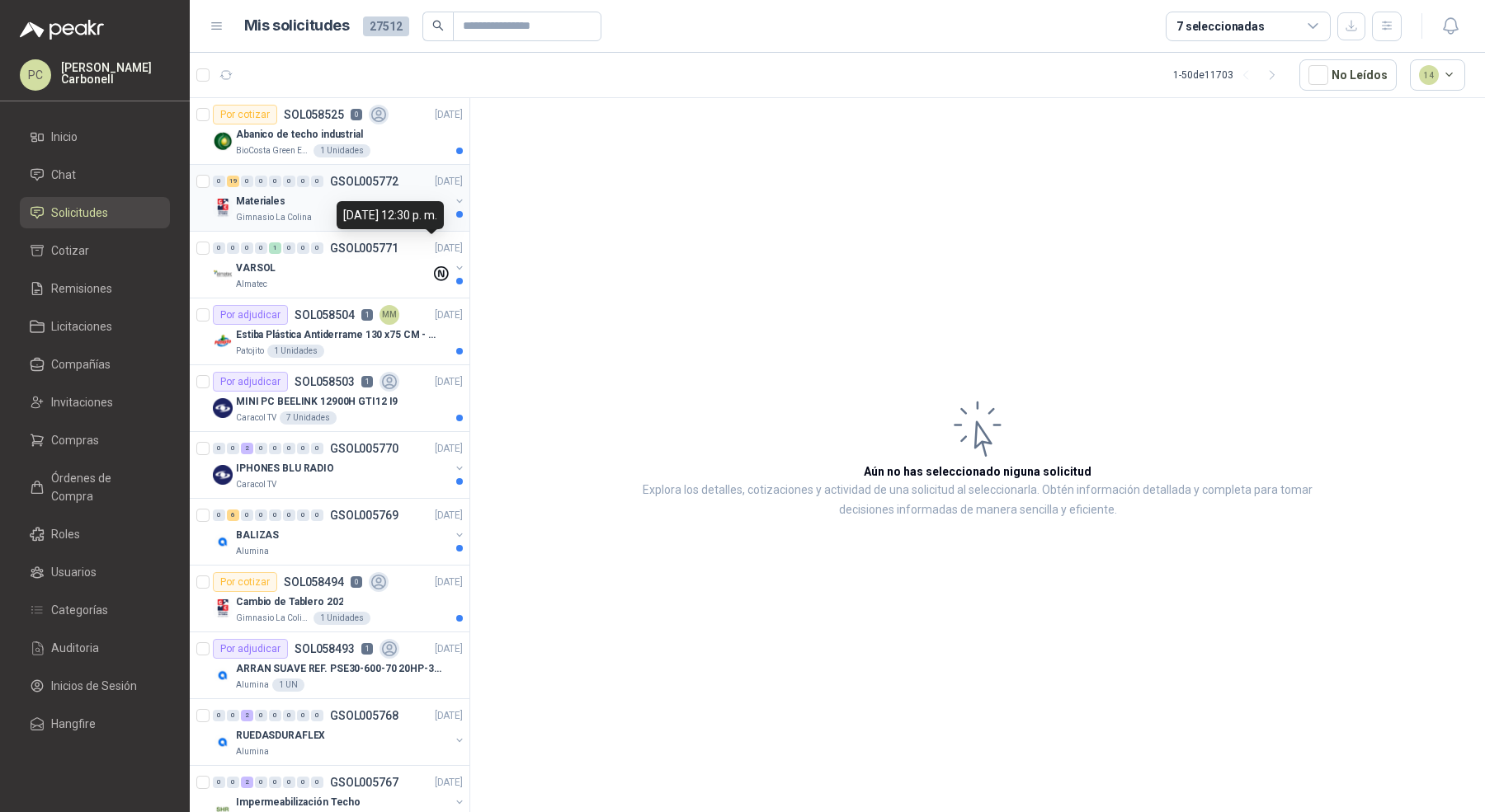
click at [453, 200] on button "button" at bounding box center [459, 200] width 13 height 13
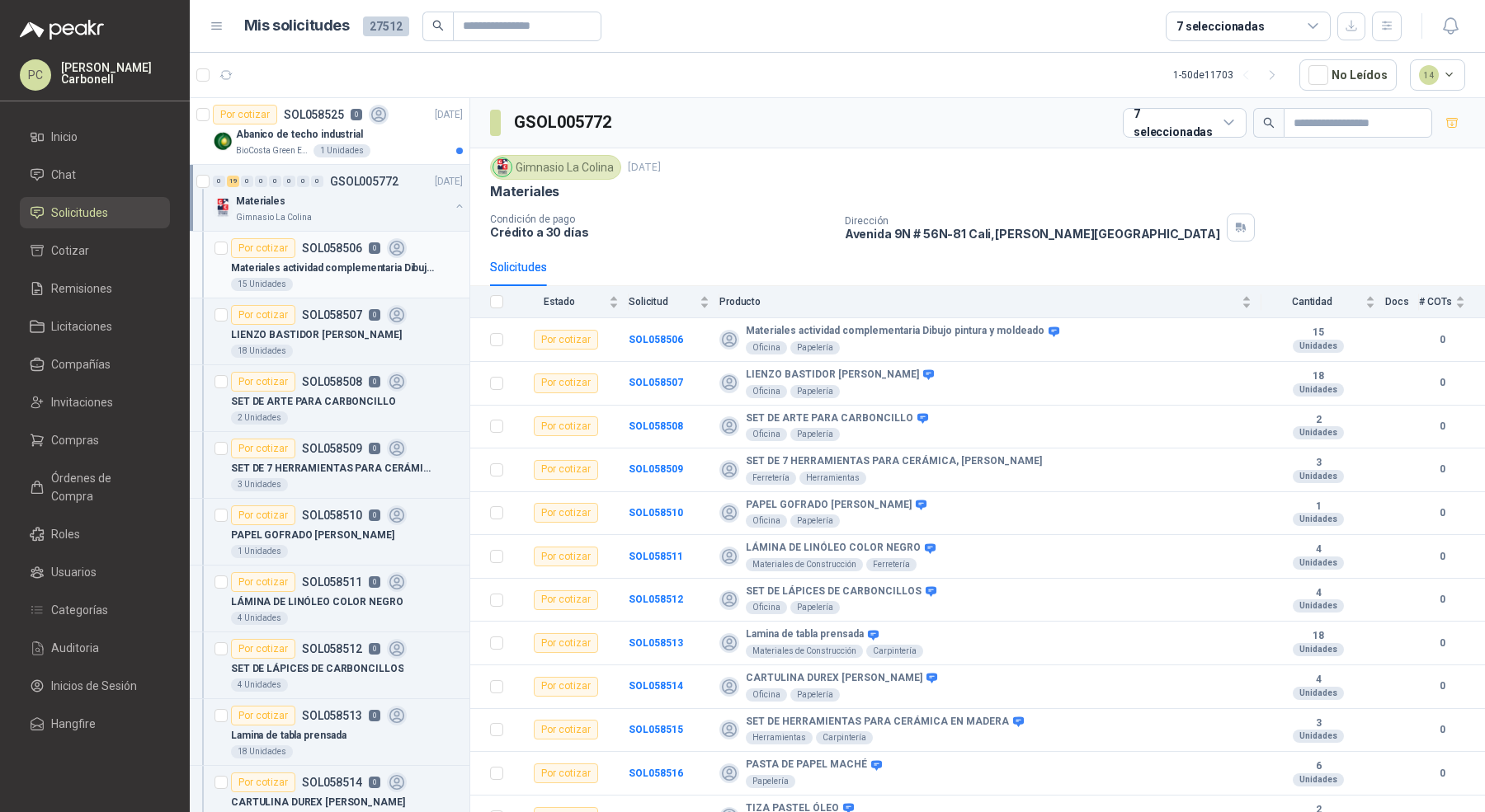
click at [399, 251] on icon at bounding box center [397, 249] width 19 height 19
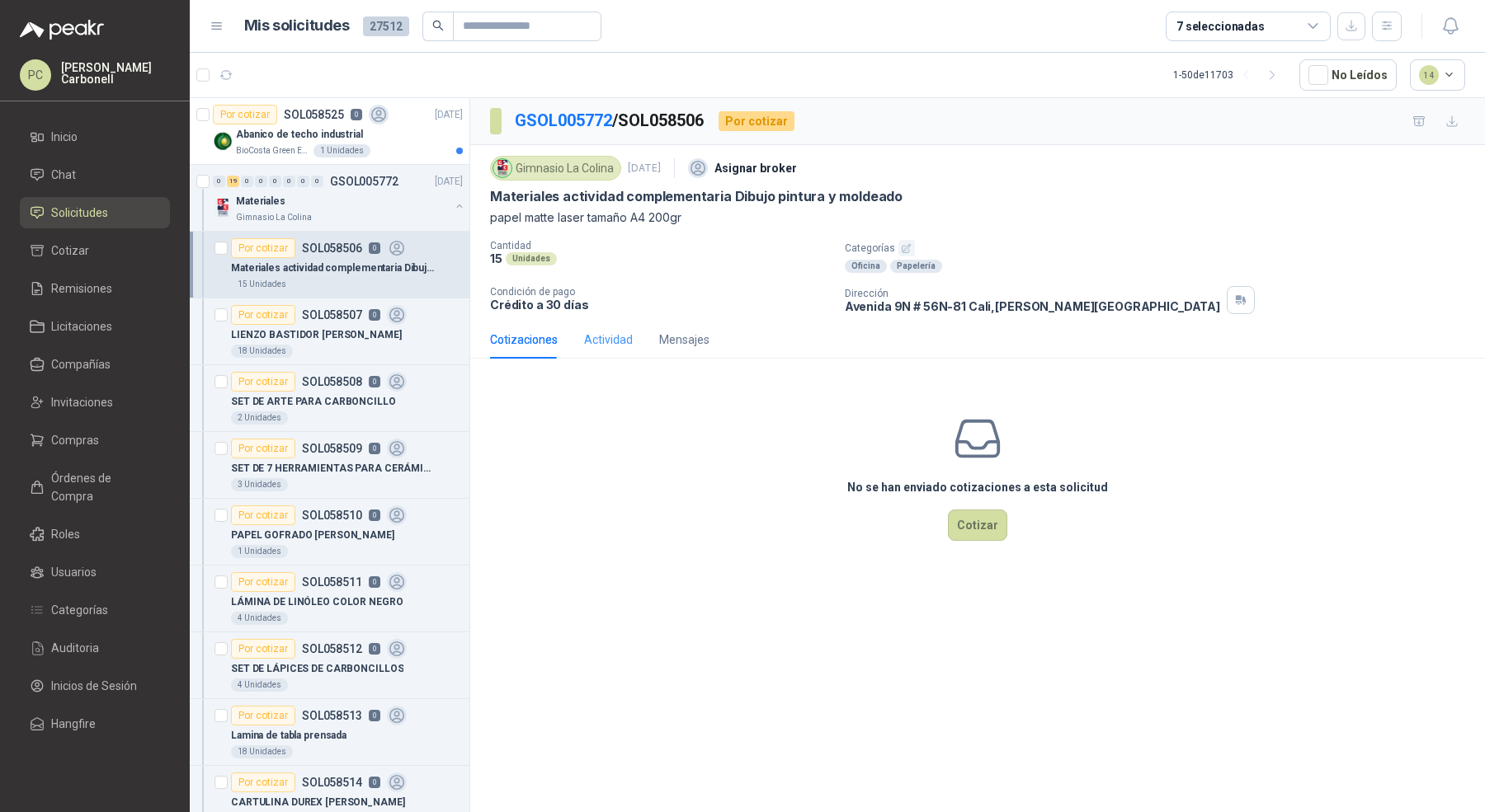
click at [617, 348] on div "Actividad" at bounding box center [608, 340] width 49 height 38
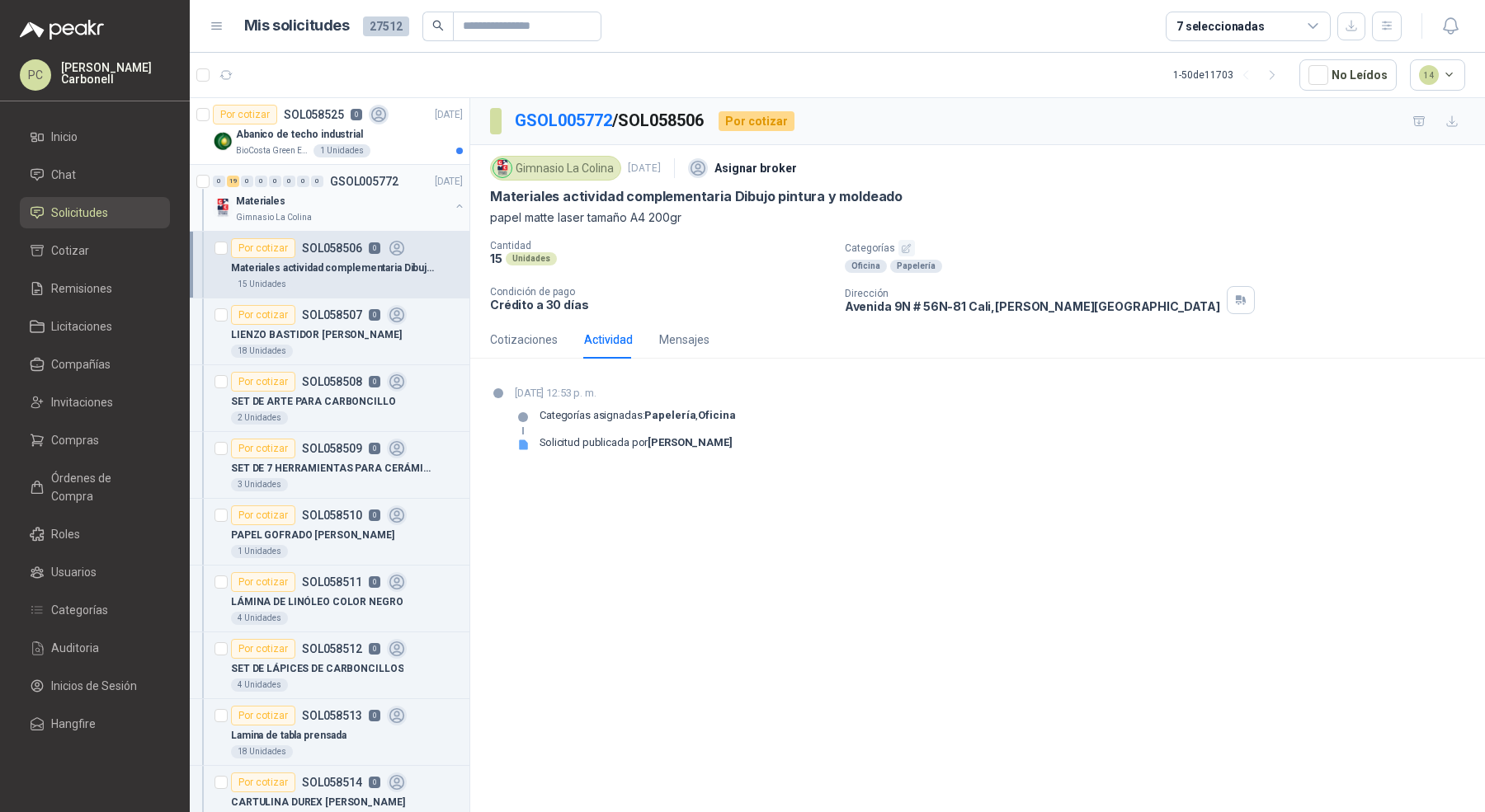
click at [453, 212] on div at bounding box center [459, 207] width 13 height 16
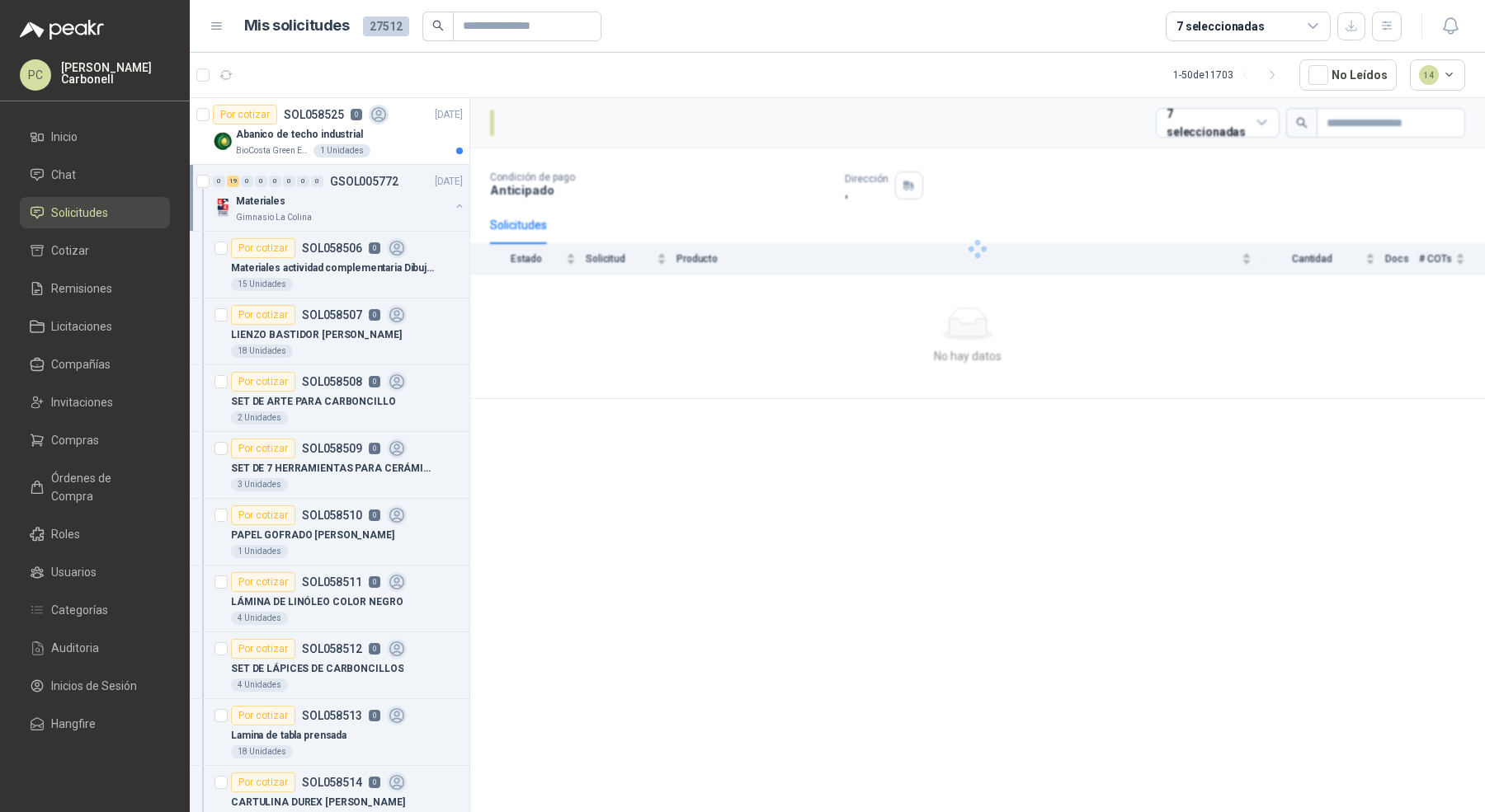
click at [453, 212] on div at bounding box center [459, 207] width 13 height 16
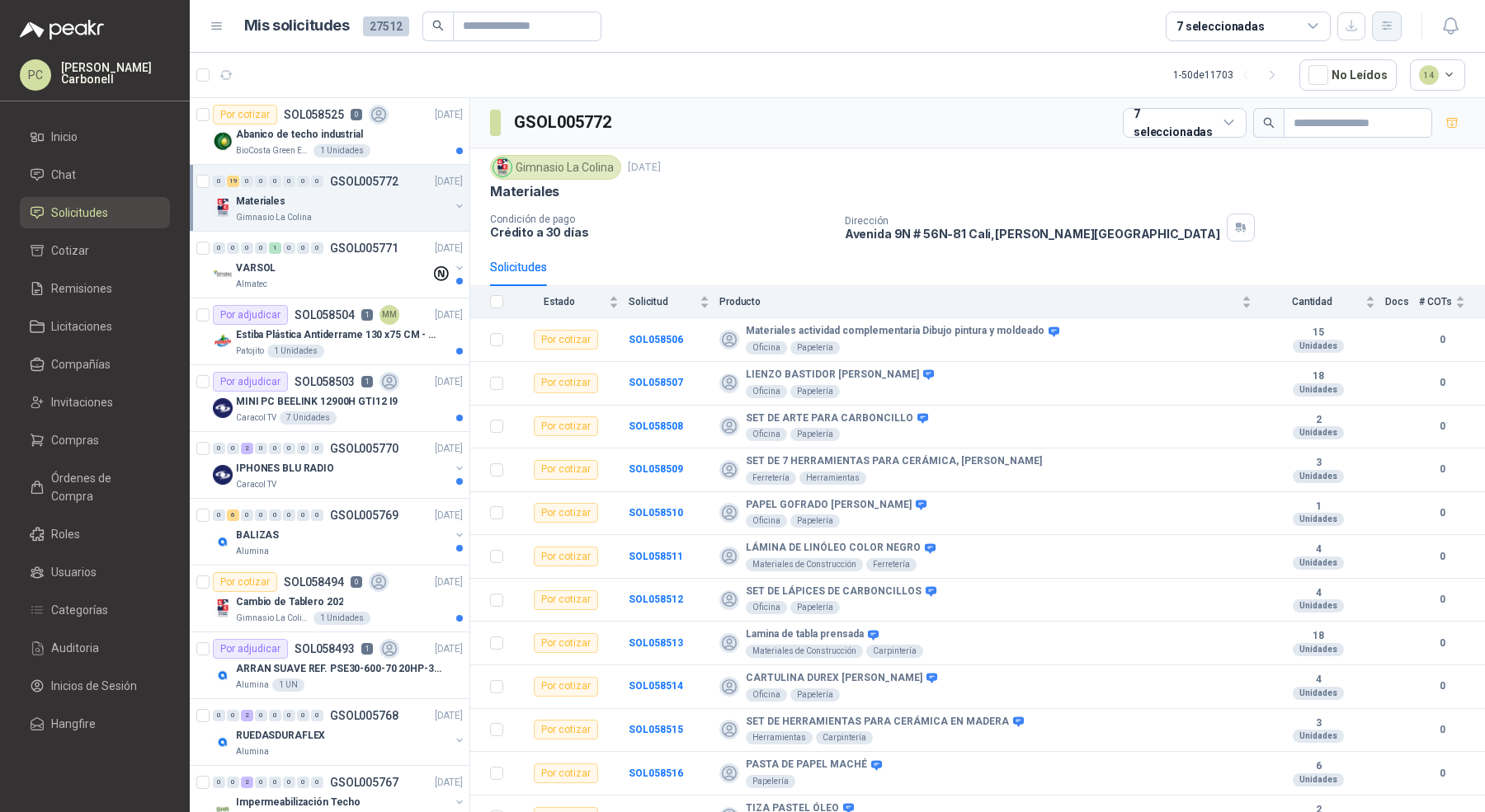
click at [1382, 34] on button "button" at bounding box center [1386, 26] width 30 height 30
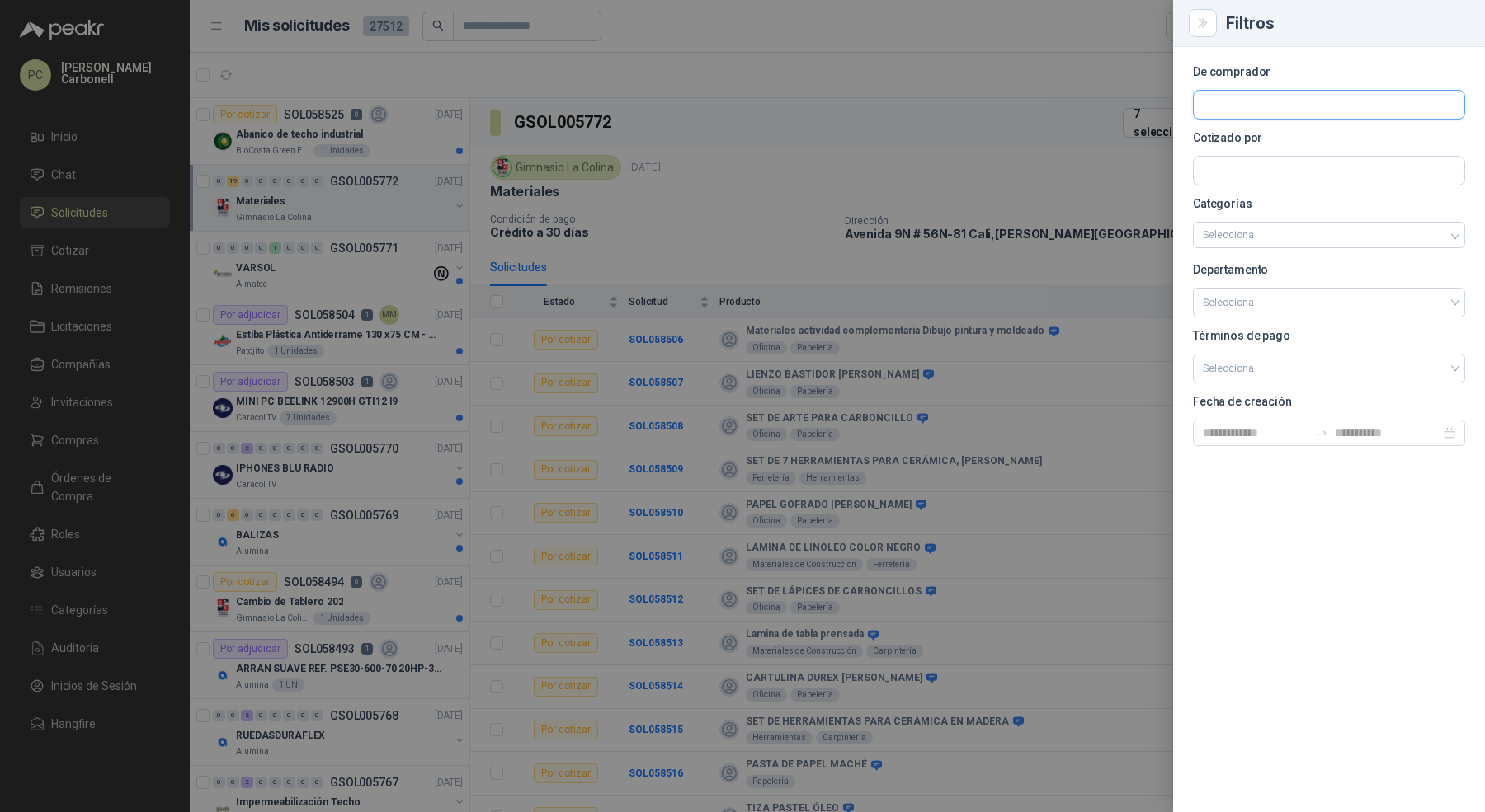
click at [1297, 112] on input "text" at bounding box center [1328, 104] width 270 height 28
type input "******"
click at [1289, 147] on p "NIT : 890324022" at bounding box center [1274, 150] width 87 height 9
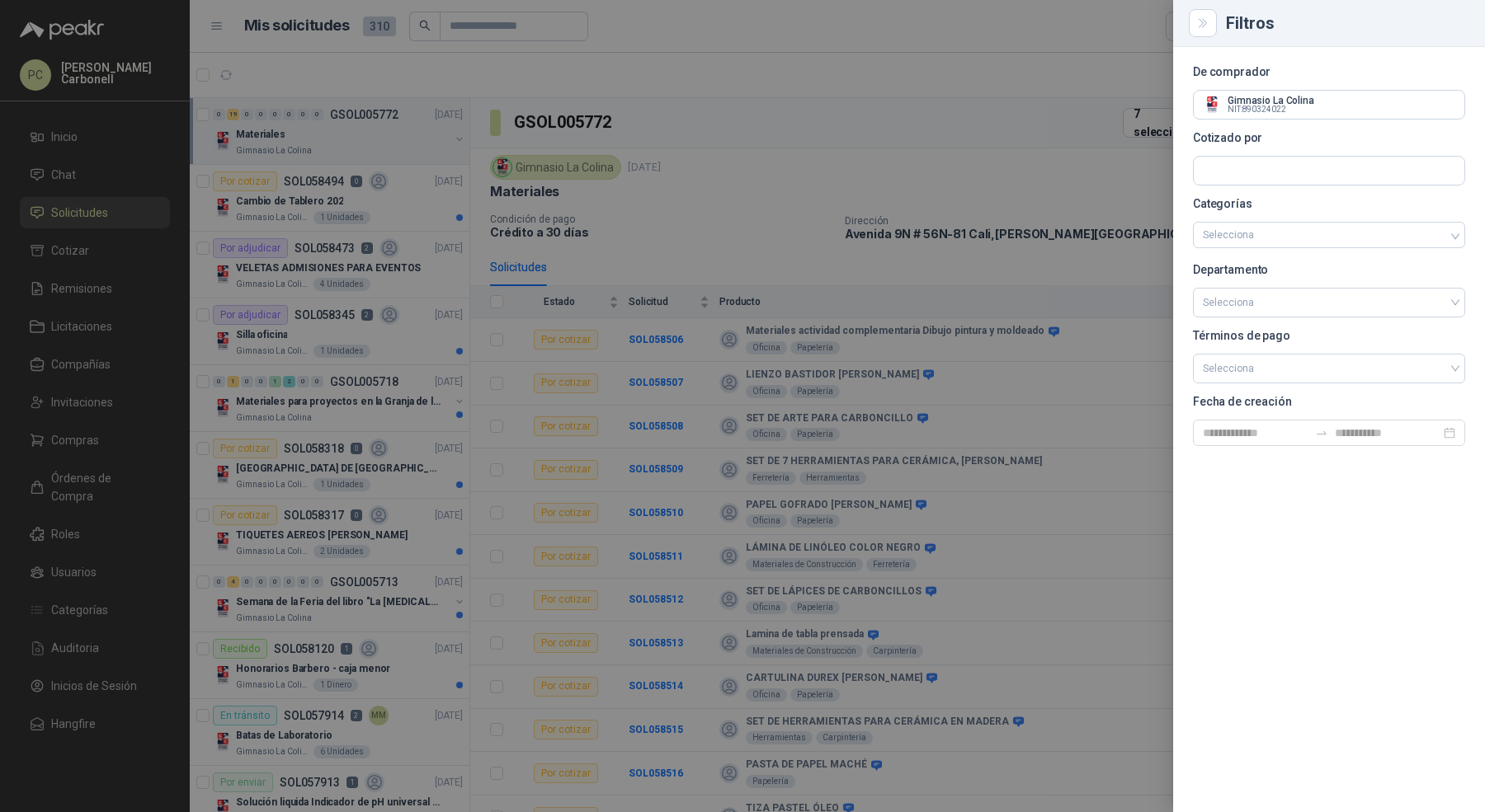
click at [606, 219] on div at bounding box center [742, 406] width 1485 height 812
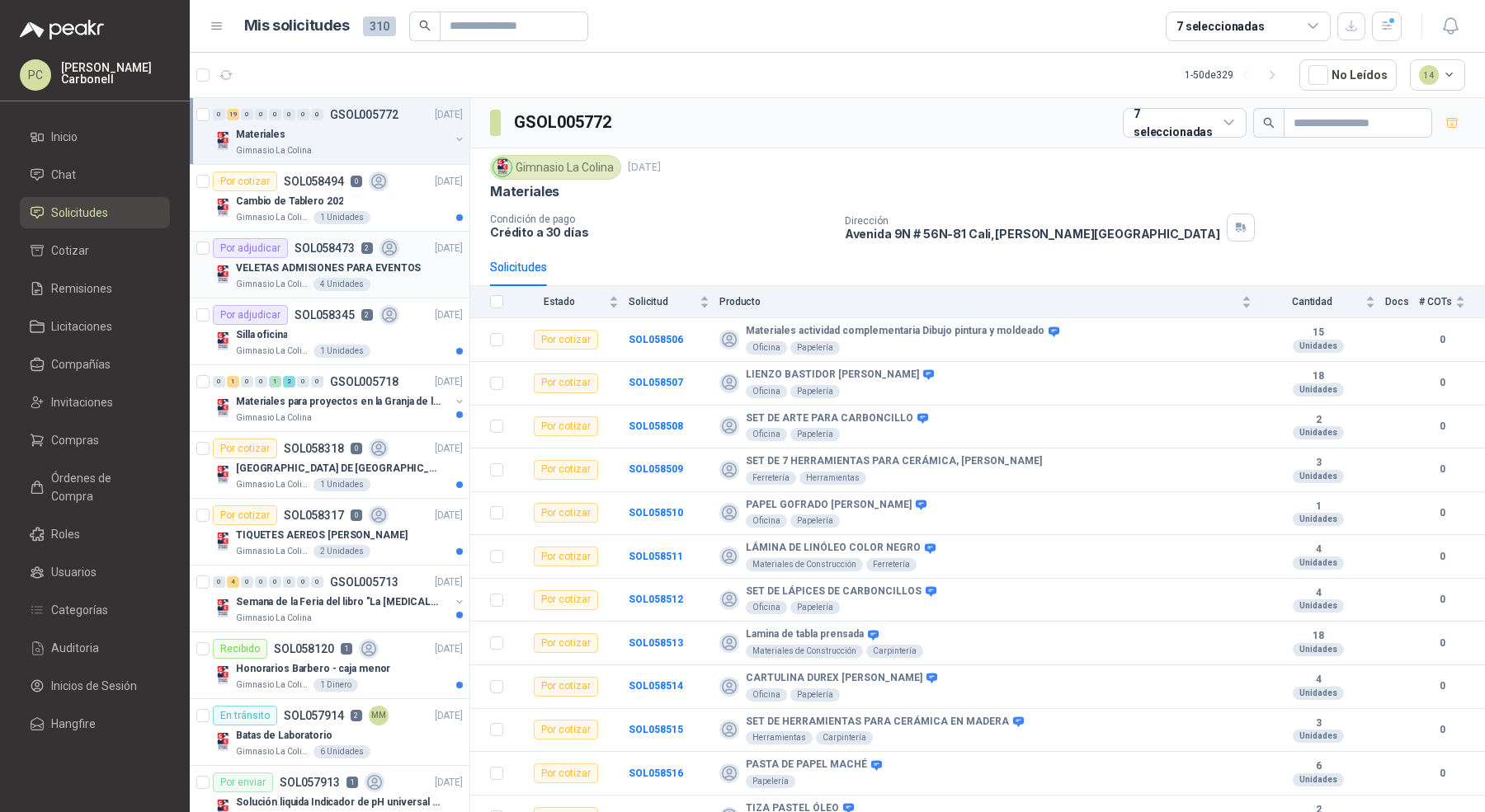
click at [409, 274] on p "VELETAS ADMISIONES PARA EVENTOS" at bounding box center [328, 268] width 185 height 15
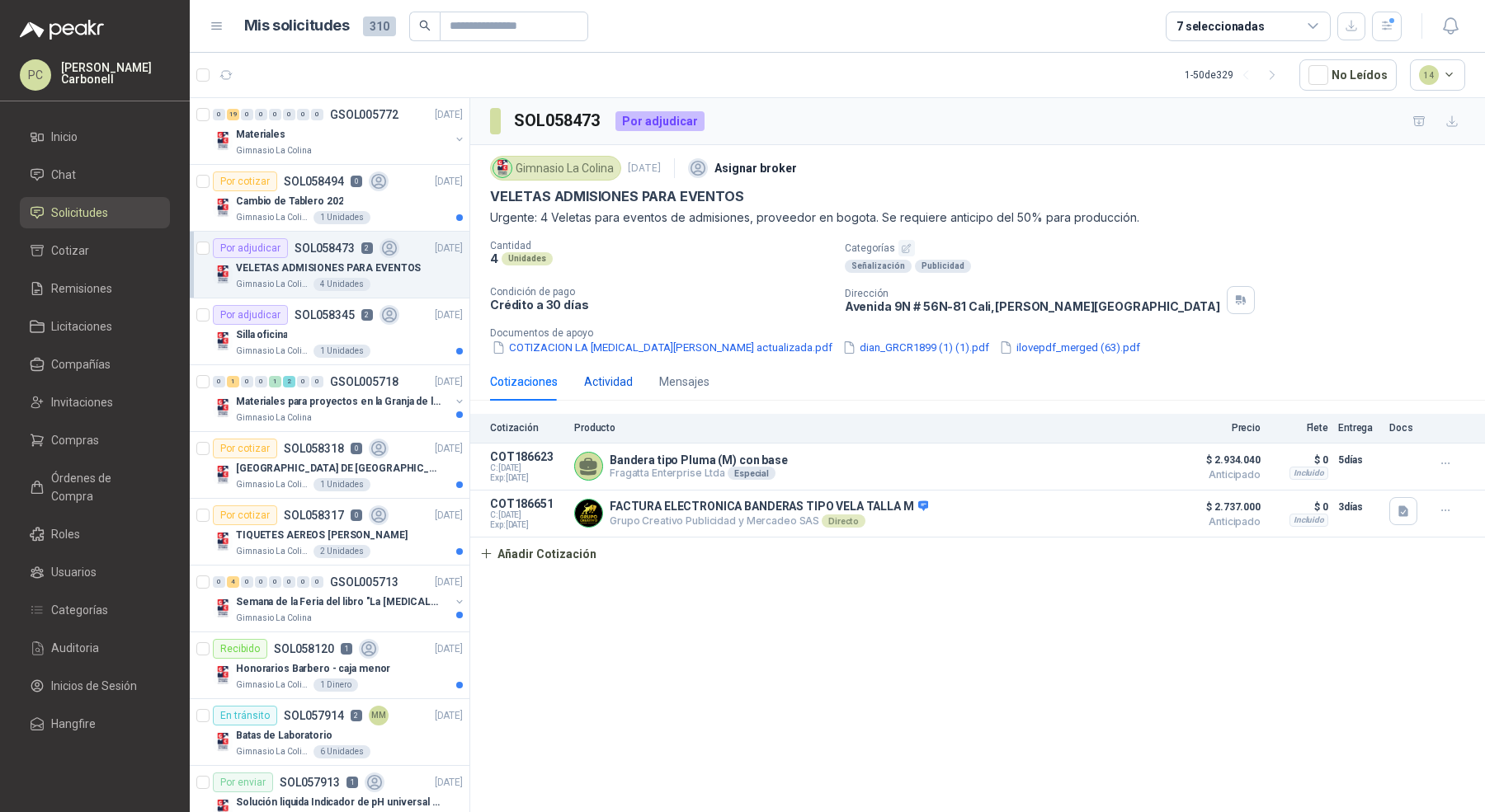
click at [600, 378] on div "Actividad" at bounding box center [608, 381] width 49 height 18
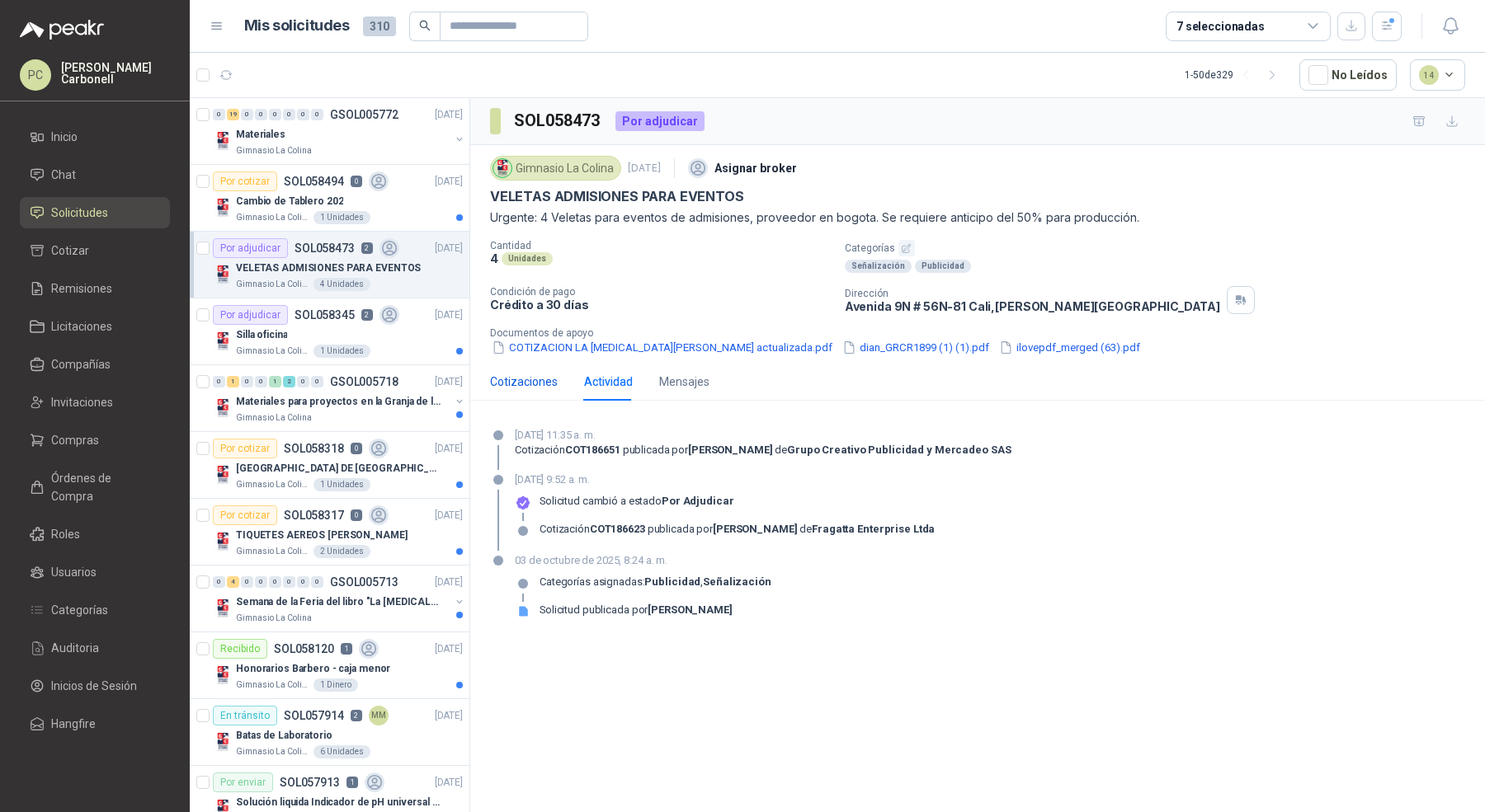
click at [546, 378] on div "Cotizaciones" at bounding box center [523, 381] width 68 height 18
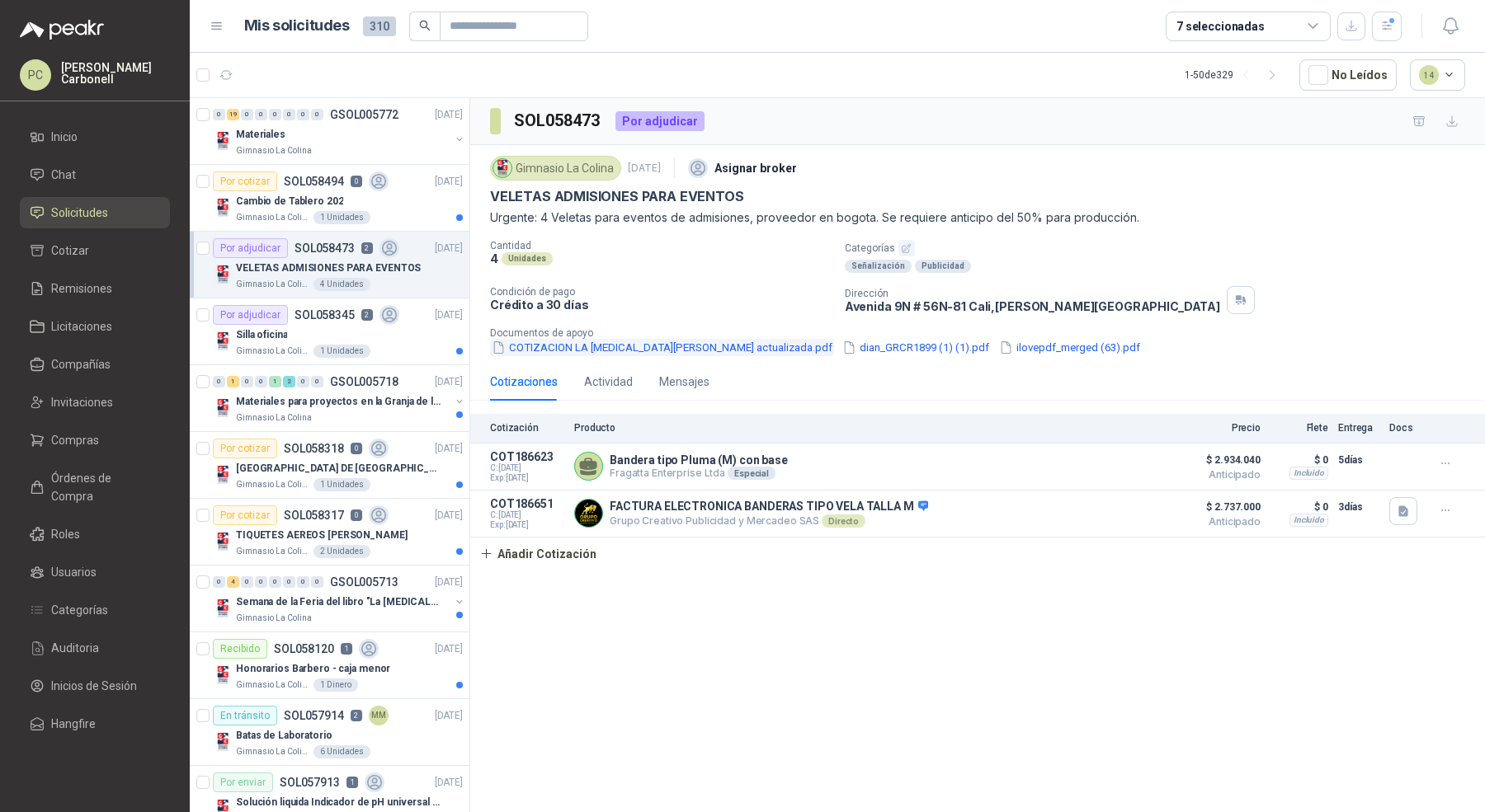
click at [718, 341] on button "COTIZACION LA [MEDICAL_DATA][PERSON_NAME] actualizada.pdf" at bounding box center [662, 348] width 344 height 17
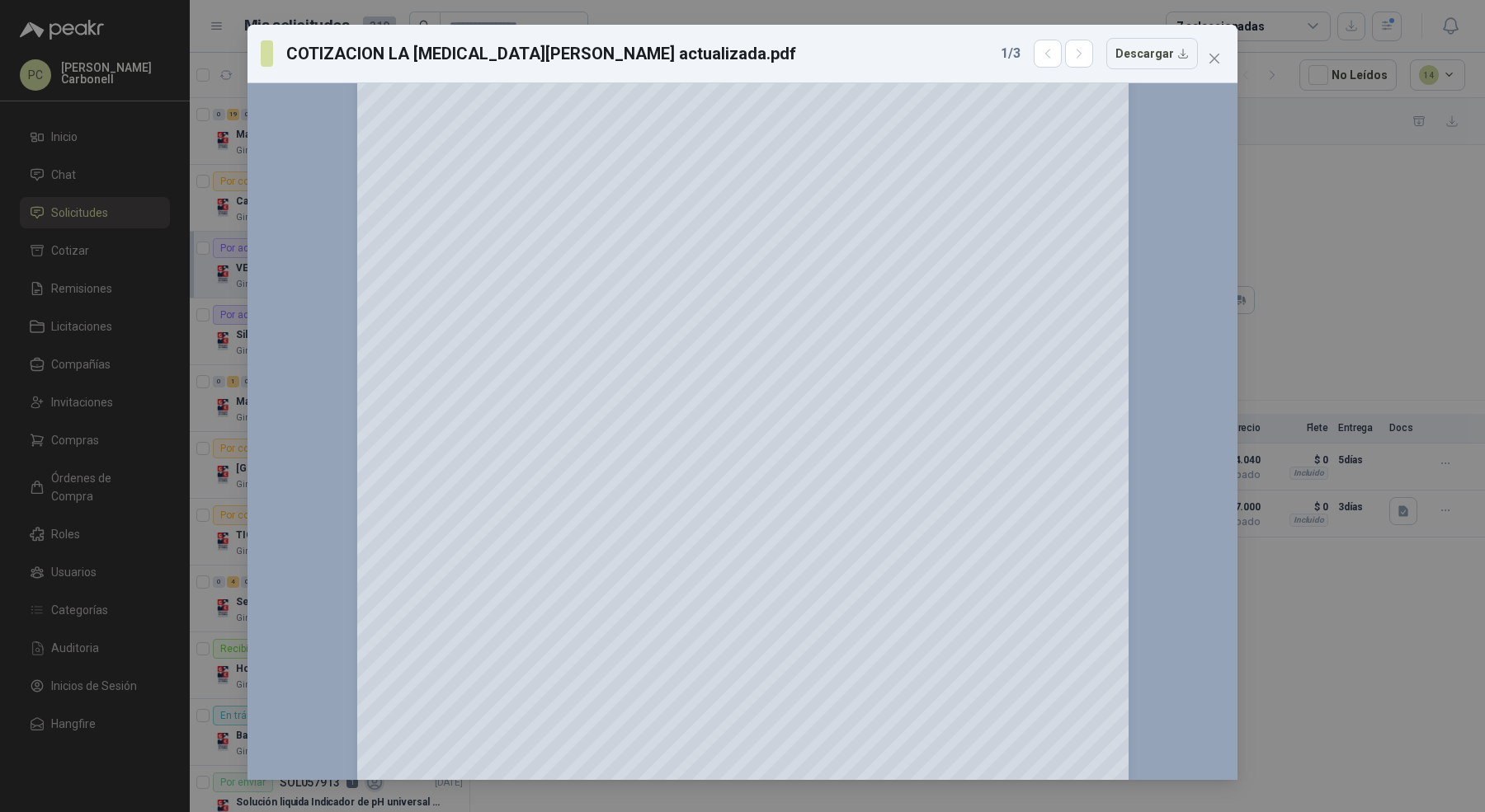
scroll to position [240, 0]
click at [1267, 281] on div "COTIZACION LA [MEDICAL_DATA][PERSON_NAME] actualizada.pdf 1 / 3 Descargar 150 %" at bounding box center [742, 406] width 1485 height 812
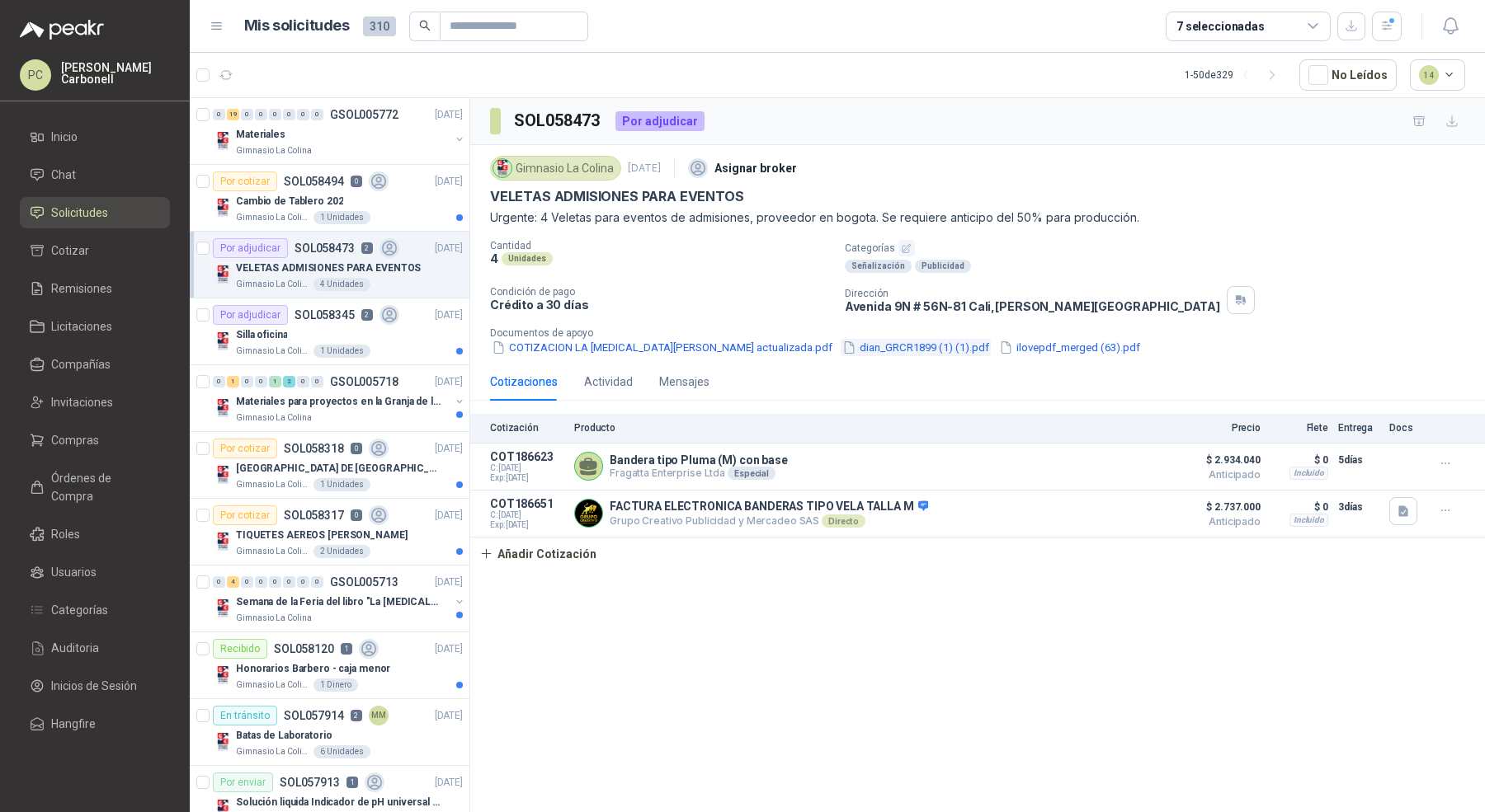
click at [841, 346] on button "dian_GRCR1899 (1) (1).pdf" at bounding box center [915, 348] width 150 height 17
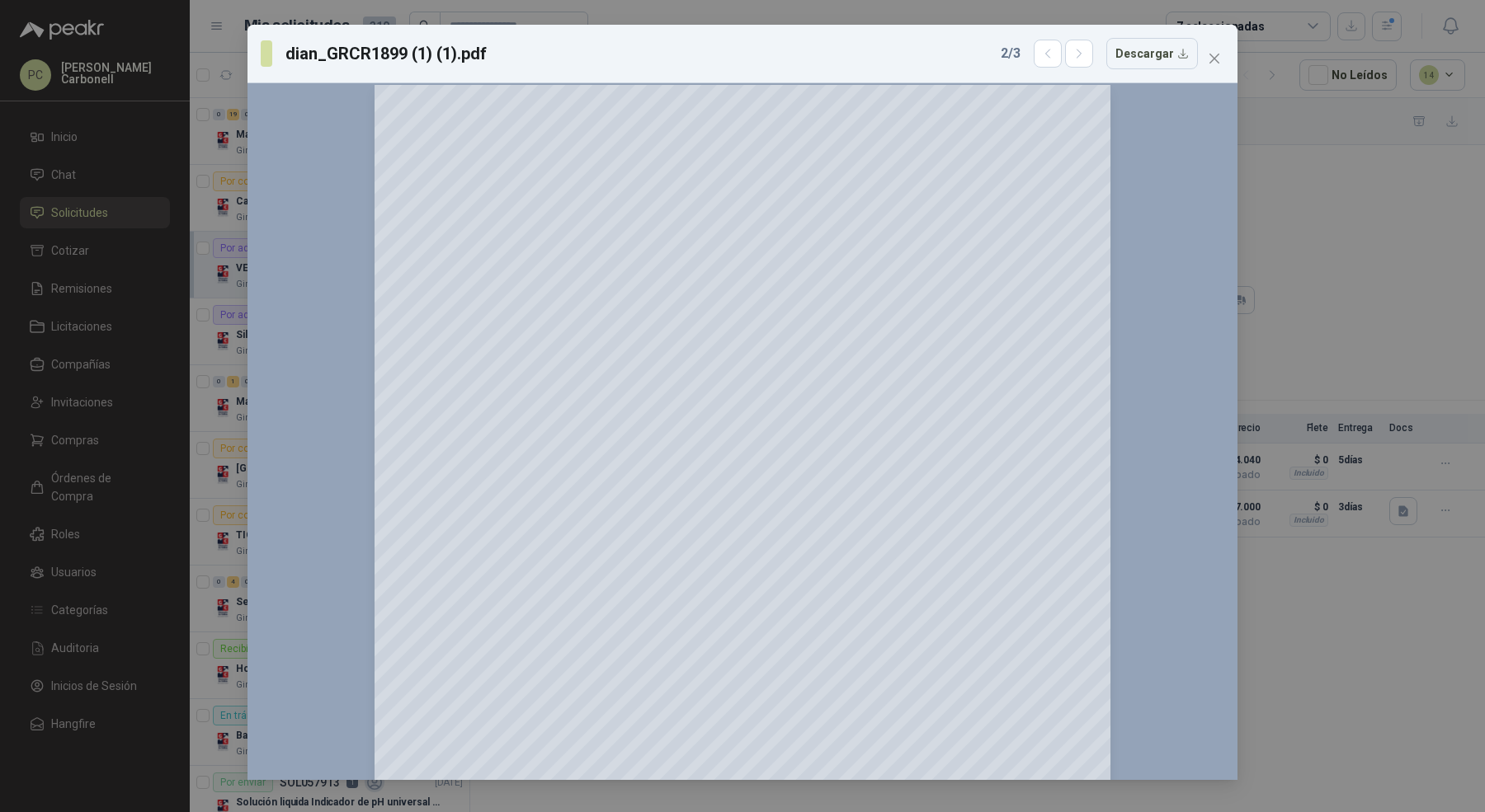
scroll to position [0, 0]
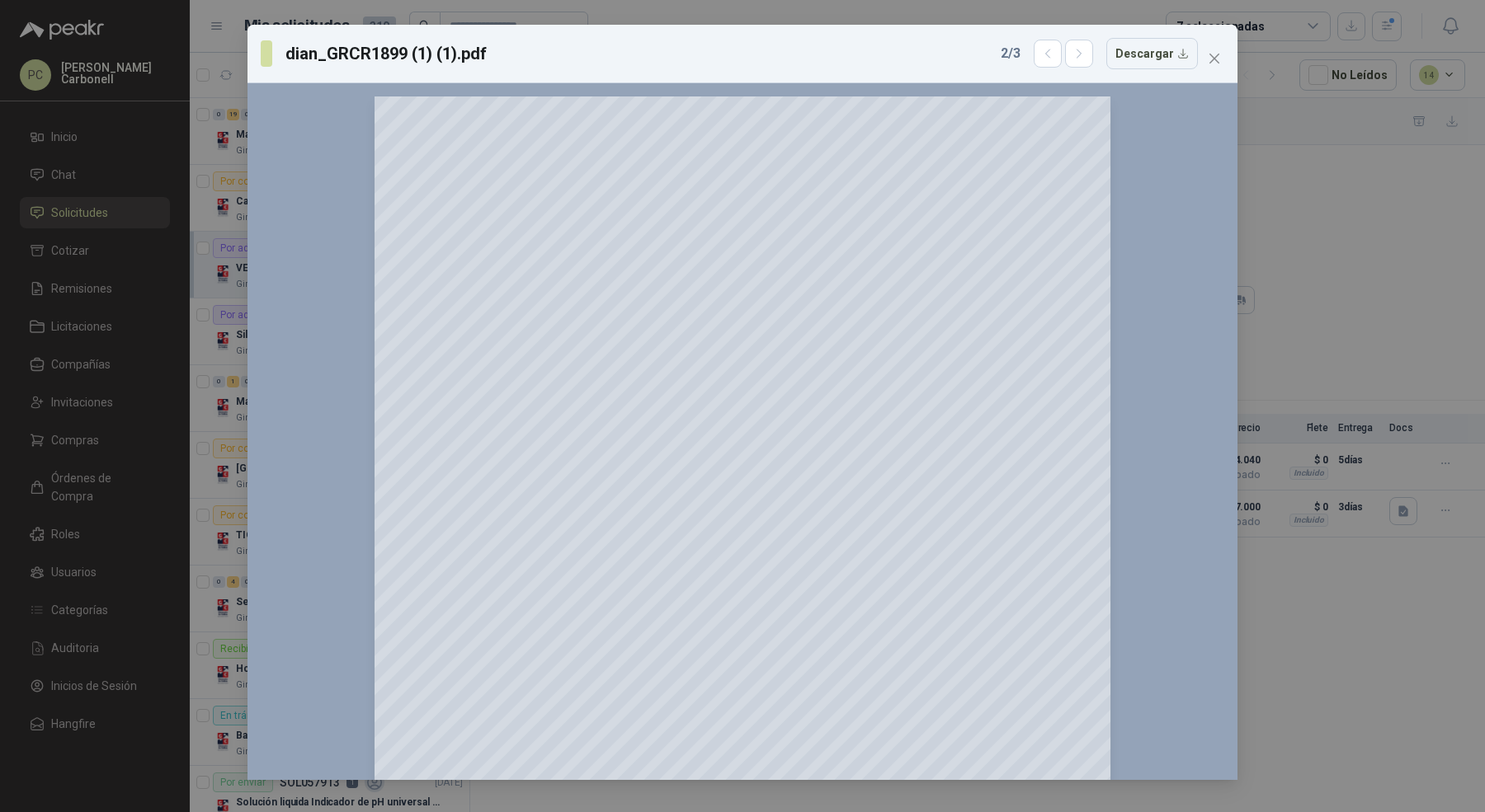
click at [1334, 344] on div "dian_GRCR1899 (1) (1).pdf 2 / 3 Descargar 150 %" at bounding box center [742, 406] width 1485 height 812
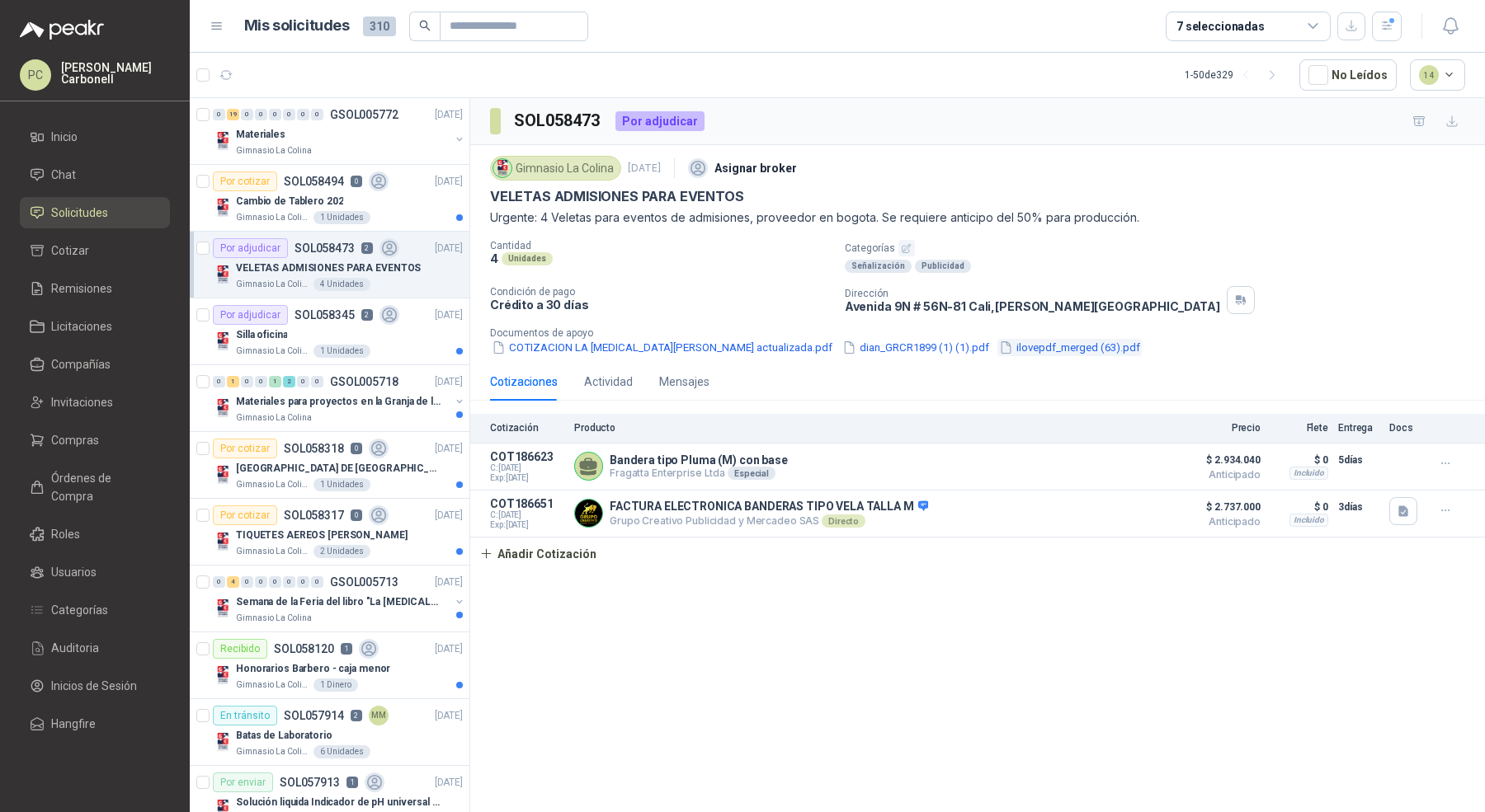
click at [1042, 345] on button "ilovepdf_merged (63).pdf" at bounding box center [1069, 348] width 145 height 17
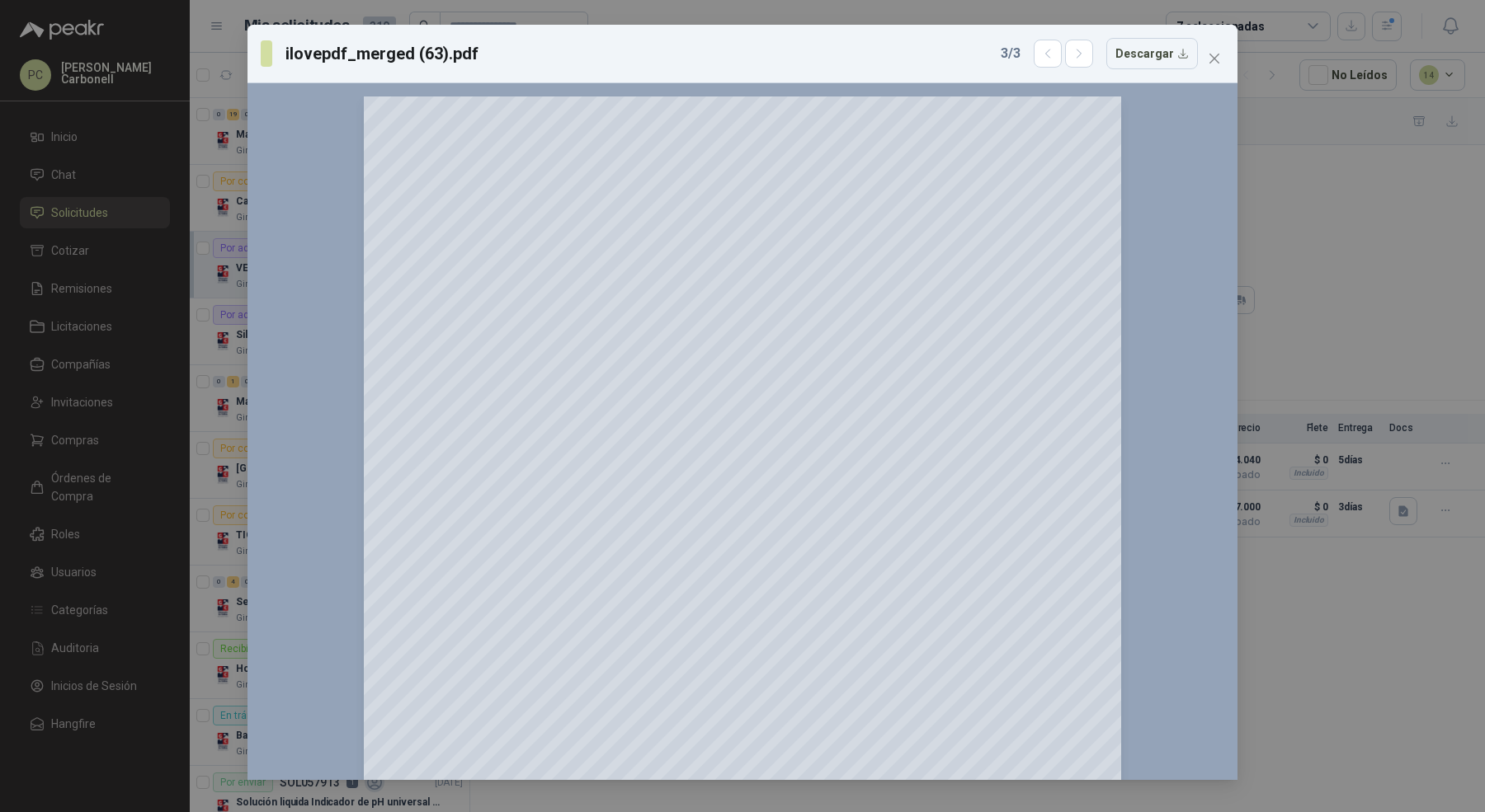
click at [1338, 313] on div "ilovepdf_merged (63).pdf 3 / 3 Descargar 150 %" at bounding box center [742, 406] width 1485 height 812
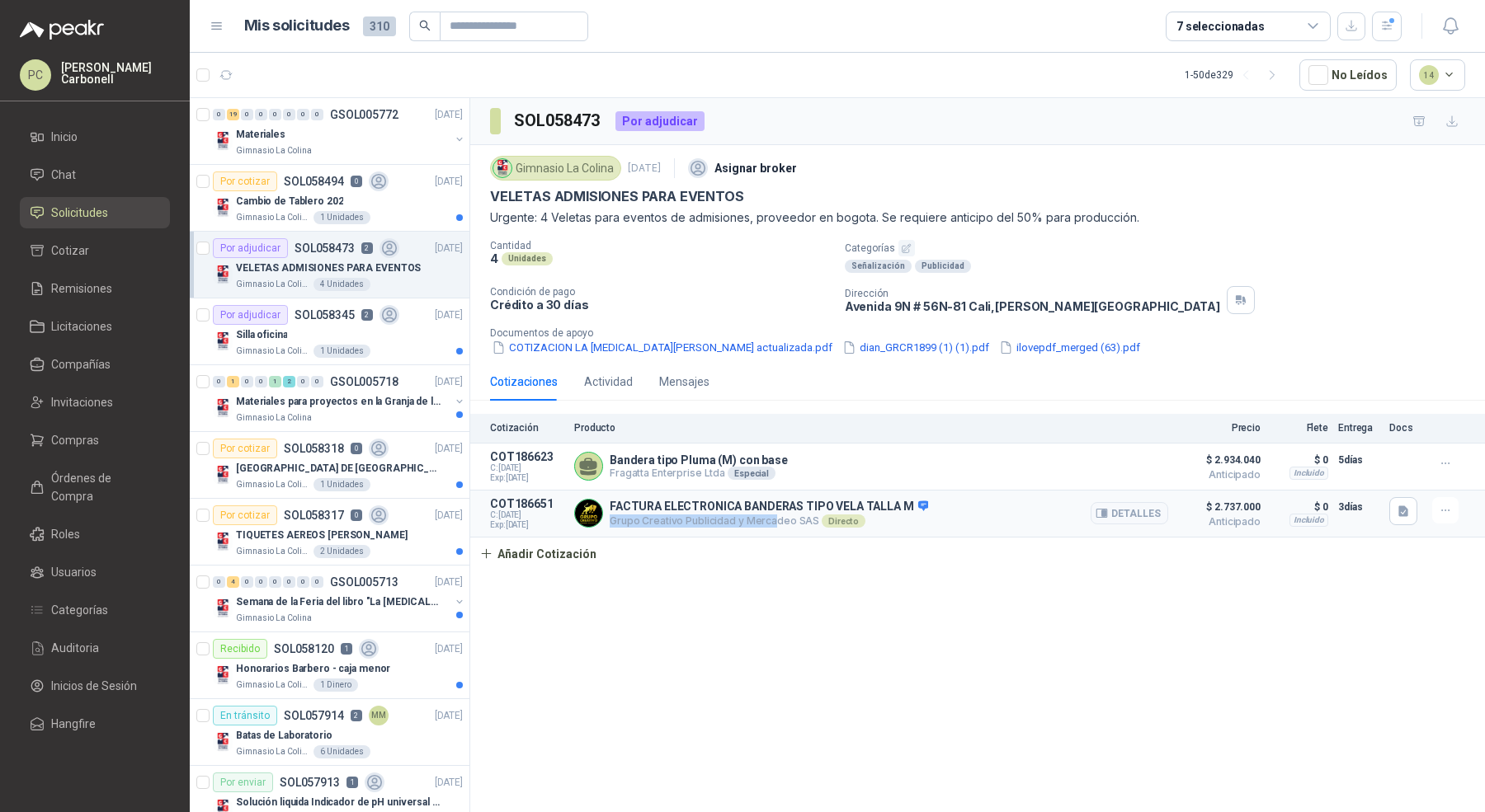
drag, startPoint x: 610, startPoint y: 518, endPoint x: 773, endPoint y: 515, distance: 163.0
click at [773, 515] on p "Grupo Creativo Publicidad y Mercadeo SAS Directo" at bounding box center [768, 520] width 318 height 13
click at [832, 514] on div "Directo" at bounding box center [843, 520] width 44 height 13
click at [570, 348] on button "COTIZACION LA [MEDICAL_DATA][PERSON_NAME] actualizada.pdf" at bounding box center [662, 348] width 344 height 17
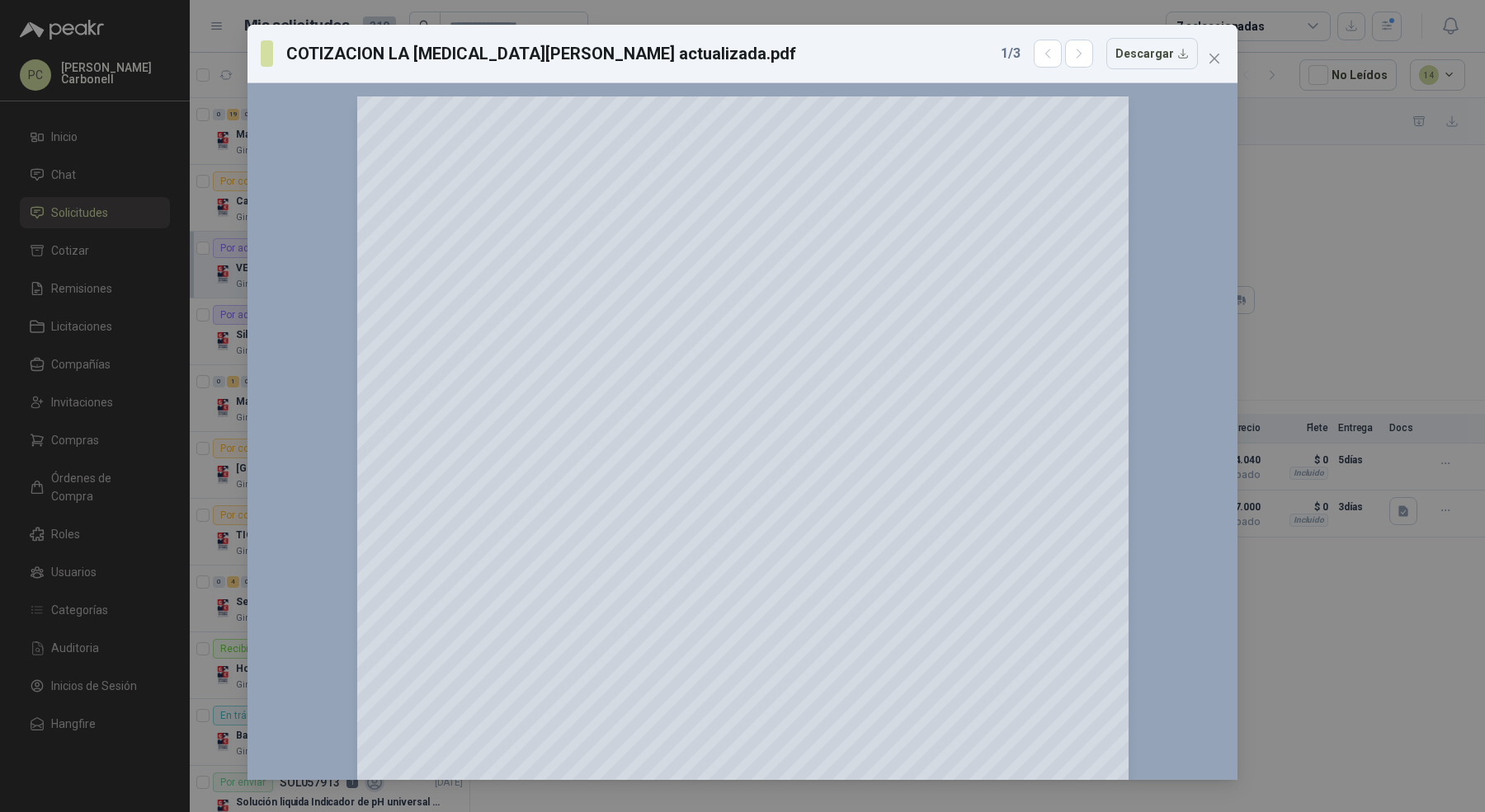
click at [1399, 596] on div "COTIZACION LA [MEDICAL_DATA][PERSON_NAME] actualizada.pdf 1 / 3 Descargar 150 %" at bounding box center [742, 406] width 1485 height 812
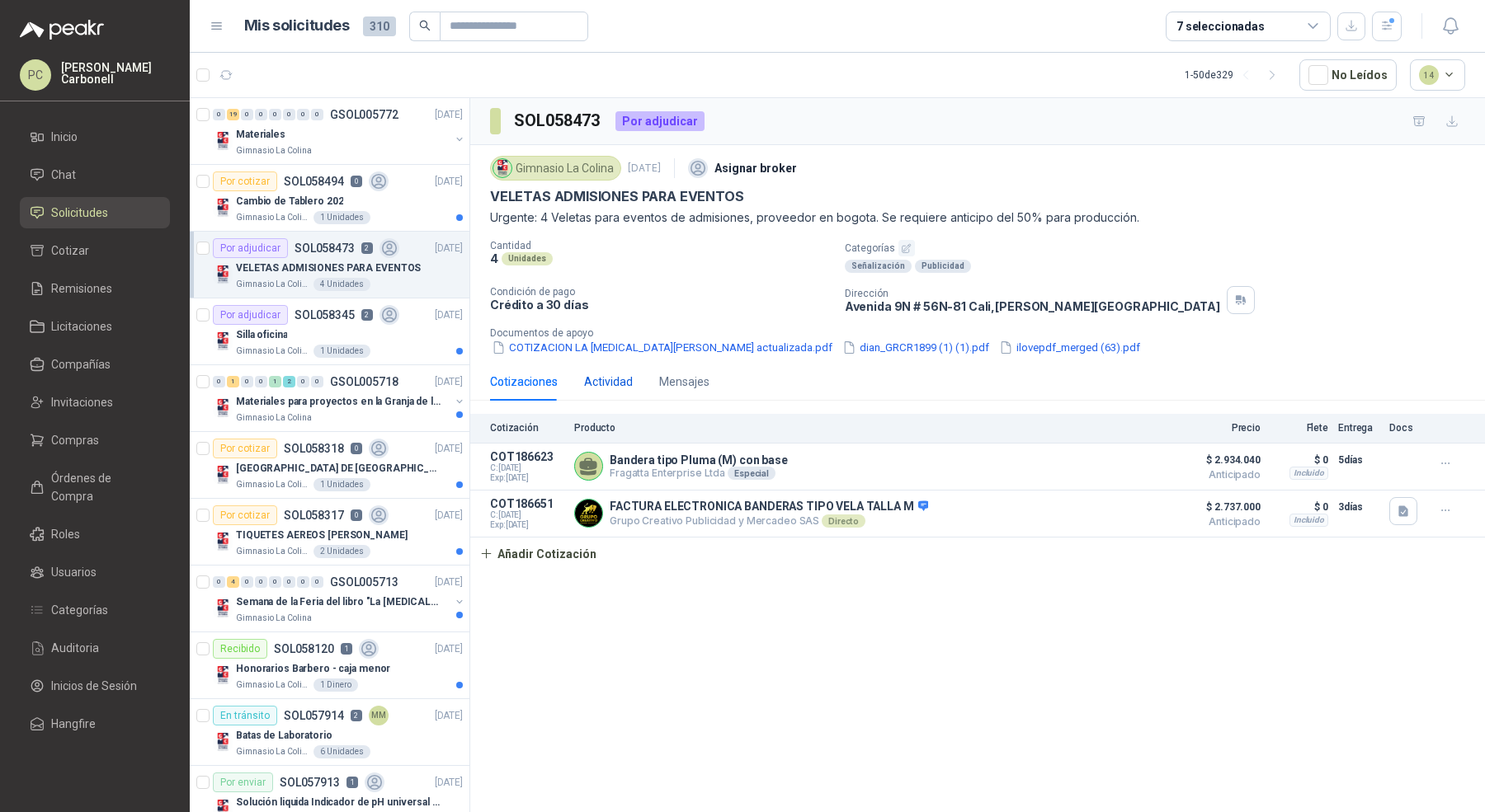
click at [598, 386] on div "Actividad" at bounding box center [608, 381] width 49 height 18
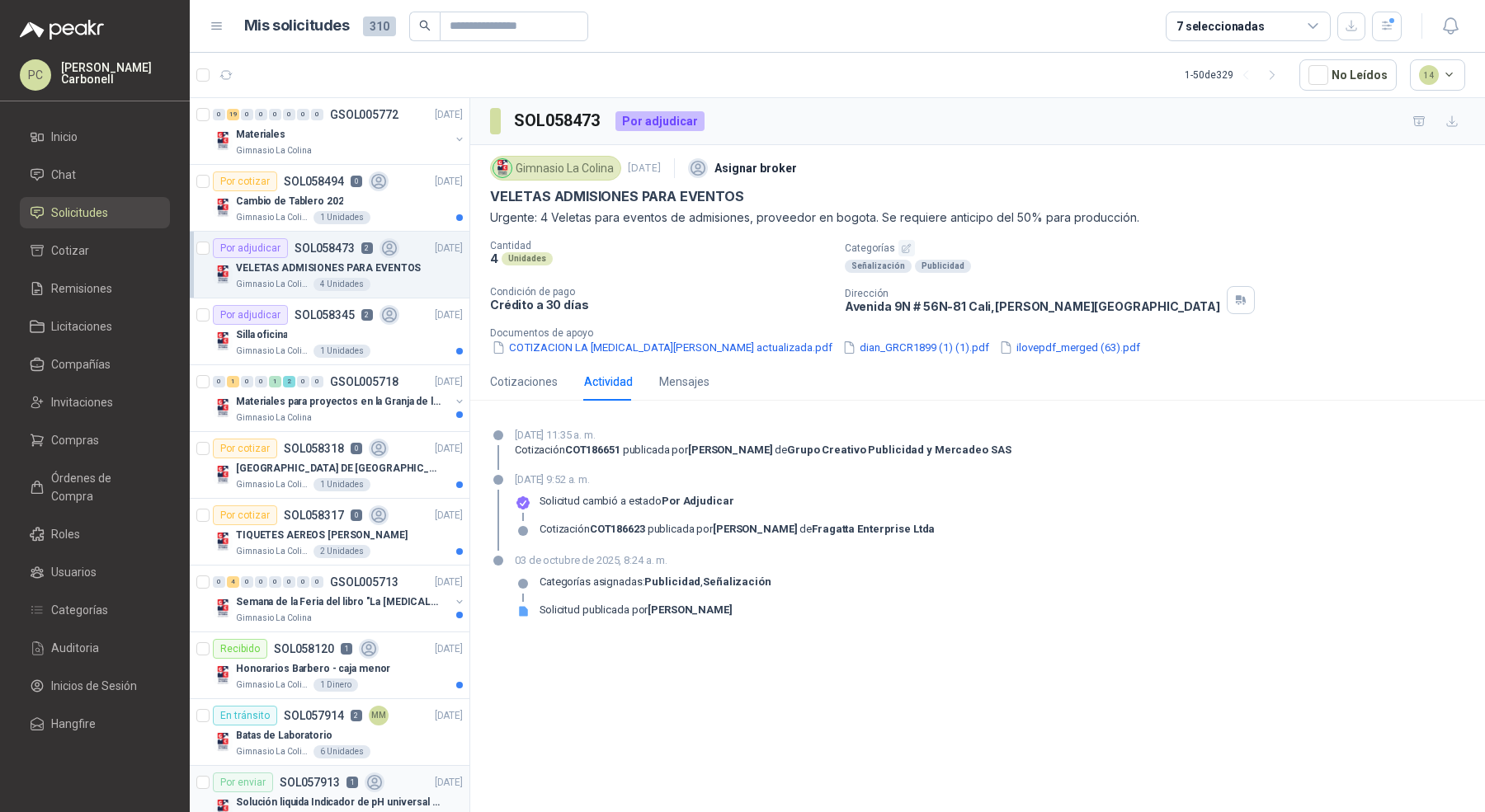
click at [266, 795] on p "Solución liquida Indicador de pH universal de 500ml o 20 de 25ml (no tiras de p…" at bounding box center [338, 803] width 206 height 15
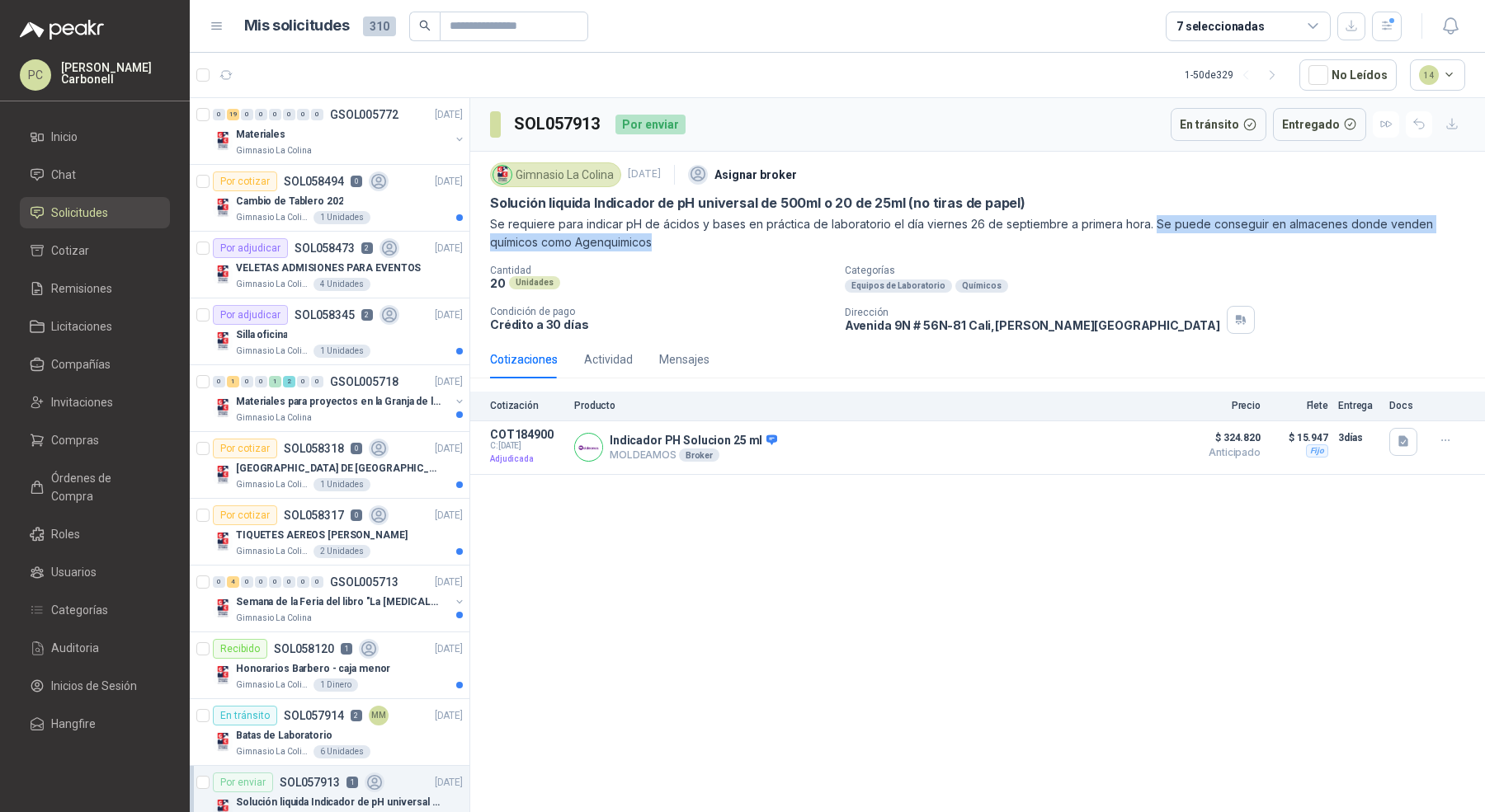
drag, startPoint x: 1149, startPoint y: 224, endPoint x: 1175, endPoint y: 243, distance: 32.2
click at [1175, 243] on p "Se requiere para indicar pH de ácidos y bases en práctica de laboratorio el día…" at bounding box center [977, 233] width 975 height 36
click at [606, 350] on div "Actividad" at bounding box center [608, 359] width 49 height 18
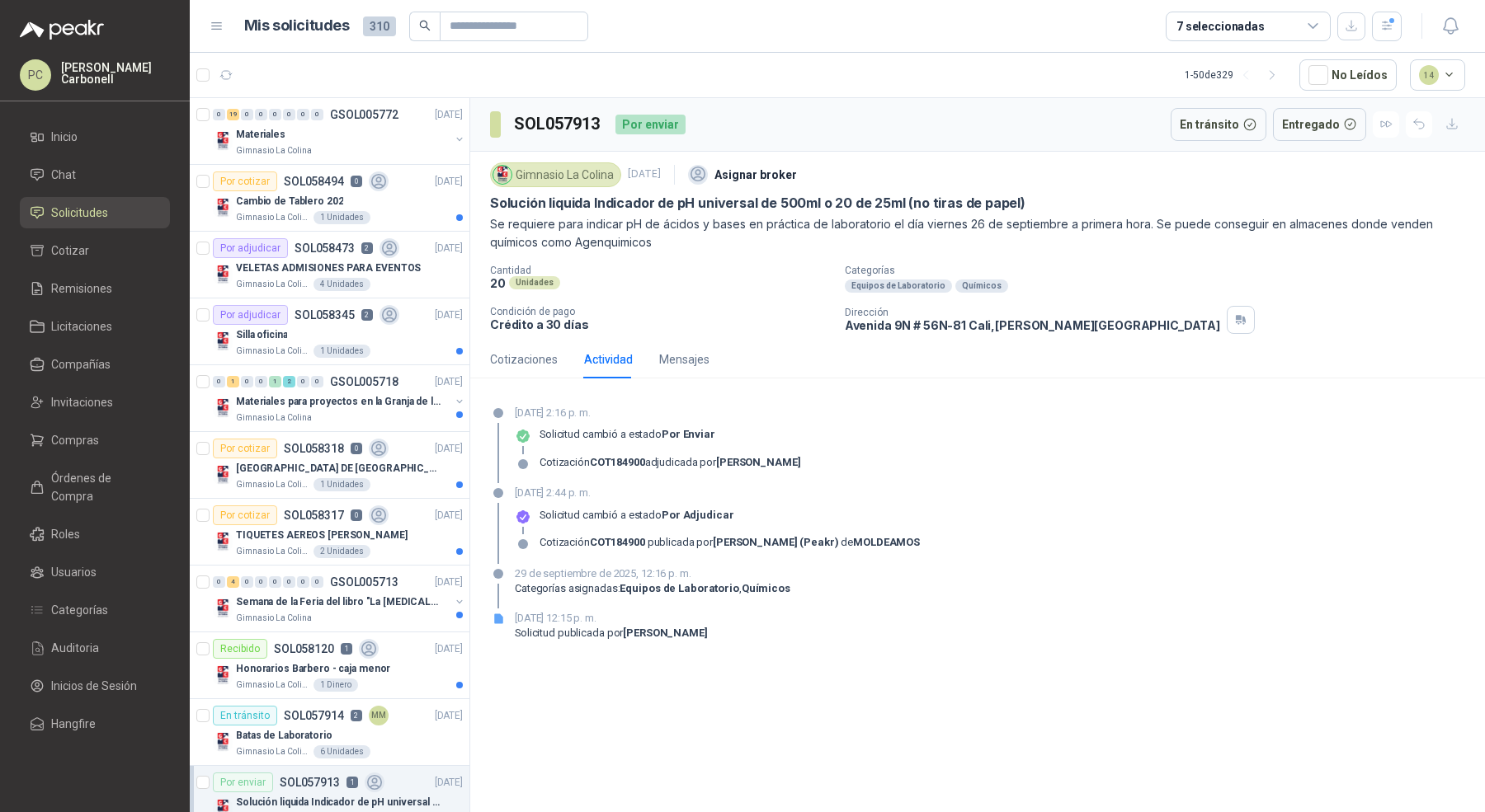
drag, startPoint x: 828, startPoint y: 465, endPoint x: 515, endPoint y: 424, distance: 315.7
click at [514, 423] on div "[DATE] 2:16 p. m. Solicitud cambió a estado Por enviar Cotización COT184900 adj…" at bounding box center [977, 445] width 975 height 79
click at [529, 365] on div "Cotizaciones" at bounding box center [523, 359] width 68 height 18
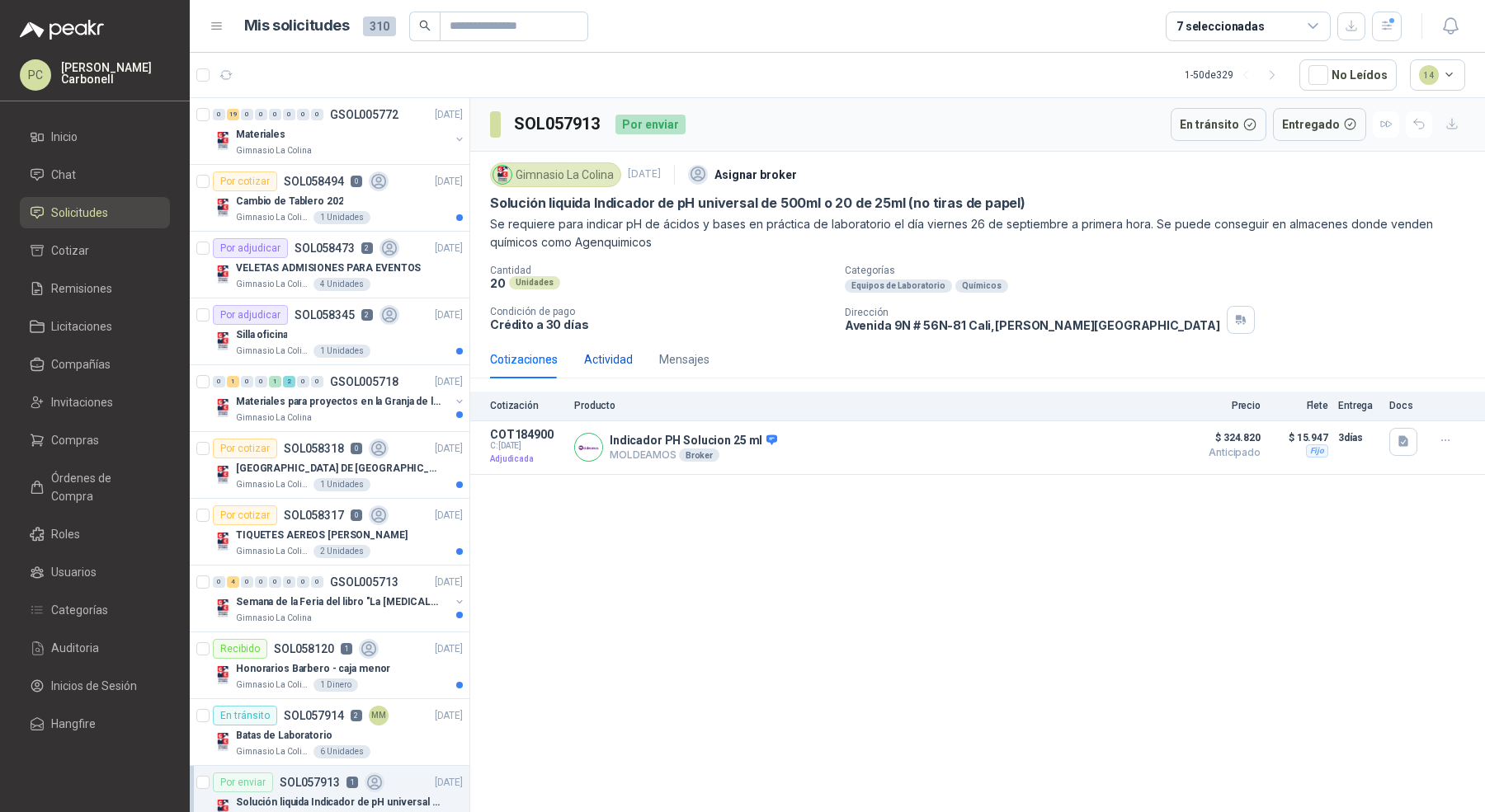
click at [629, 366] on div "Actividad" at bounding box center [608, 359] width 49 height 18
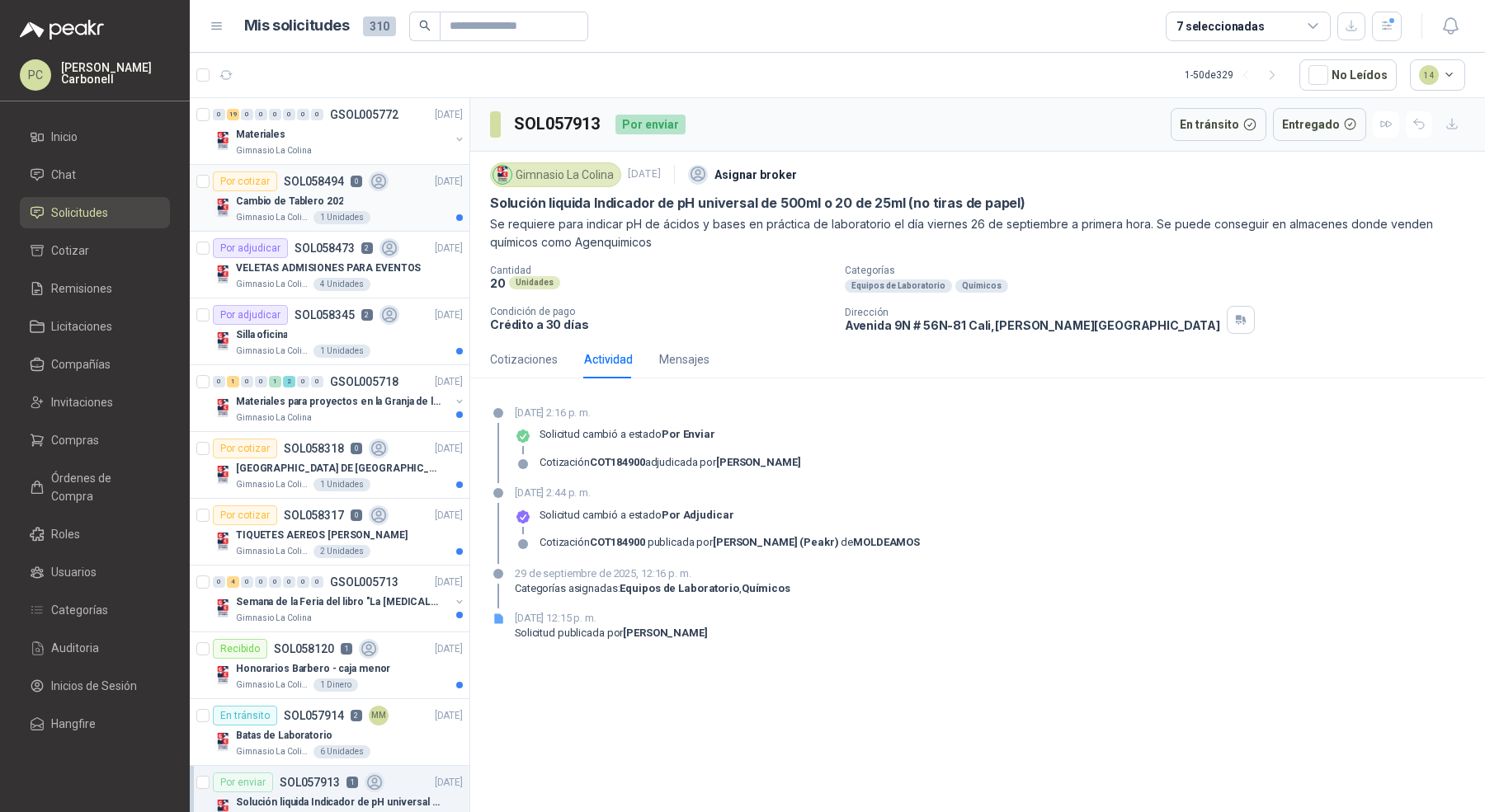
click at [369, 208] on div "Cambio de Tablero 202" at bounding box center [349, 200] width 227 height 20
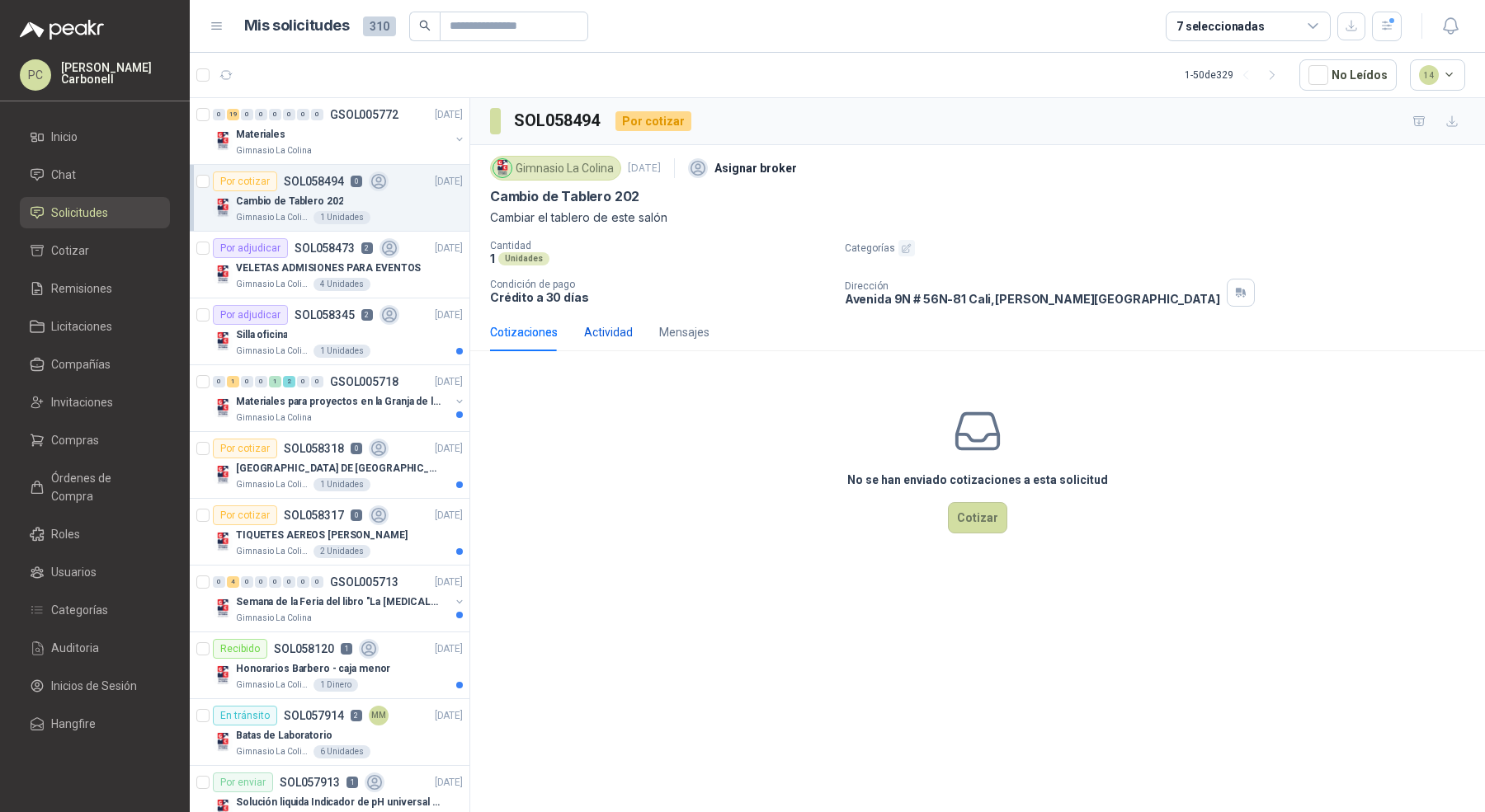
click at [588, 338] on div "Actividad" at bounding box center [608, 332] width 49 height 18
